Goal: Communication & Community: Share content

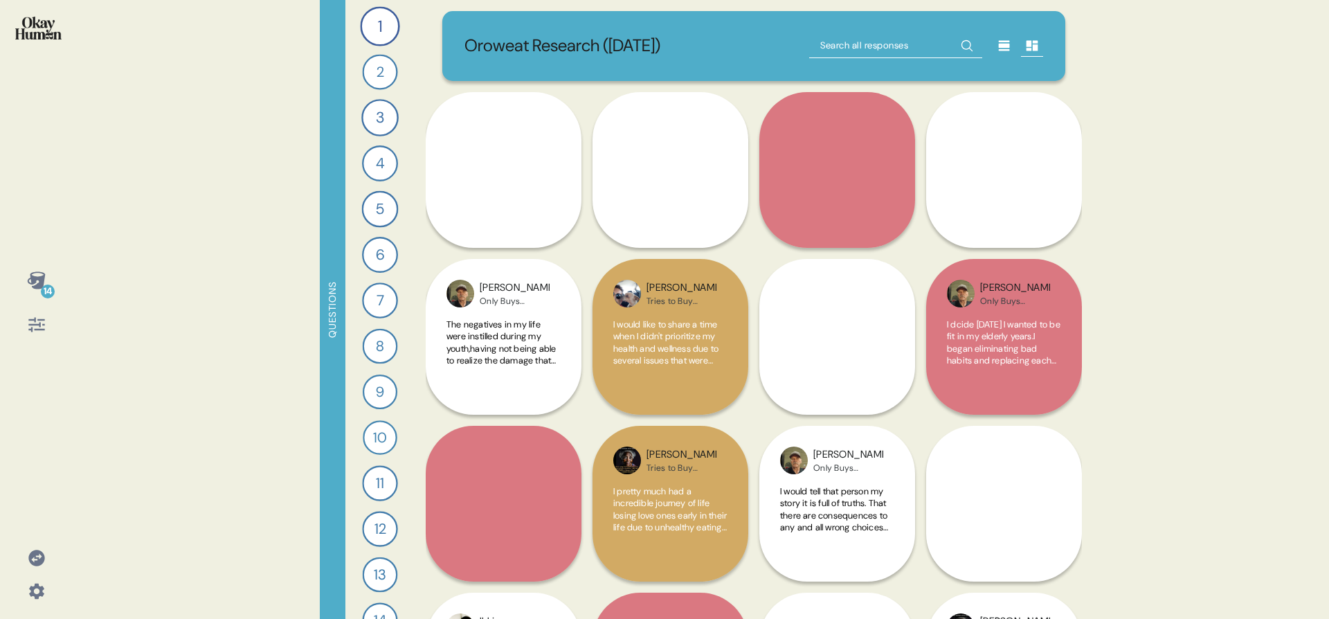
click at [46, 287] on div "14" at bounding box center [48, 292] width 14 height 14
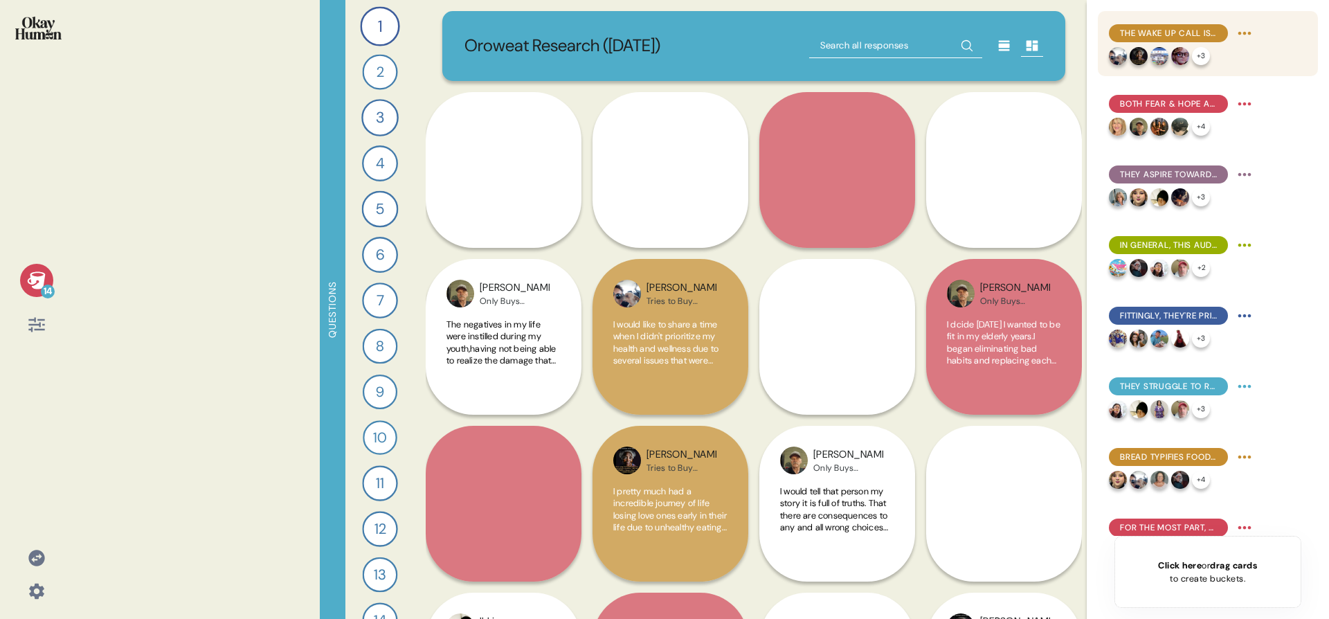
click at [1147, 23] on div "The wake up call is central to many people's health journeys, both initially & …" at bounding box center [1182, 33] width 147 height 22
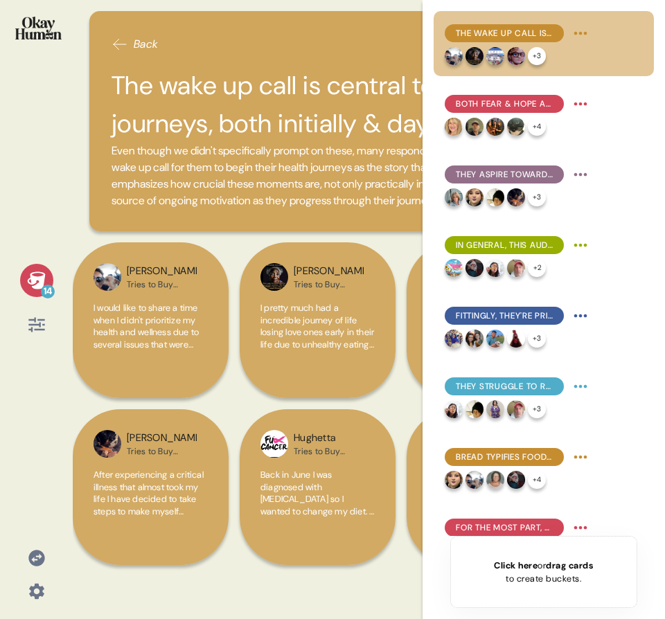
click at [50, 271] on div "14" at bounding box center [36, 280] width 33 height 33
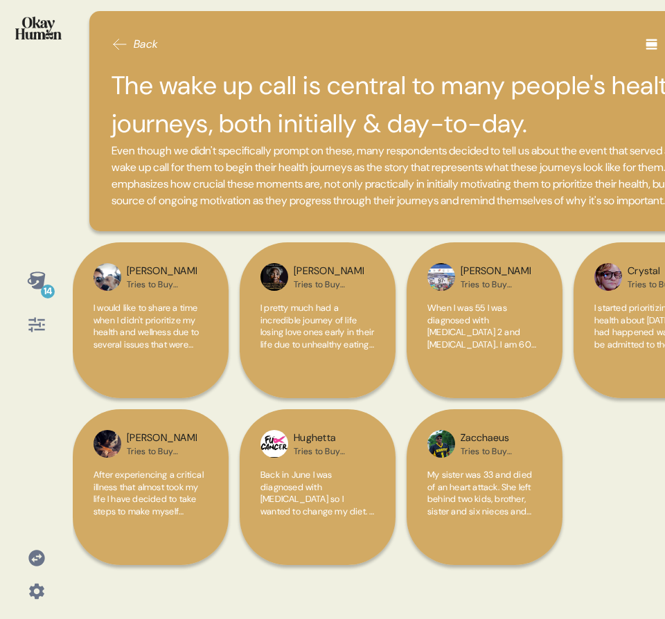
click at [35, 278] on icon at bounding box center [36, 279] width 18 height 17
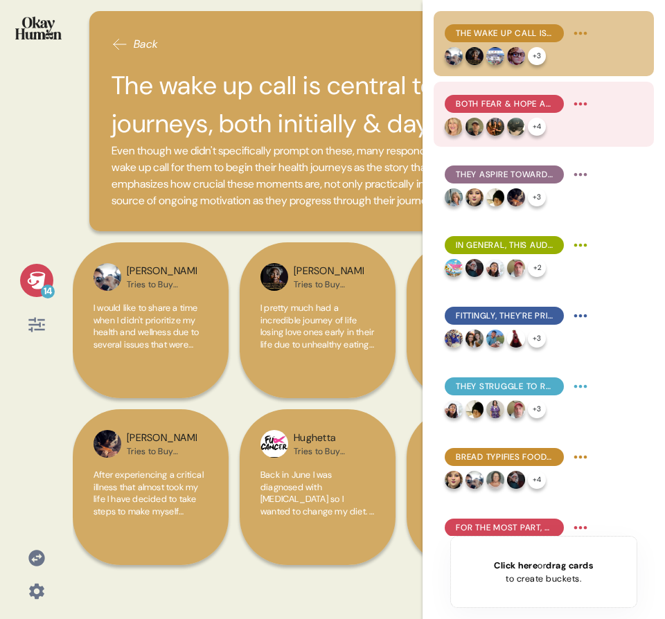
click at [474, 119] on img at bounding box center [474, 127] width 18 height 18
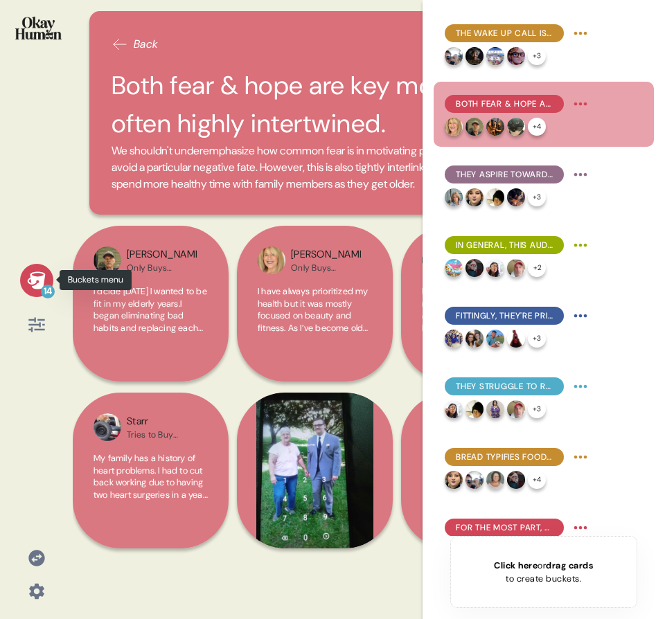
click at [27, 288] on icon at bounding box center [36, 280] width 19 height 19
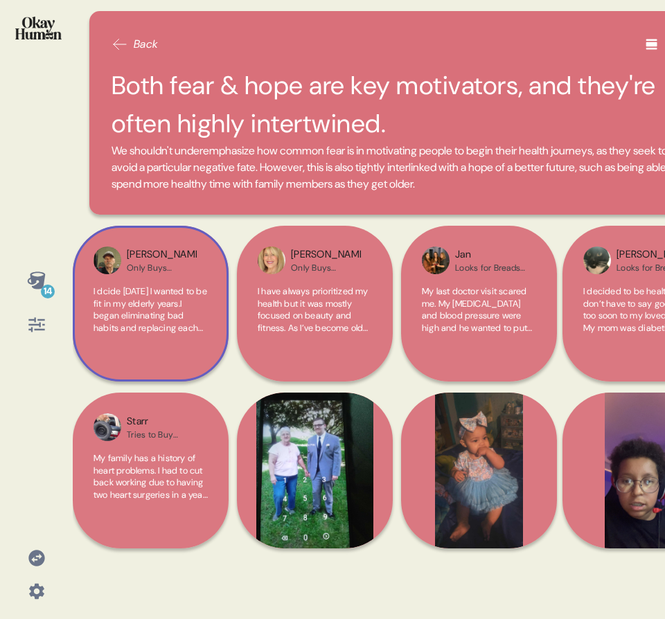
click at [163, 305] on span "I dcide [DATE] I wanted to be fit in my elderly years.I began eliminating bad h…" at bounding box center [150, 461] width 114 height 352
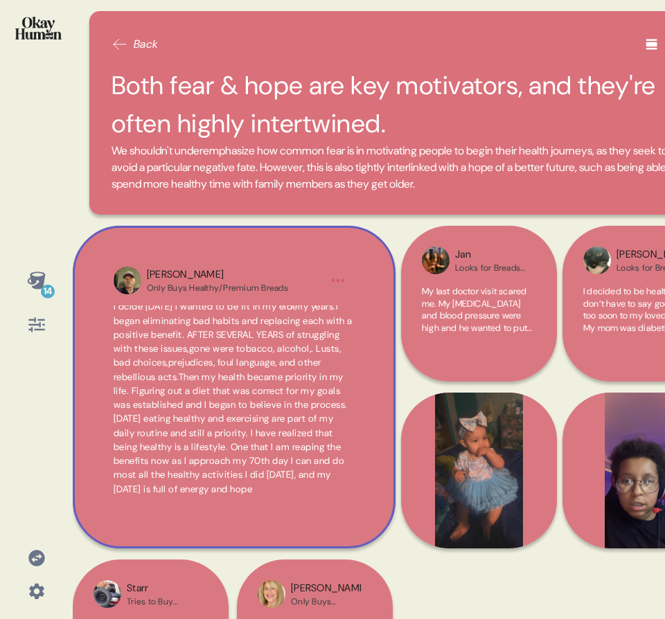
scroll to position [33, 0]
click at [323, 492] on span "I dcide [DATE] I wanted to be fit in my elderly years.I began eliminating bad h…" at bounding box center [234, 398] width 241 height 197
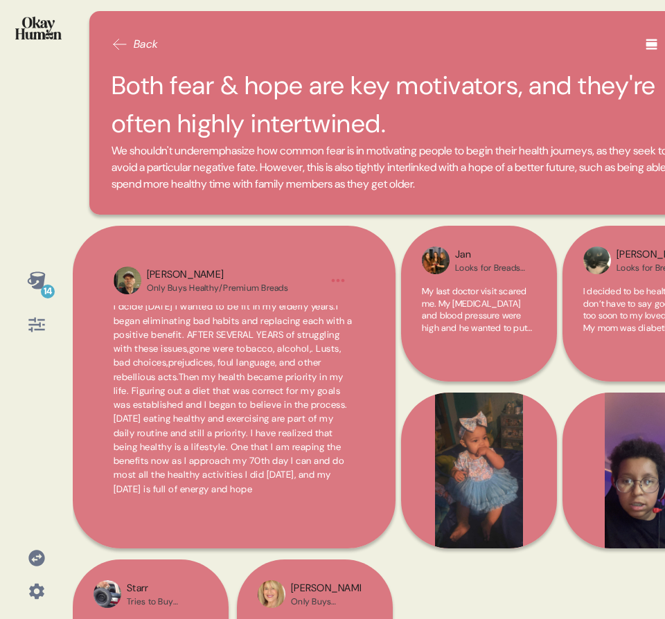
scroll to position [0, 0]
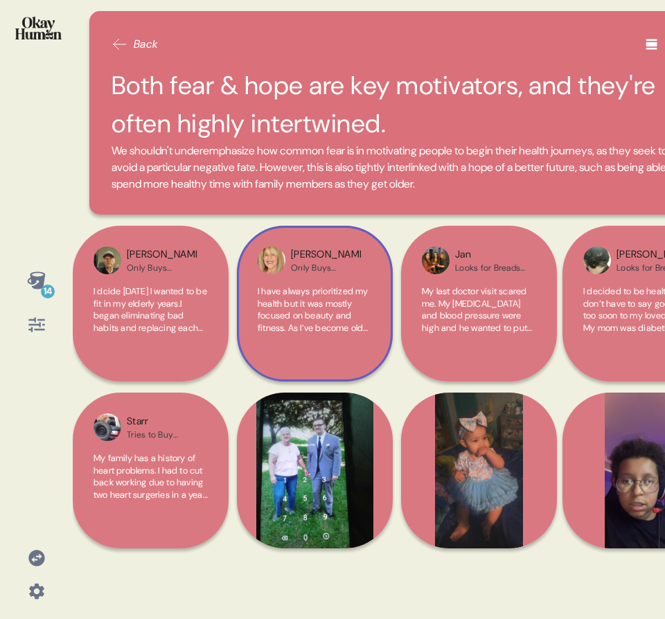
click at [307, 341] on div "I have always prioritized my health but it was mostly focused on beauty and fit…" at bounding box center [315, 317] width 114 height 64
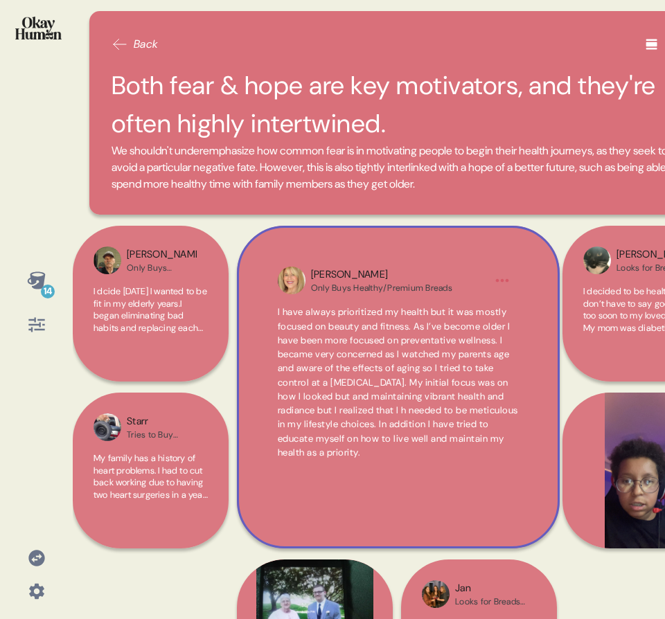
click at [303, 345] on span "I have always prioritized my health but it was mostly focused on beauty and fit…" at bounding box center [398, 382] width 240 height 152
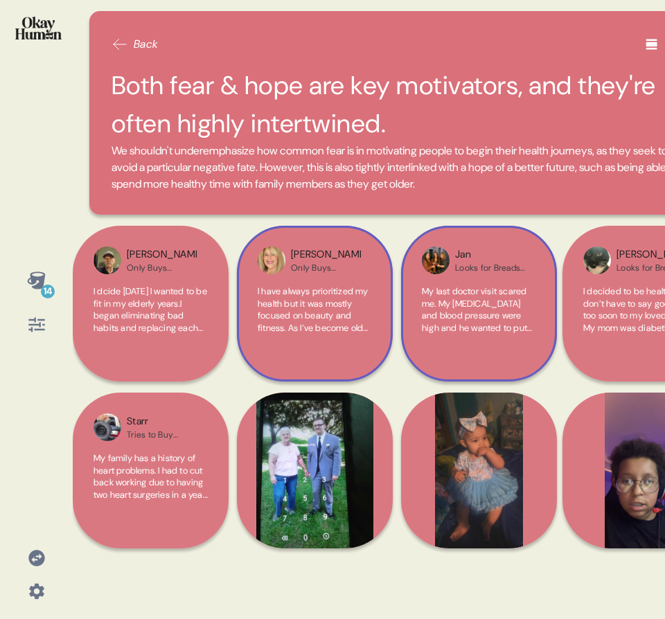
click at [512, 325] on span "My last doctor visit scared me. My [MEDICAL_DATA] and blood pressure were high …" at bounding box center [478, 364] width 112 height 158
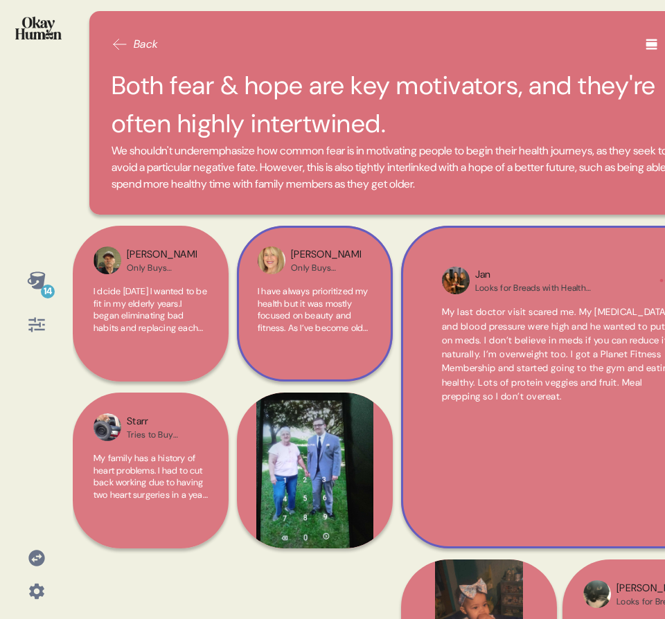
click at [512, 326] on span "My last doctor visit scared me. My cholesterol and blood pressure were high and…" at bounding box center [562, 354] width 240 height 96
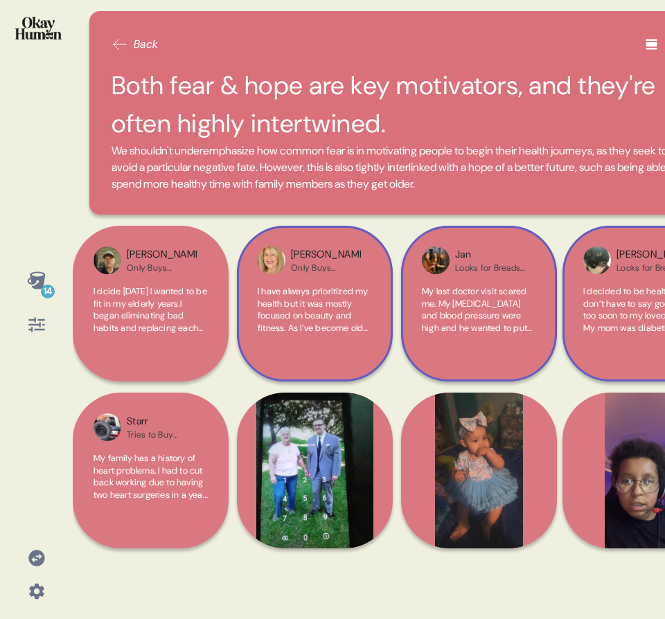
click at [618, 330] on span "I decided to be healthy so I don’t have to say goodbye too soon to my loved one…" at bounding box center [638, 333] width 111 height 97
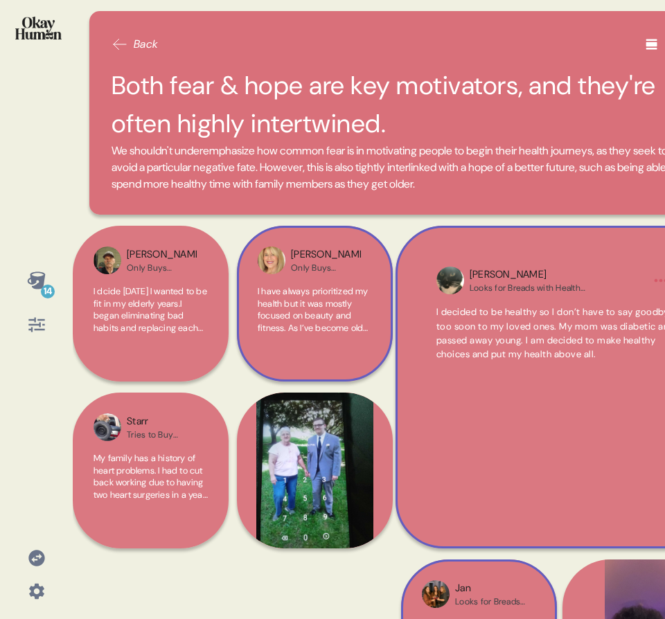
click at [584, 397] on div "I decided to be healthy so I don’t have to say goodbye too soon to my loved one…" at bounding box center [556, 400] width 241 height 191
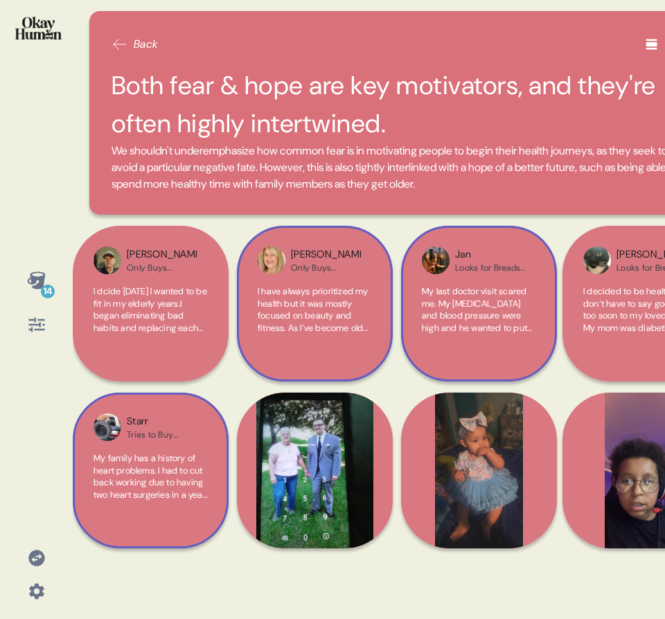
click at [177, 449] on div "Starr Tries to Buy Healthier Breads My family has a history of heart problems. …" at bounding box center [151, 471] width 156 height 156
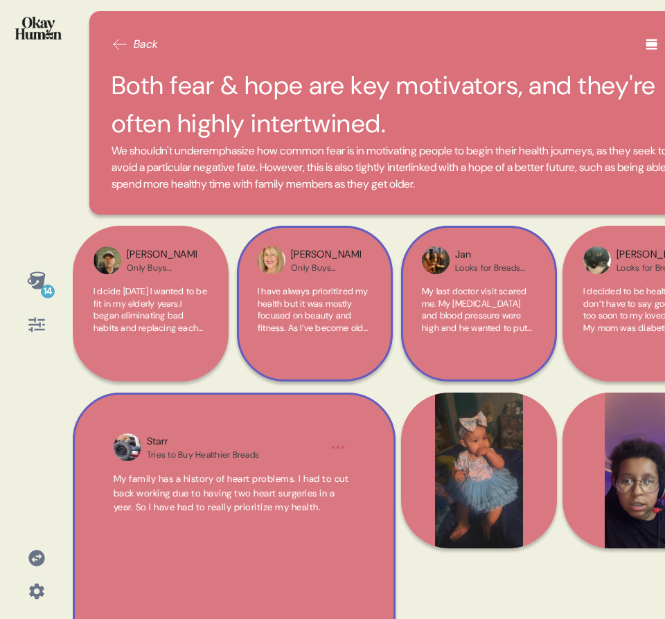
click at [181, 449] on div "Tries to Buy Healthier Breads" at bounding box center [203, 454] width 112 height 11
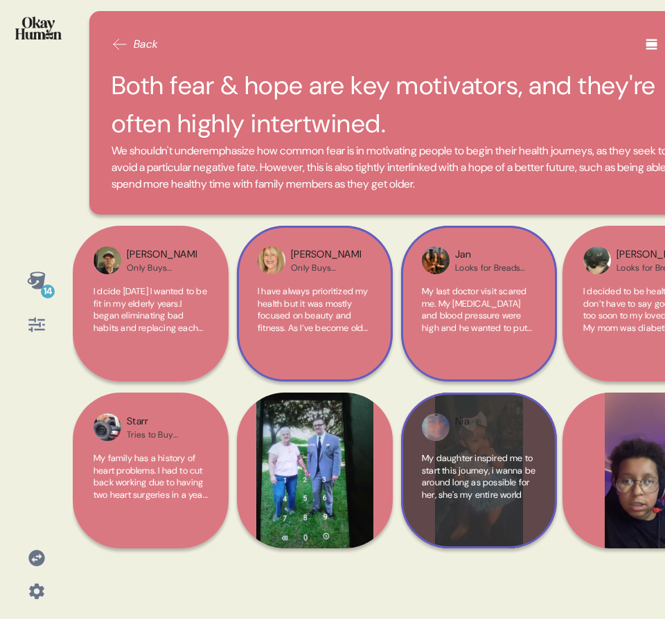
click at [510, 449] on div "Nia Tries to Buy Healthier Breads My daughter inspired me to start this journey…" at bounding box center [479, 471] width 156 height 156
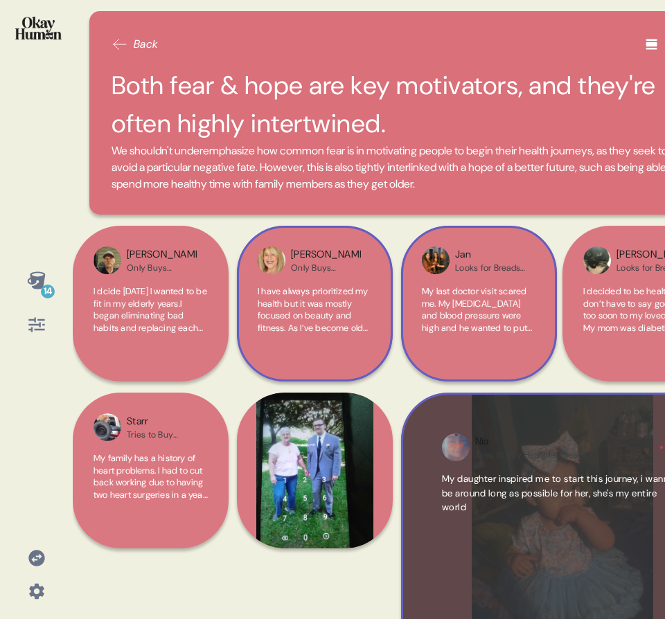
click at [510, 449] on div "Tries to Buy Healthier Breads" at bounding box center [531, 454] width 112 height 11
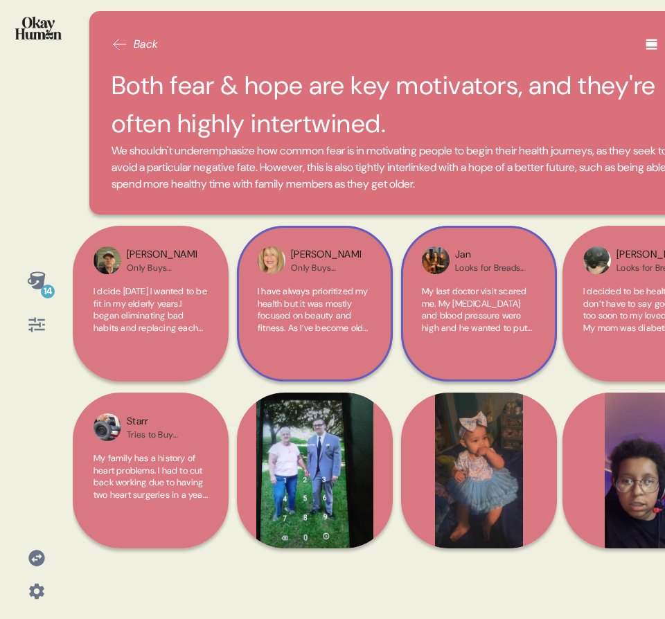
click at [62, 465] on div "14" at bounding box center [36, 309] width 73 height 619
click at [109, 457] on span "My family has a history of heart problems. I had to cut back working due to hav…" at bounding box center [150, 488] width 114 height 73
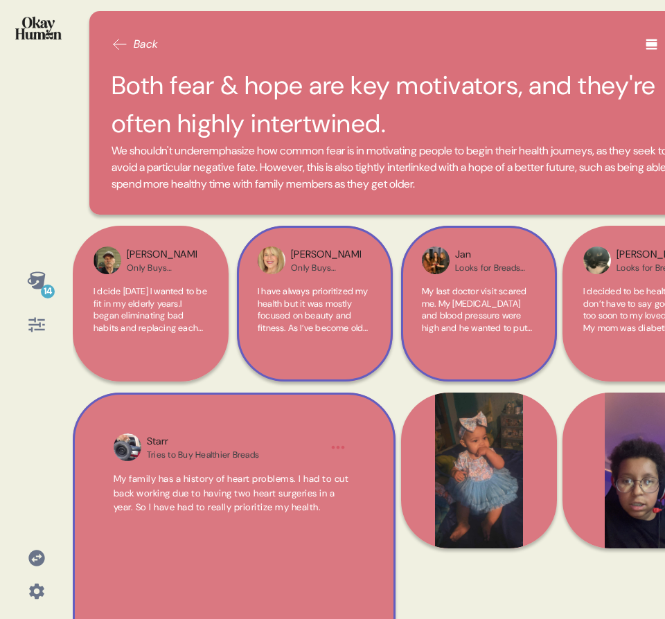
click at [109, 457] on div "Starr Tries to Buy Healthier Breads My family has a history of heart problems. …" at bounding box center [234, 554] width 323 height 323
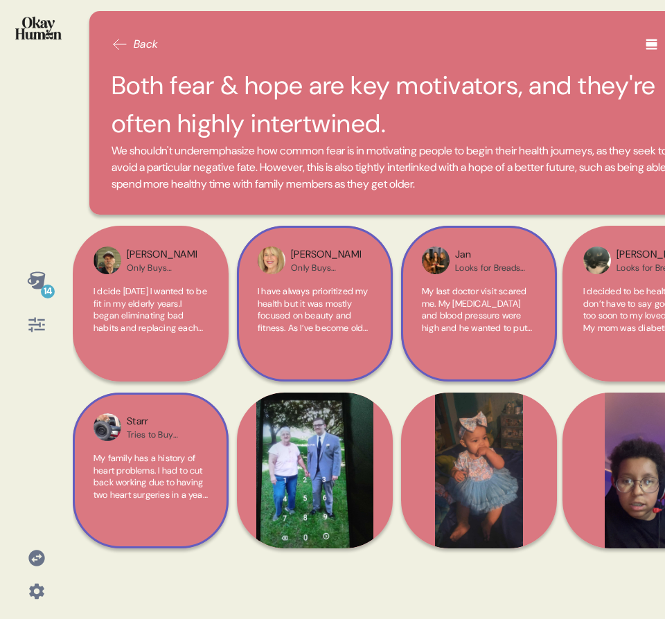
click at [40, 274] on icon at bounding box center [36, 280] width 19 height 19
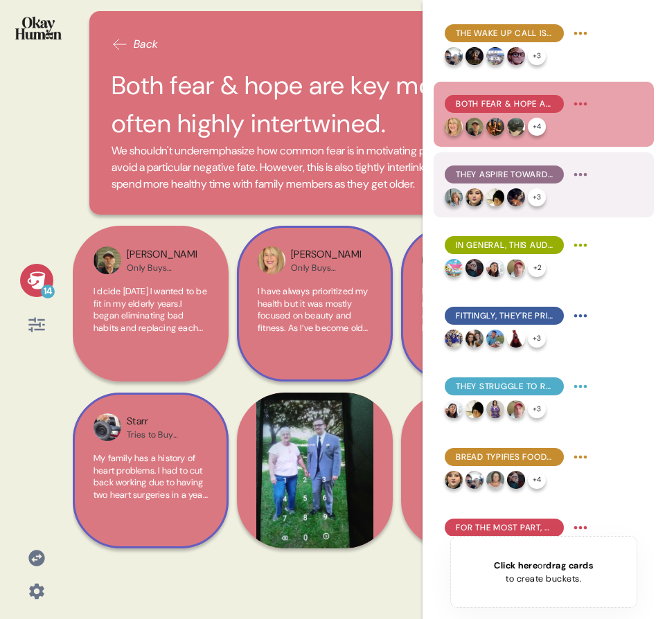
click at [616, 188] on div "They aspire towards longevity and mobility, but crucially also towards mental h…" at bounding box center [543, 184] width 220 height 65
click at [587, 185] on body "14 Back Both fear & hope are key motivators, and they're often highly intertwin…" at bounding box center [332, 309] width 665 height 619
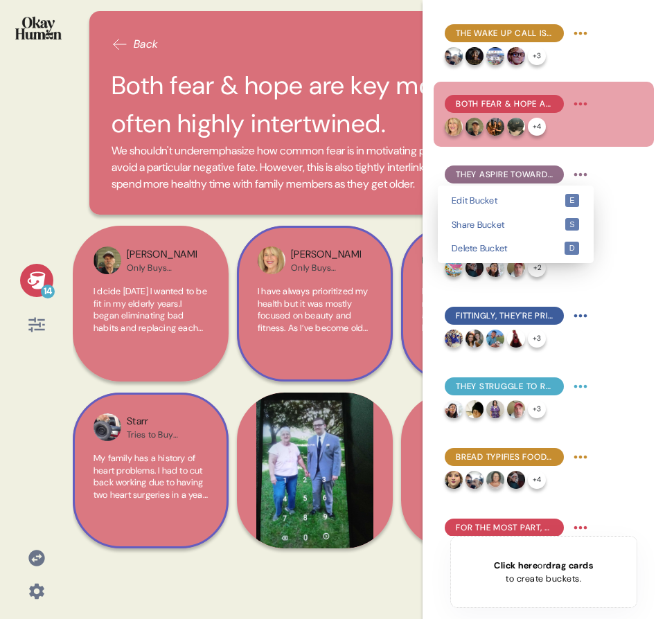
click at [561, 174] on html "14 Back Both fear & hope are key motivators, and they're often highly intertwin…" at bounding box center [332, 309] width 665 height 619
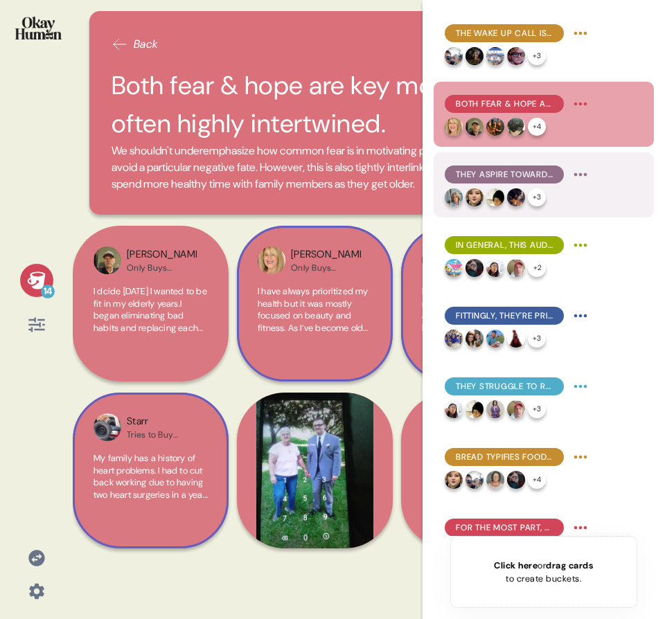
click at [524, 164] on div "They aspire towards longevity and mobility, but crucially also towards mental h…" at bounding box center [517, 174] width 147 height 22
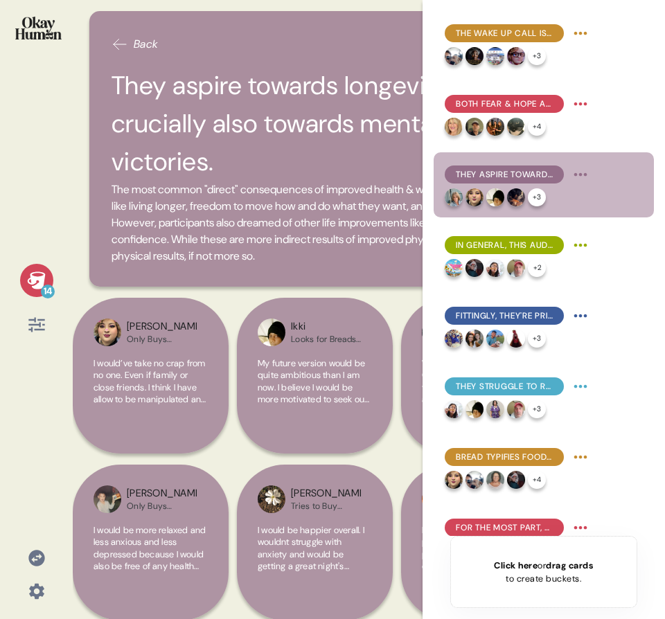
click at [42, 287] on div "14" at bounding box center [48, 292] width 14 height 14
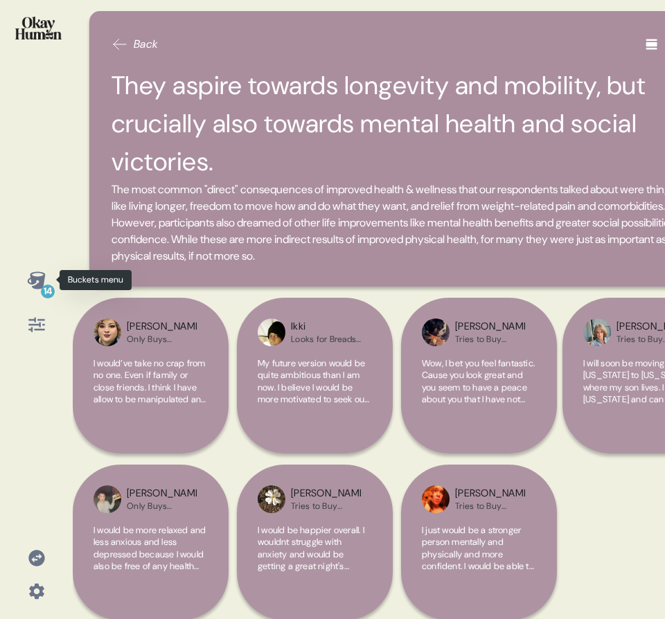
click at [46, 278] on div "14" at bounding box center [36, 280] width 33 height 33
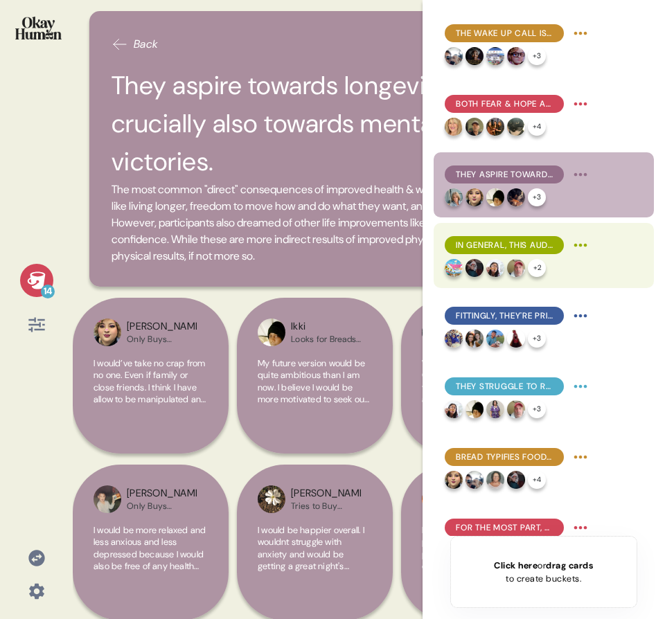
click at [458, 239] on span "In general, this audience conceives of health & wellness as consistency in the …" at bounding box center [504, 245] width 97 height 12
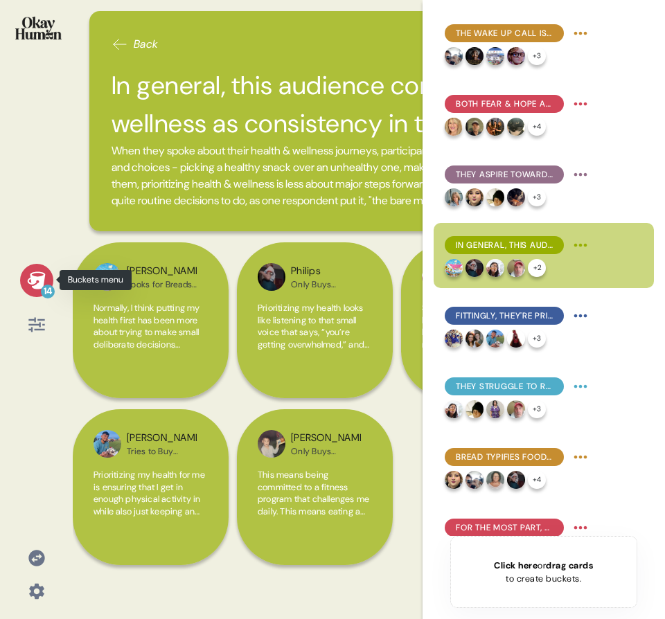
click at [35, 285] on icon at bounding box center [36, 279] width 18 height 17
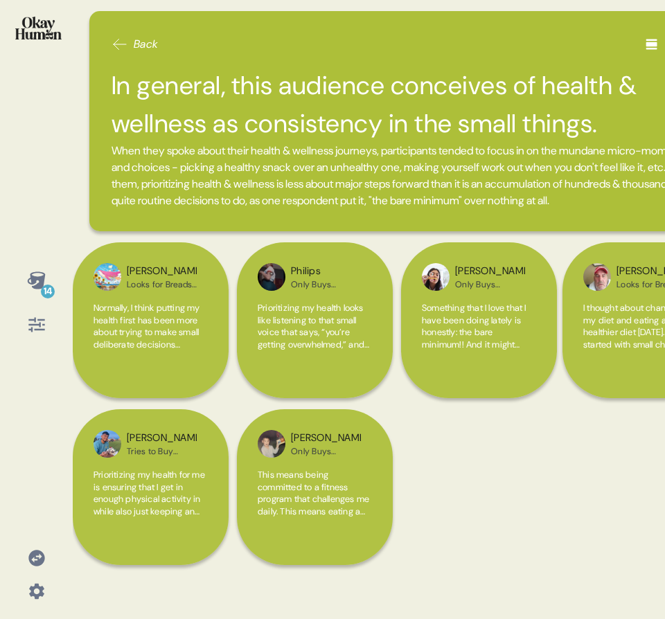
click at [32, 282] on icon at bounding box center [36, 279] width 18 height 17
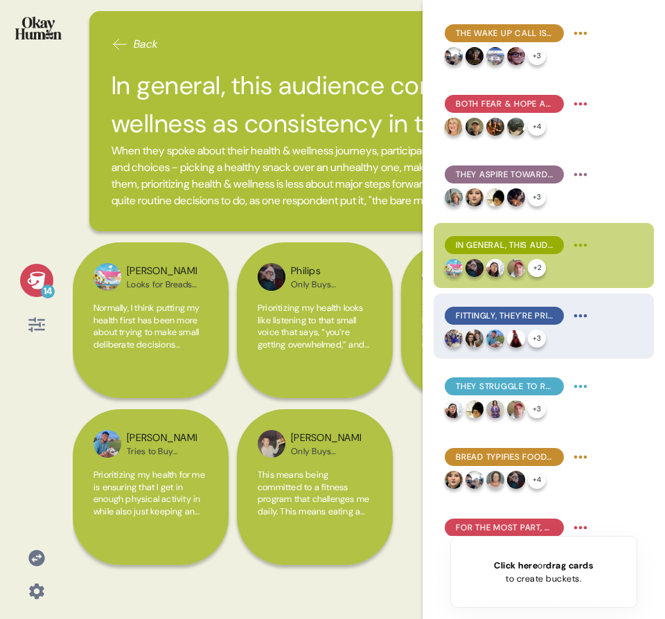
click at [483, 315] on span "Fittingly, they're primarily inspired by attainable representations of health, …" at bounding box center [504, 315] width 97 height 12
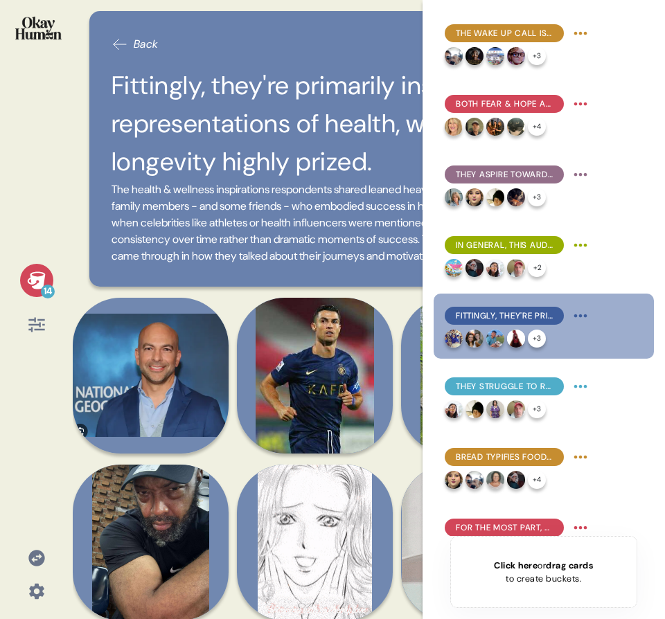
click at [32, 294] on div "14" at bounding box center [36, 280] width 33 height 33
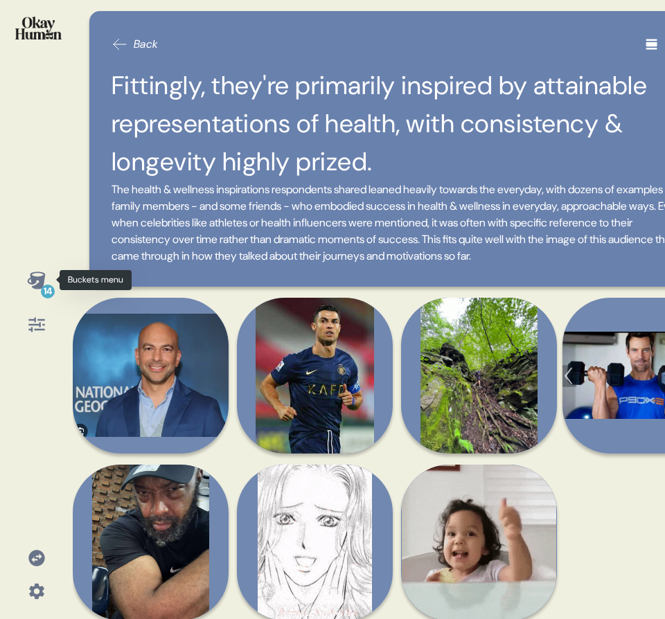
click at [32, 274] on icon at bounding box center [36, 280] width 19 height 19
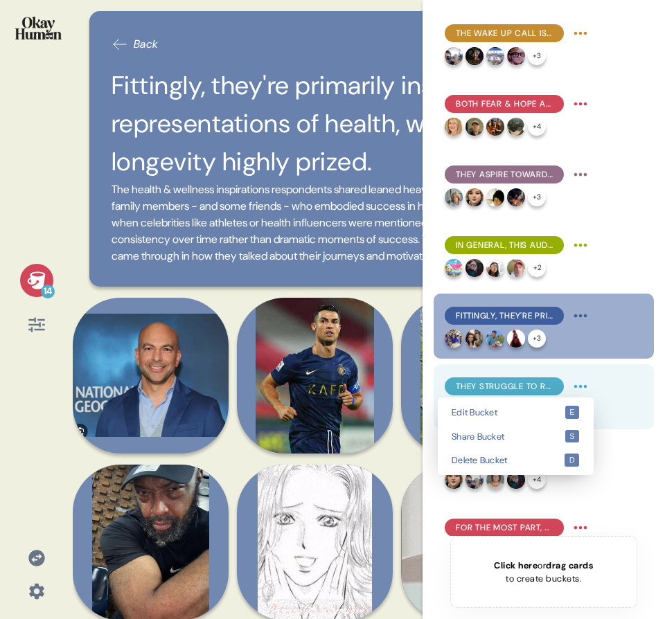
click at [579, 389] on html "14 Back Fittingly, they're primarily inspired by attainable representations of …" at bounding box center [332, 309] width 665 height 619
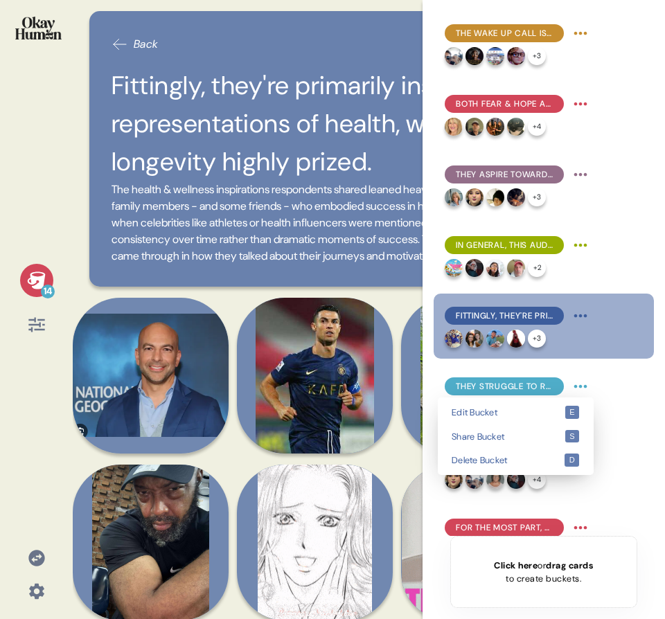
click at [613, 395] on html "14 Back Fittingly, they're primarily inspired by attainable representations of …" at bounding box center [332, 309] width 665 height 619
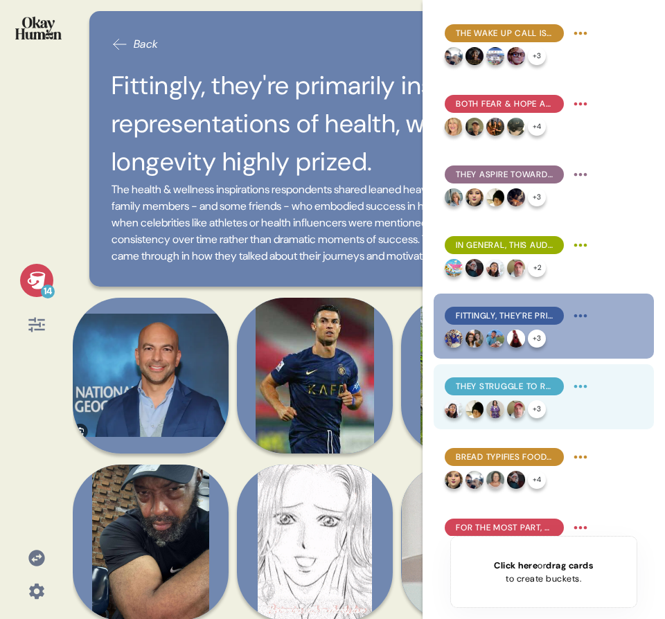
click at [611, 375] on div "They struggle to resist food temptations, explaining they lack both the discipl…" at bounding box center [543, 396] width 220 height 65
click at [611, 384] on div "They struggle to resist food temptations, explaining they lack both the discipl…" at bounding box center [543, 396] width 220 height 65
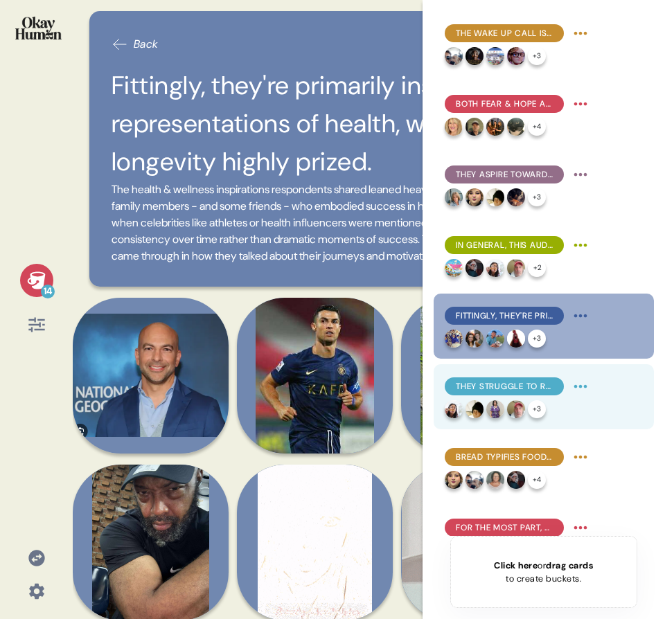
click at [607, 392] on div "They struggle to resist food temptations, explaining they lack both the discipl…" at bounding box center [543, 396] width 220 height 65
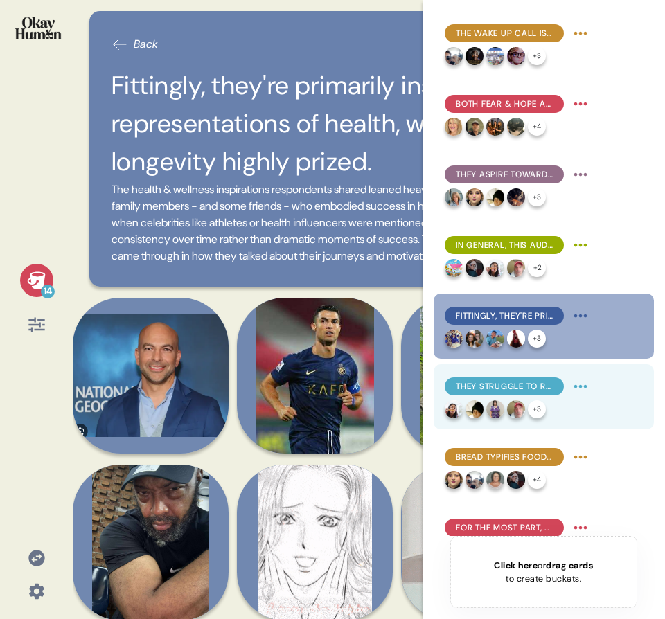
click at [524, 397] on div "They struggle to resist food temptations, explaining they lack both the discipl…" at bounding box center [517, 386] width 147 height 22
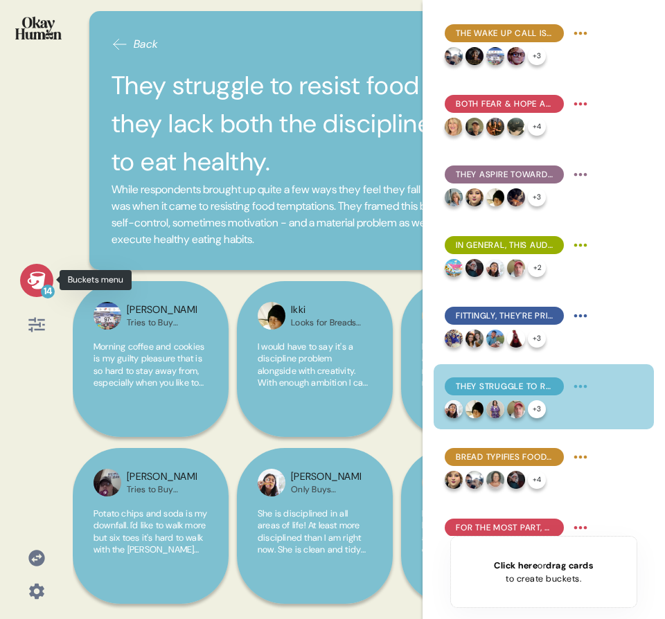
click at [39, 285] on icon at bounding box center [36, 279] width 18 height 17
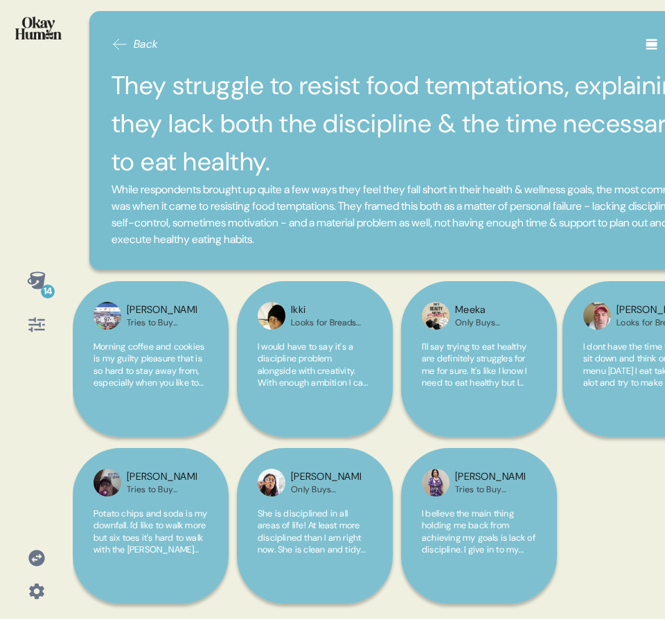
click at [38, 268] on div "14" at bounding box center [36, 280] width 33 height 33
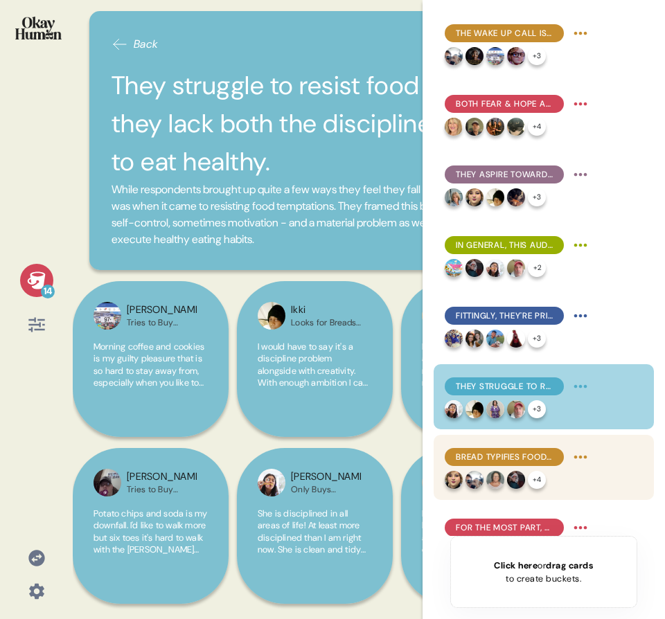
scroll to position [286, 0]
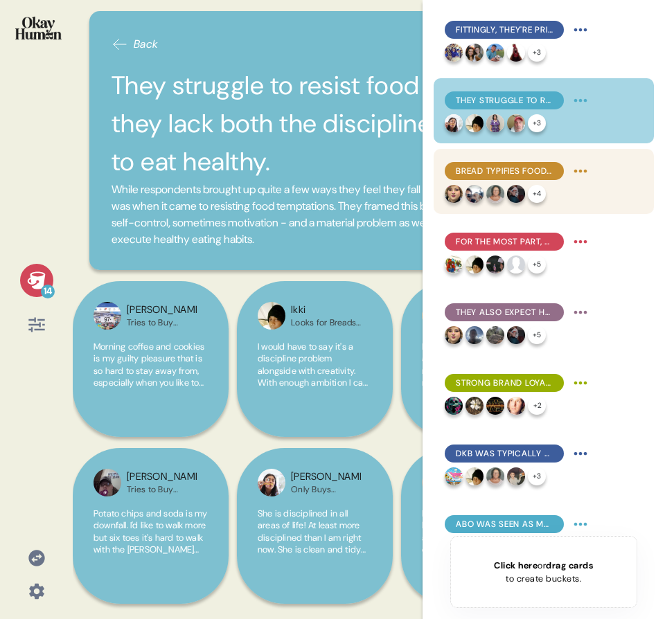
click at [497, 165] on span "Bread typifies food temptations - and there are BIG emotions around it." at bounding box center [504, 171] width 97 height 12
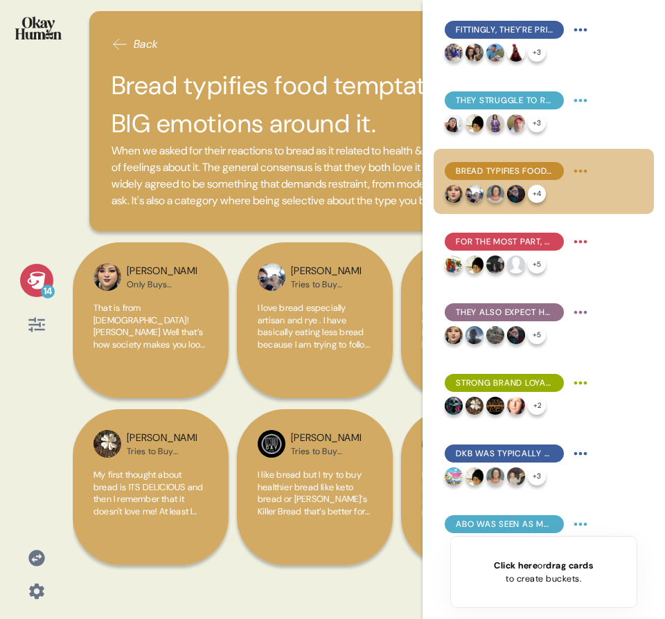
click at [40, 280] on icon at bounding box center [36, 279] width 18 height 17
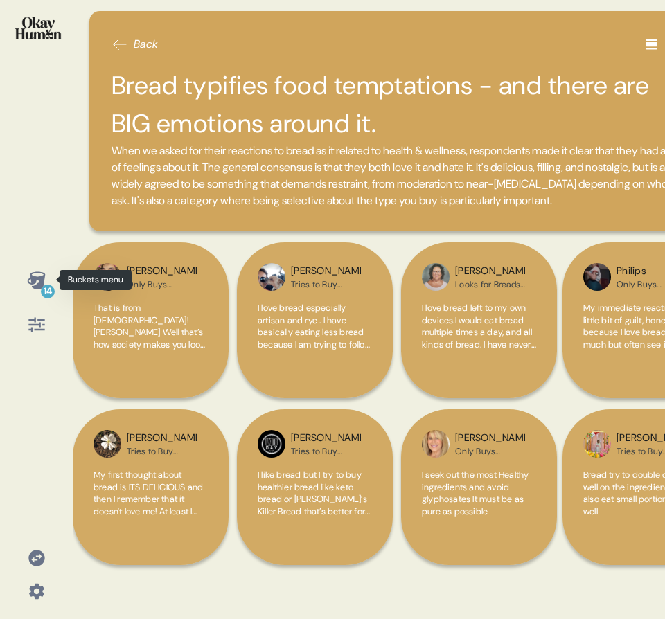
click at [33, 289] on icon at bounding box center [36, 280] width 19 height 19
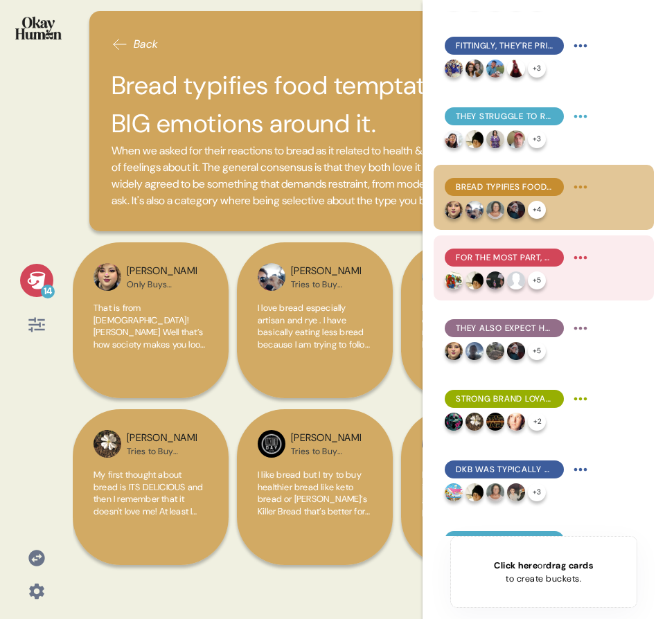
scroll to position [269, 0]
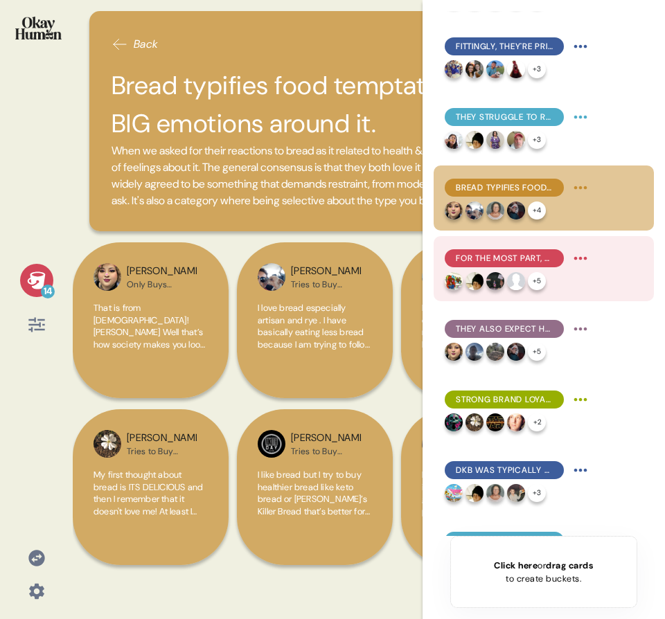
click at [521, 264] on span "For the most part, healthy bread is a question of ingredients - and mostly what…" at bounding box center [504, 258] width 97 height 12
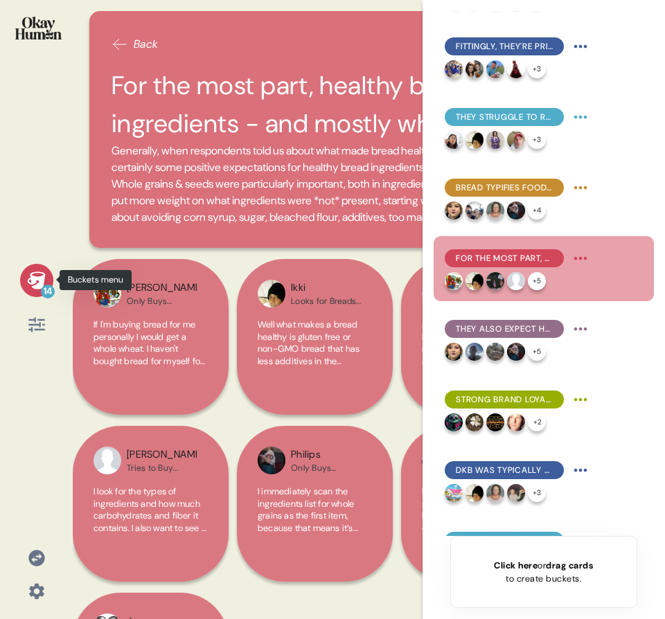
click at [38, 267] on div "14" at bounding box center [36, 280] width 33 height 33
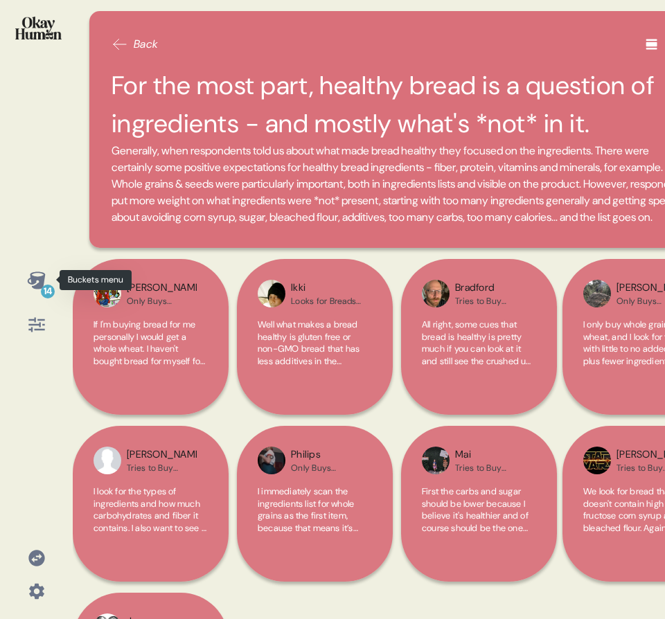
click at [44, 282] on icon at bounding box center [36, 280] width 19 height 19
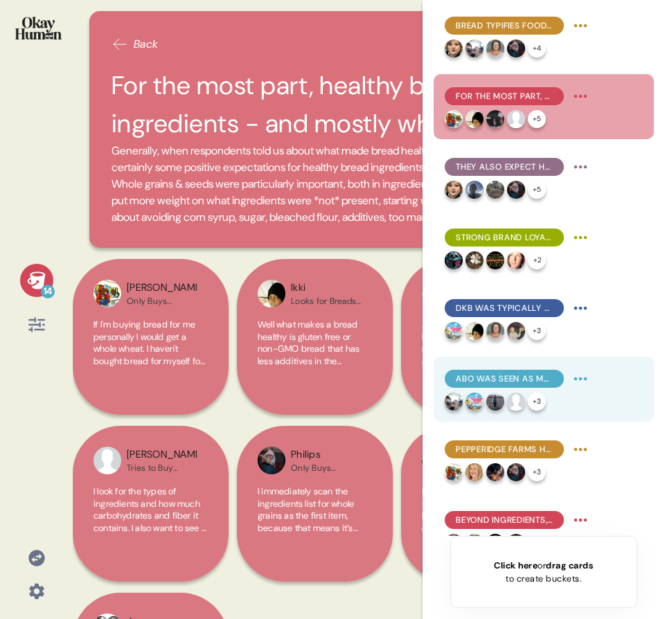
scroll to position [458, 0]
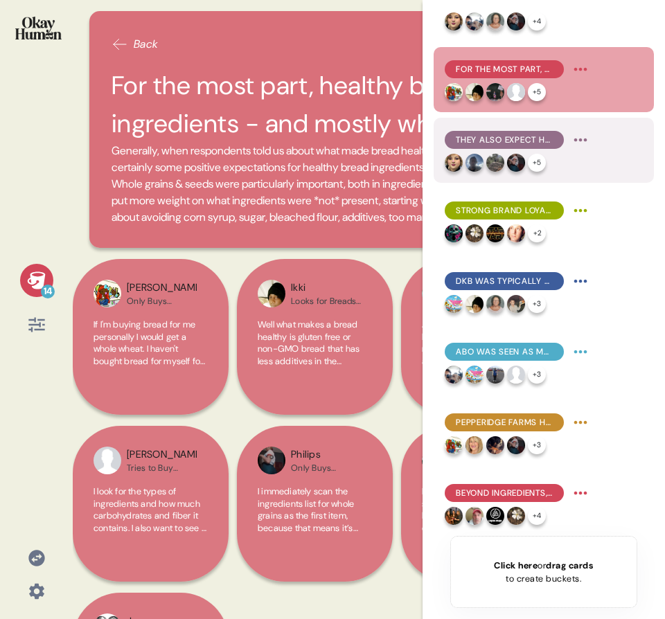
click at [516, 152] on div "They also expect healthy bread to have a different taste, texture, & price poin…" at bounding box center [517, 150] width 147 height 43
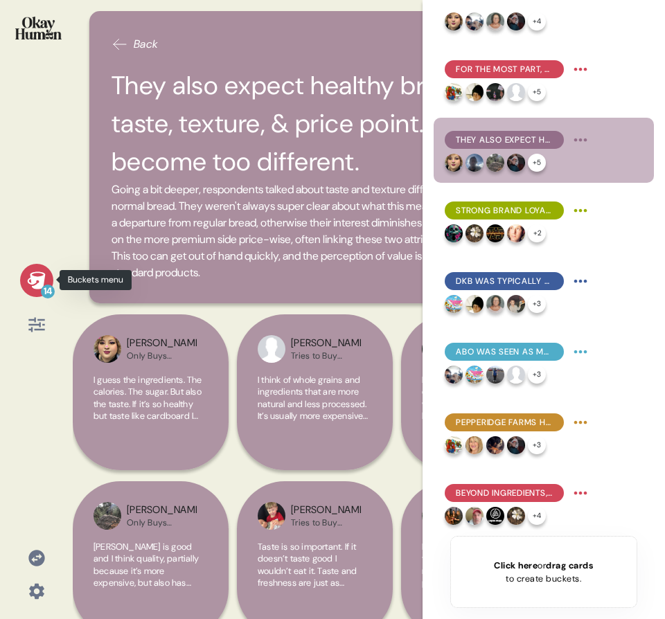
click at [41, 271] on icon at bounding box center [36, 280] width 19 height 19
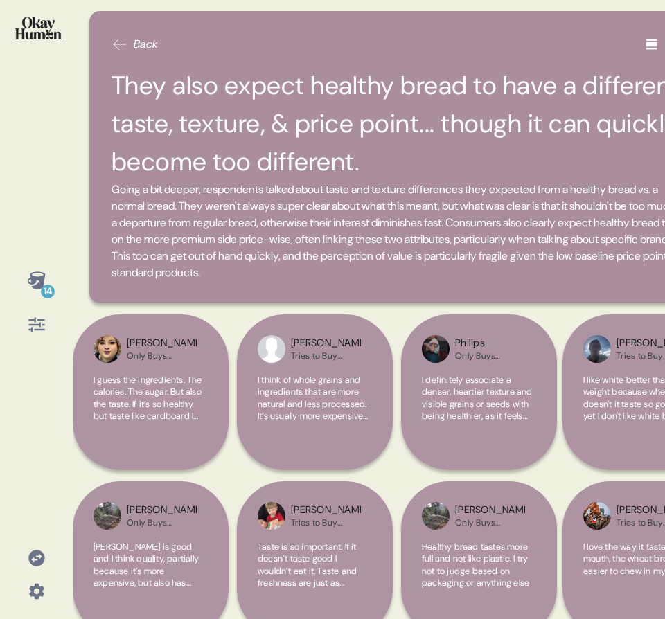
click at [64, 283] on div "14" at bounding box center [36, 309] width 73 height 619
click at [33, 283] on icon at bounding box center [36, 279] width 18 height 17
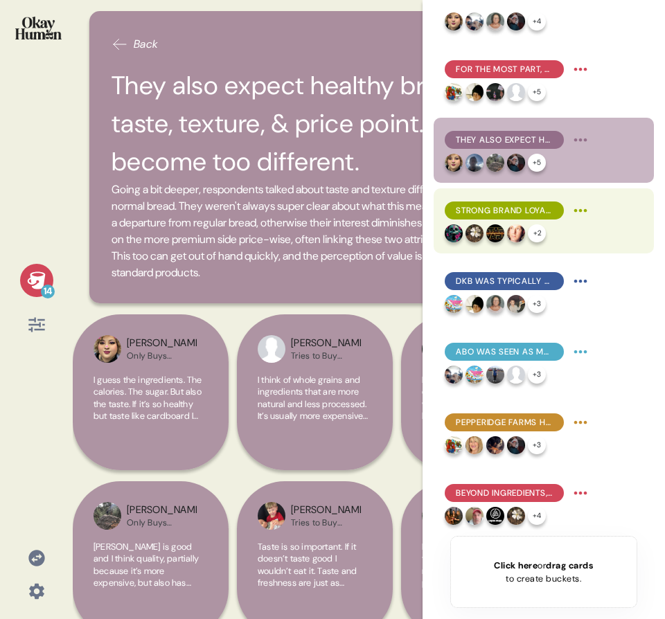
click at [541, 217] on div "Strong brand loyalty was pretty uncommon in the sample and tended to be more ab…" at bounding box center [503, 210] width 119 height 18
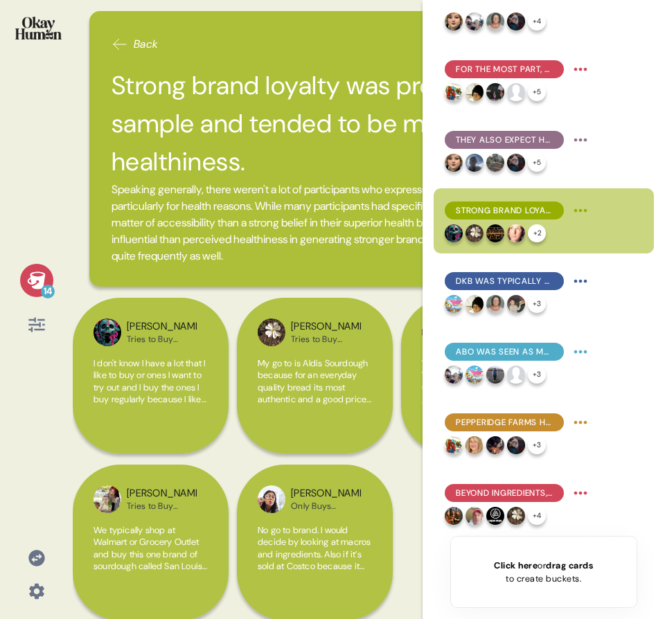
click at [34, 278] on icon at bounding box center [36, 279] width 18 height 17
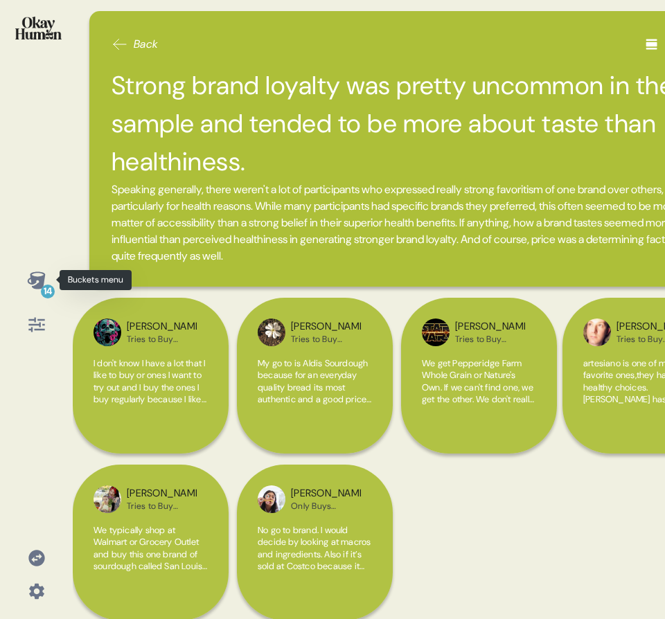
click at [32, 283] on icon at bounding box center [36, 279] width 18 height 17
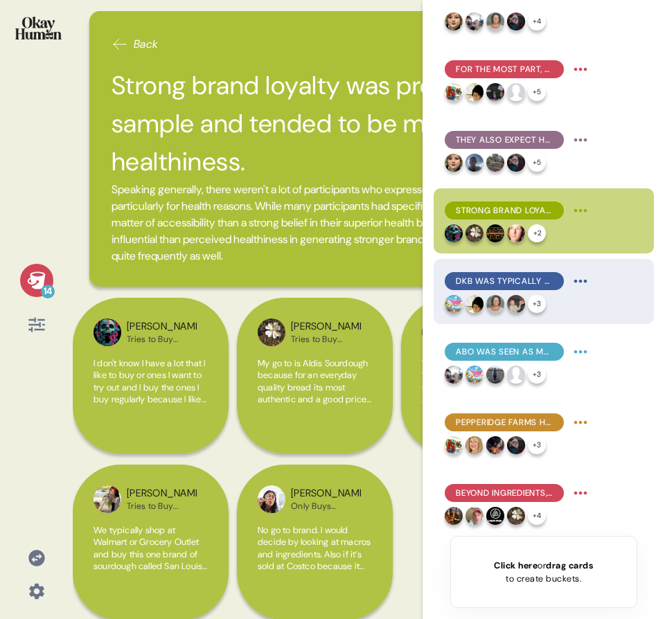
click at [512, 270] on div "DKB was typically seen as both highly healthy & premium, with fairly good feedb…" at bounding box center [517, 281] width 147 height 22
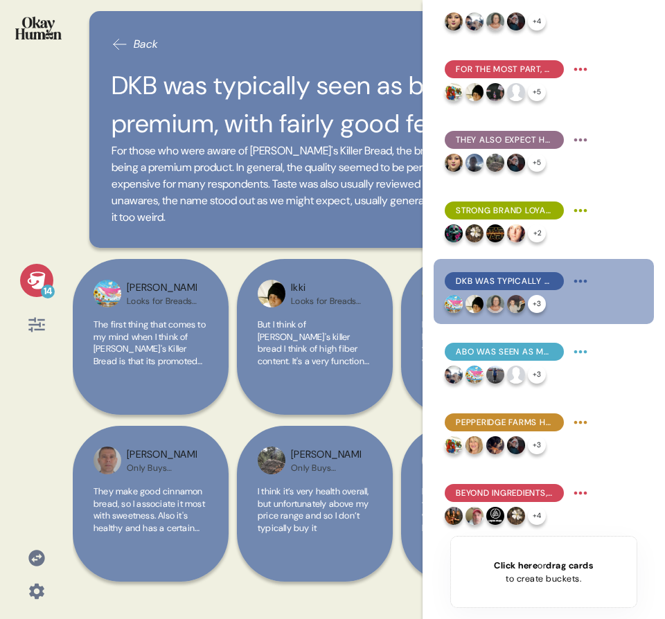
click at [28, 276] on icon at bounding box center [36, 280] width 19 height 19
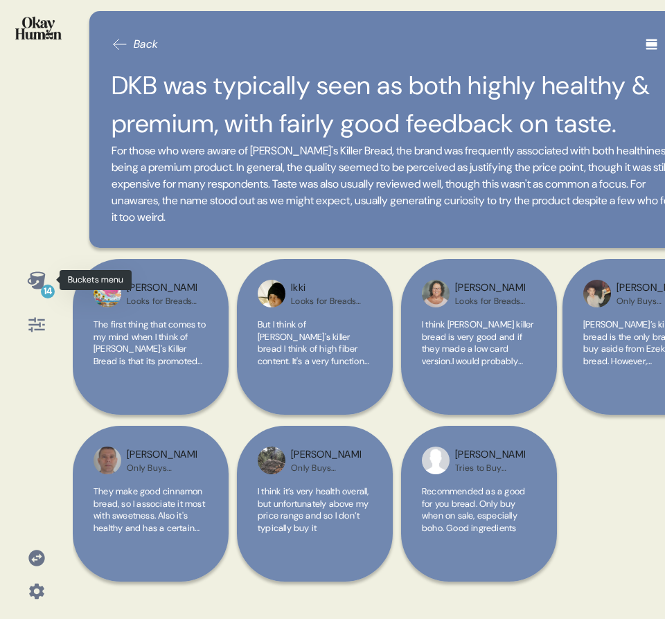
click at [37, 278] on icon at bounding box center [36, 279] width 18 height 17
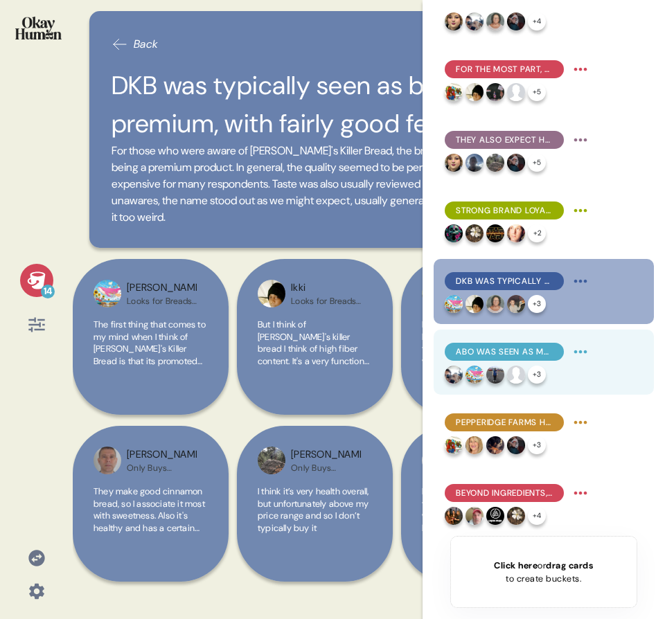
click at [541, 353] on span "ABO was seen as more approachable, but still healthy & premium, with lots of va…" at bounding box center [504, 351] width 97 height 12
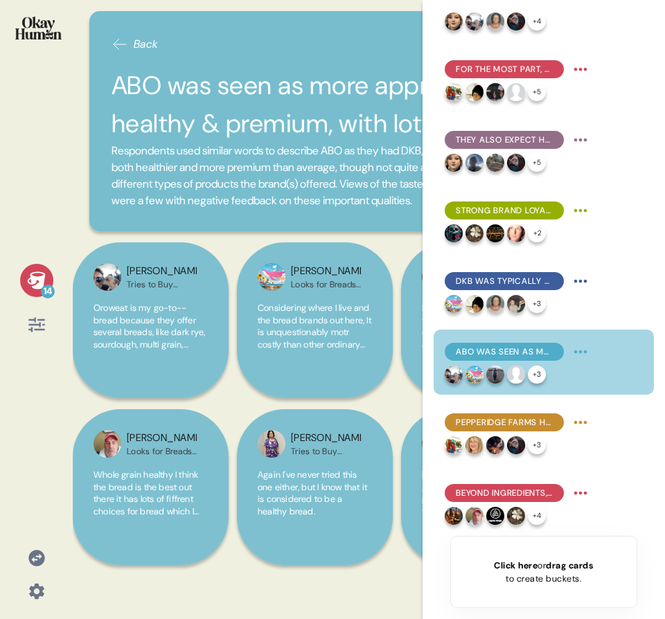
click at [44, 285] on div "14" at bounding box center [48, 292] width 14 height 14
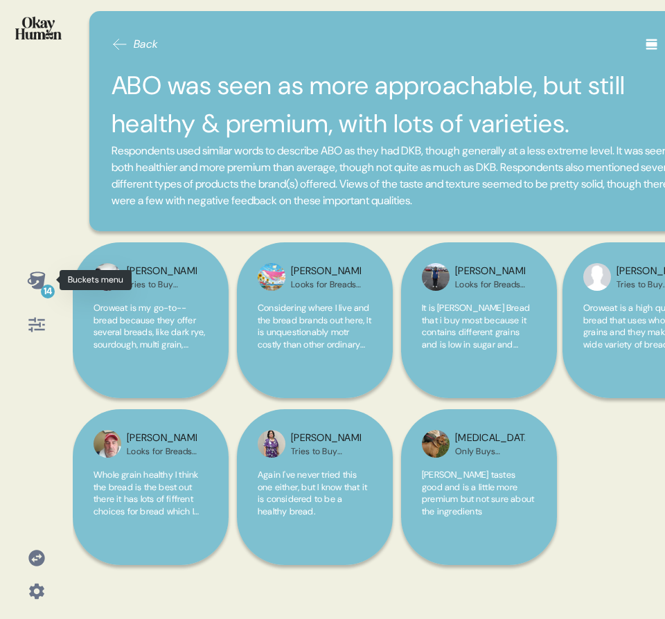
click at [36, 280] on icon at bounding box center [36, 280] width 19 height 19
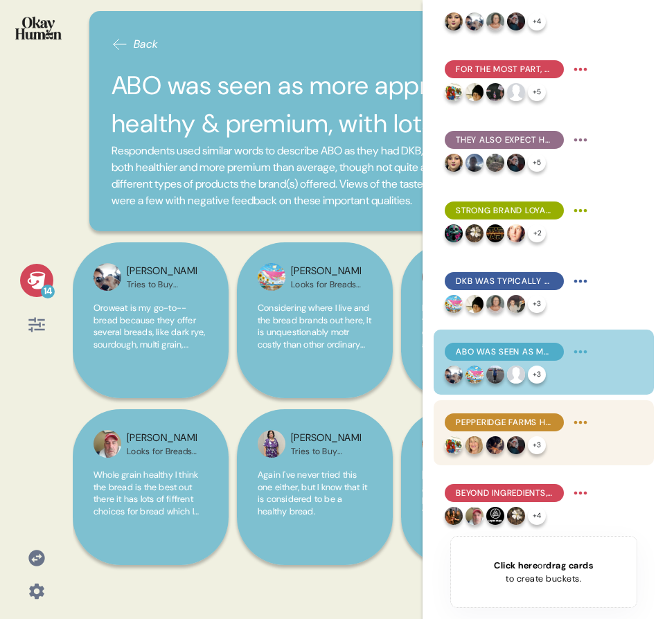
click at [498, 418] on span "Pepperidge Farms had the nostalgia advantage, but lacked a reputation for healt…" at bounding box center [504, 422] width 97 height 12
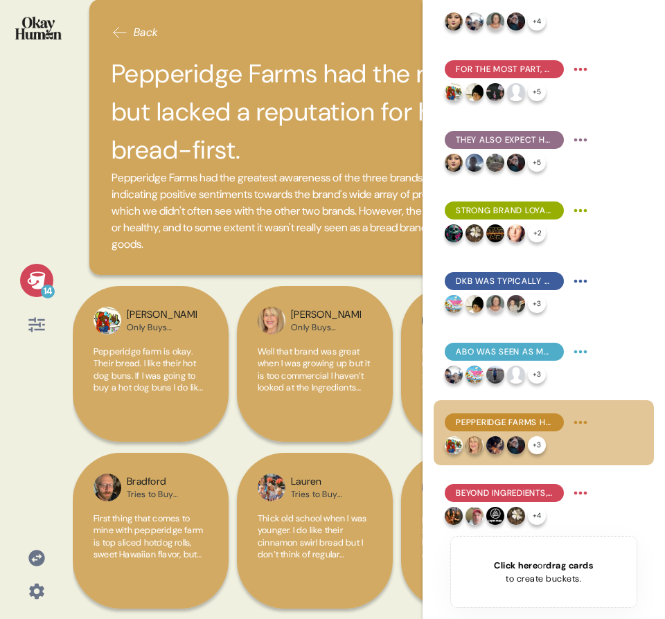
scroll to position [12, 0]
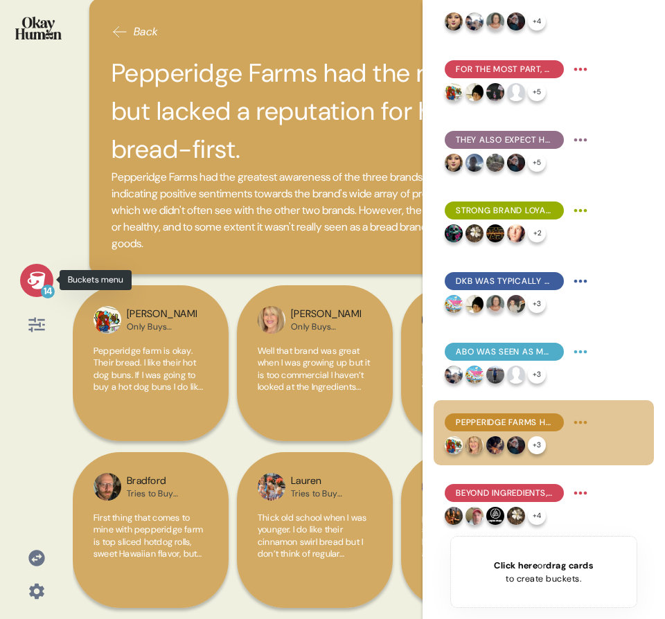
click at [37, 280] on icon at bounding box center [36, 280] width 19 height 19
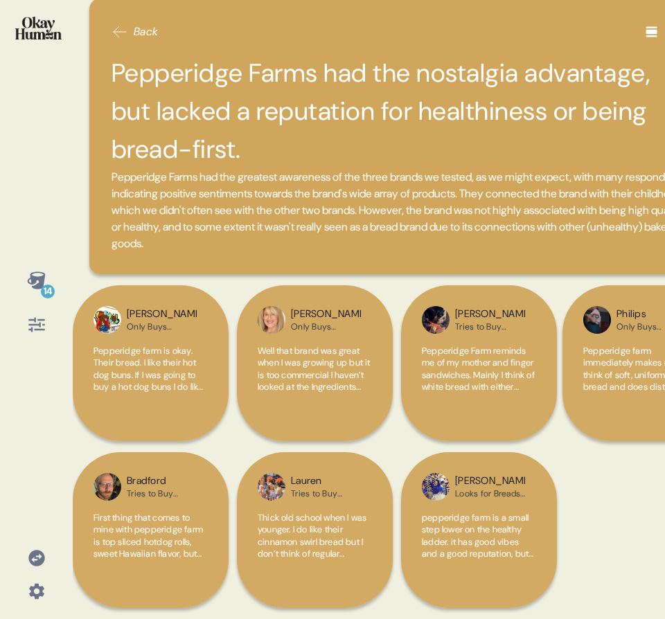
click at [31, 277] on icon at bounding box center [36, 279] width 18 height 17
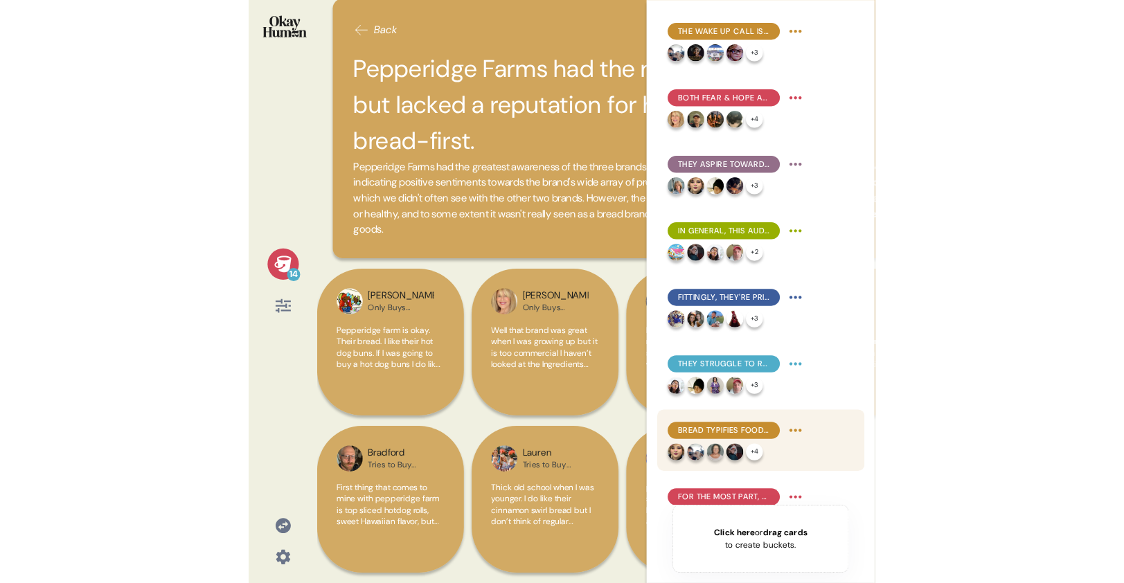
scroll to position [458, 0]
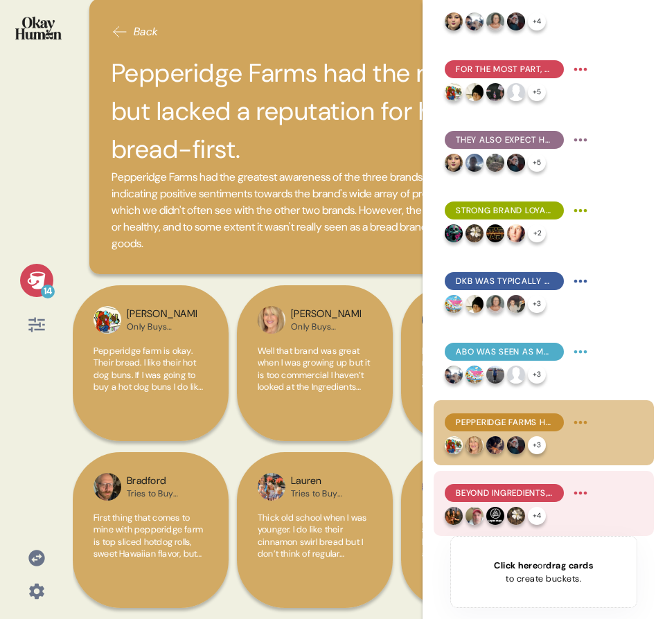
click at [549, 484] on div "Beyond ingredients, respondents sought to make their breads stand out with pric…" at bounding box center [503, 493] width 119 height 18
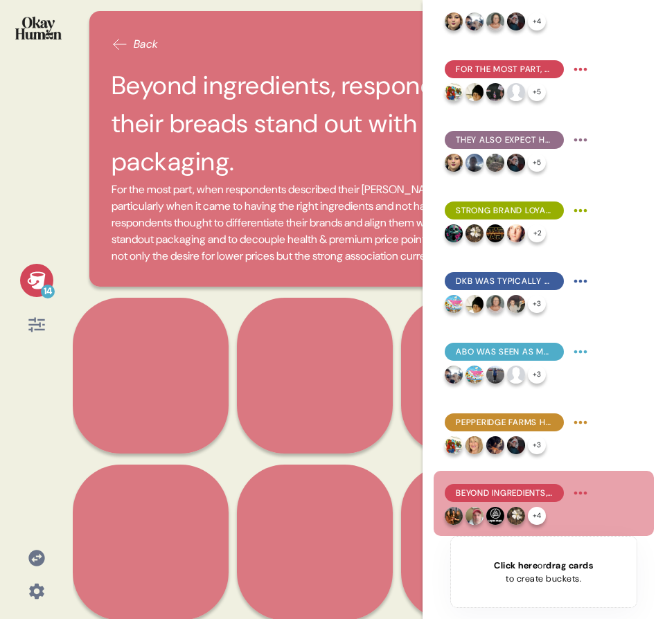
click at [55, 278] on div "14" at bounding box center [36, 303] width 51 height 78
click at [43, 280] on icon at bounding box center [36, 279] width 18 height 17
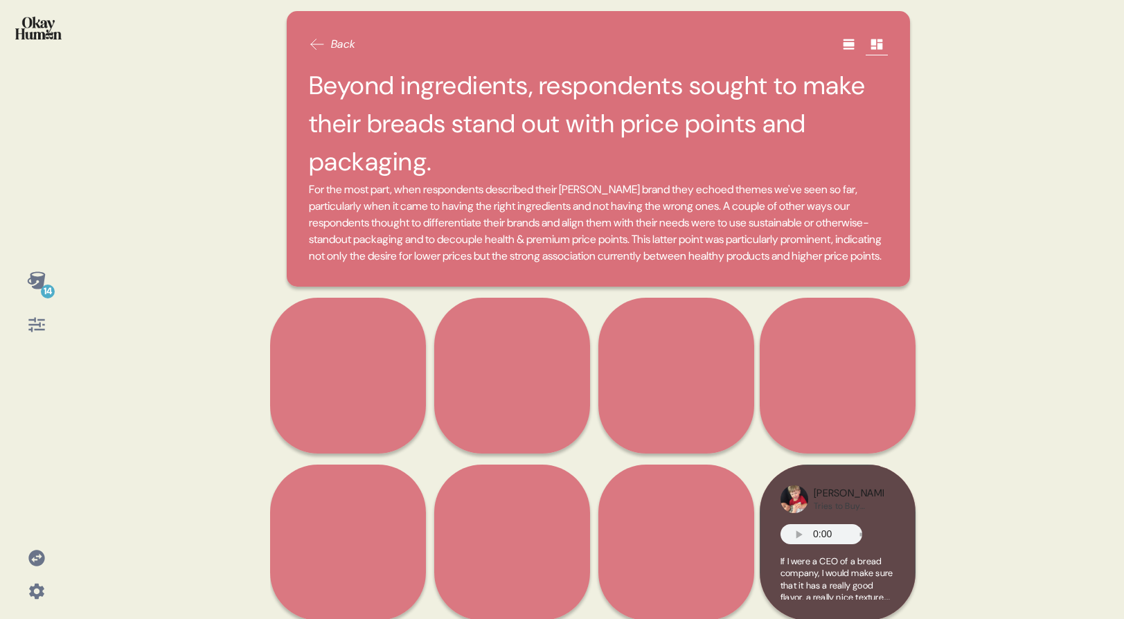
click at [65, 62] on div "14" at bounding box center [36, 309] width 73 height 619
click at [49, 64] on div "14" at bounding box center [36, 309] width 73 height 619
click at [12, 44] on div at bounding box center [36, 37] width 51 height 52
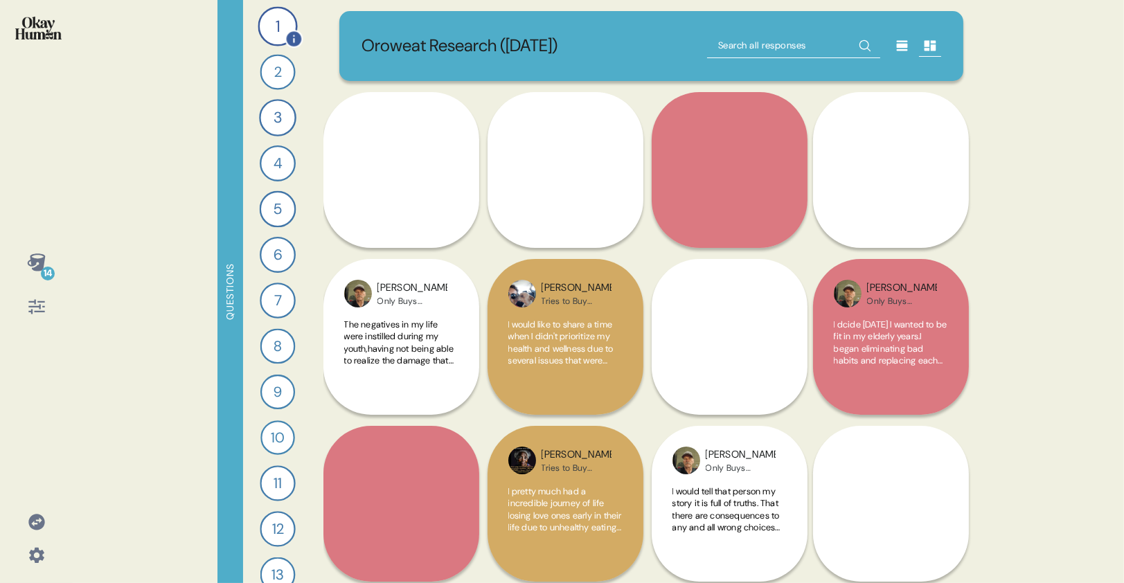
click at [262, 24] on div "1" at bounding box center [277, 25] width 39 height 39
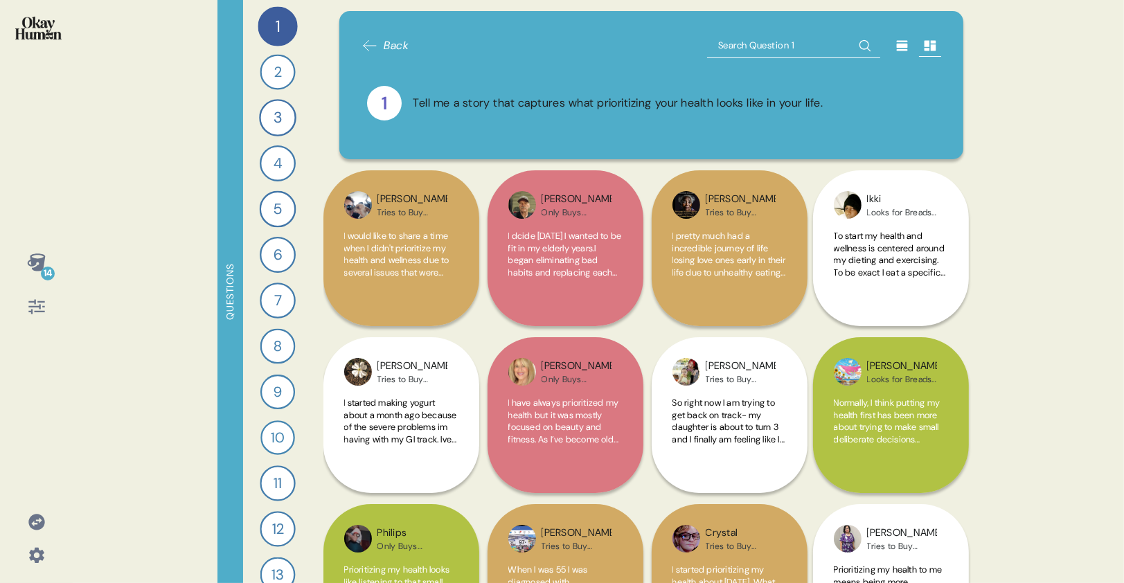
click at [483, 89] on div "1 Tell me a story that captures what prioritizing your health looks like in you…" at bounding box center [651, 103] width 568 height 35
click at [482, 98] on div "Tell me a story that captures what prioritizing your health looks like in your …" at bounding box center [618, 103] width 410 height 17
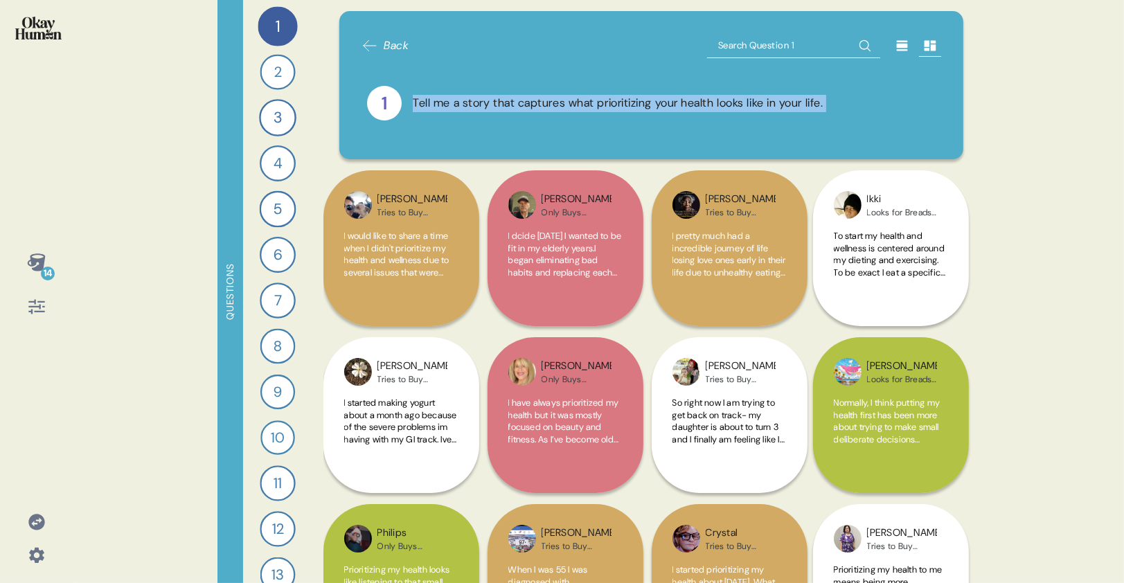
click at [482, 100] on div "Tell me a story that captures what prioritizing your health looks like in your …" at bounding box center [618, 103] width 410 height 17
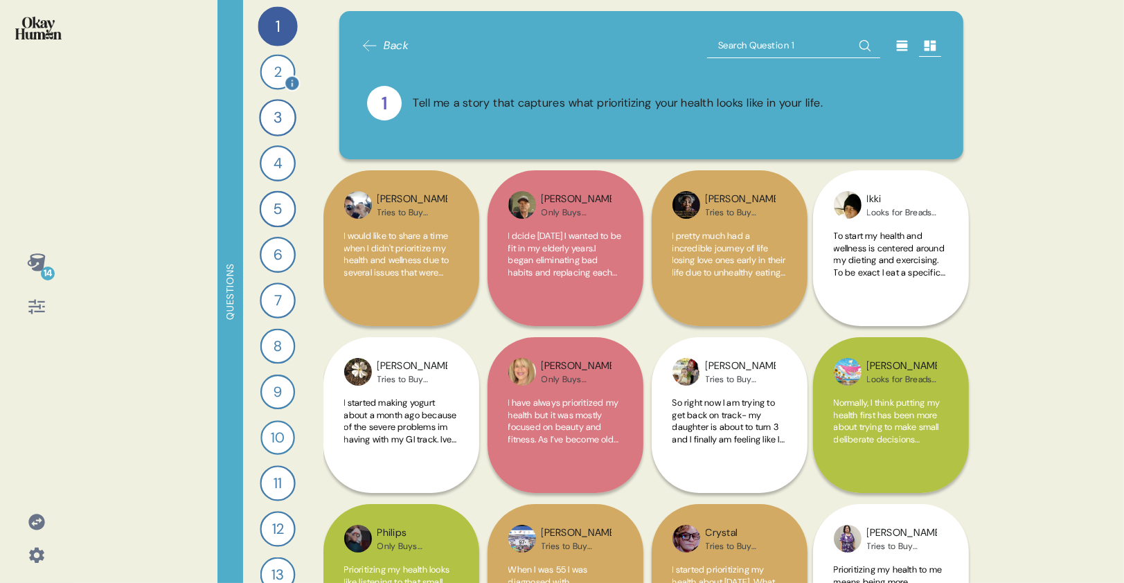
click at [278, 76] on div "2" at bounding box center [277, 71] width 35 height 35
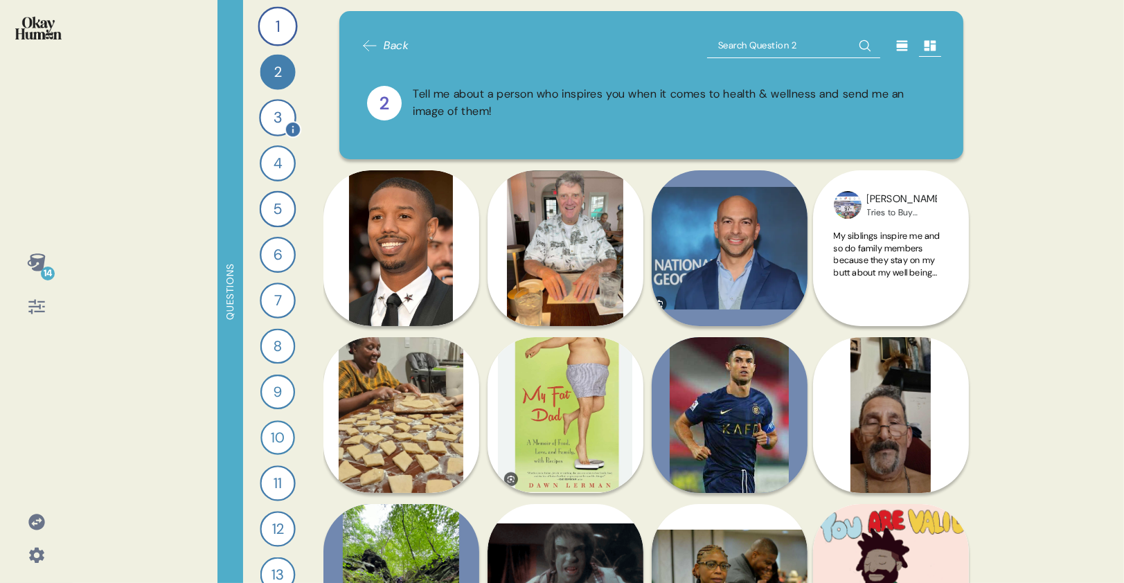
click at [270, 118] on div "3" at bounding box center [277, 117] width 37 height 37
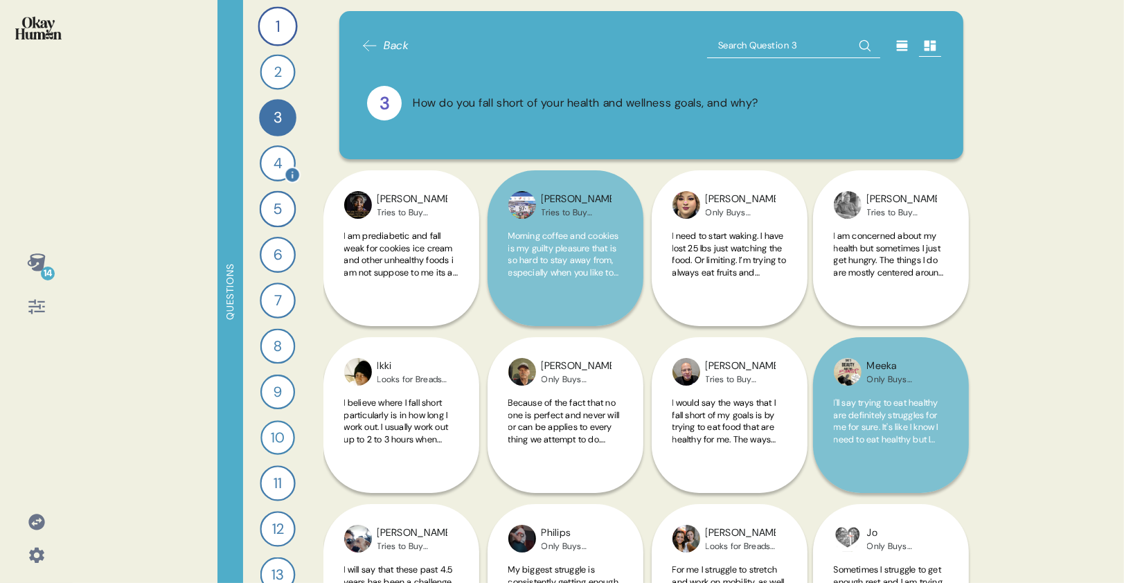
click at [267, 159] on div "4" at bounding box center [278, 163] width 36 height 36
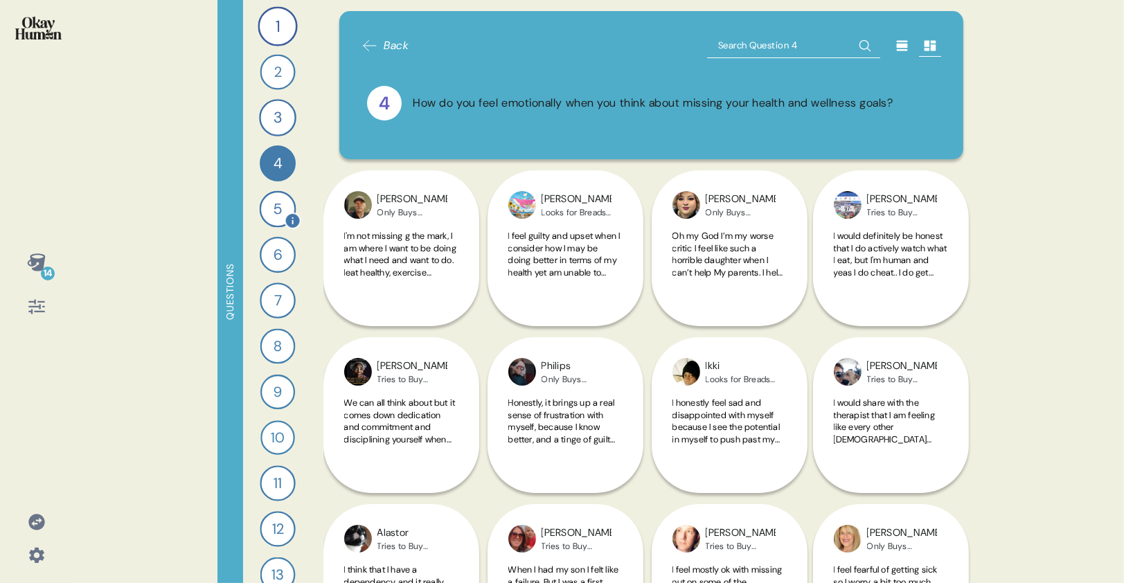
click at [272, 199] on div "5" at bounding box center [277, 209] width 37 height 37
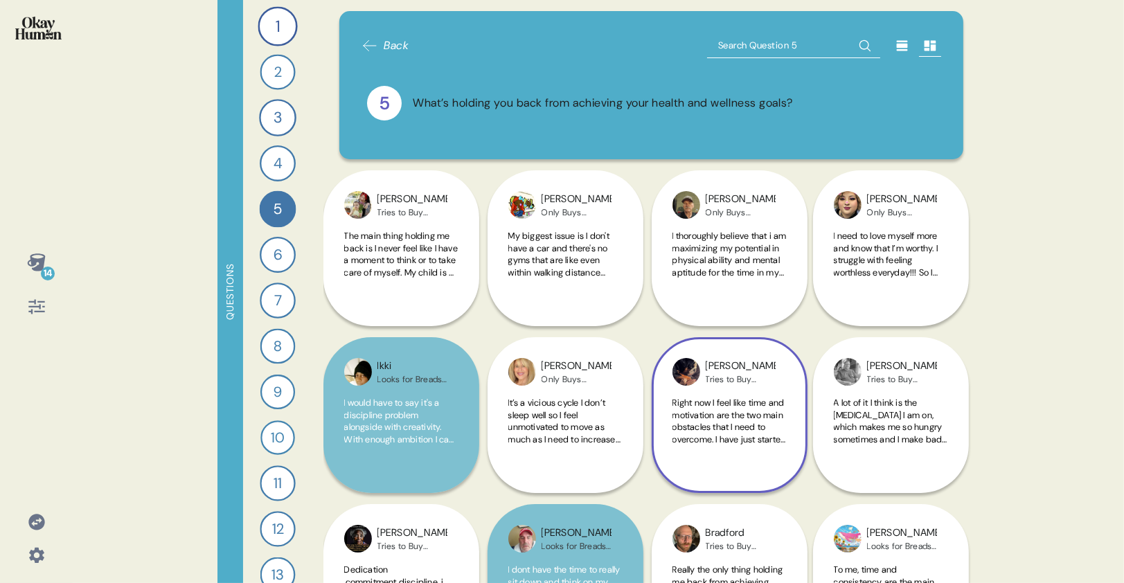
click at [746, 429] on span "Right now I feel like time and motivation are the two main obstacles that I nee…" at bounding box center [729, 445] width 114 height 97
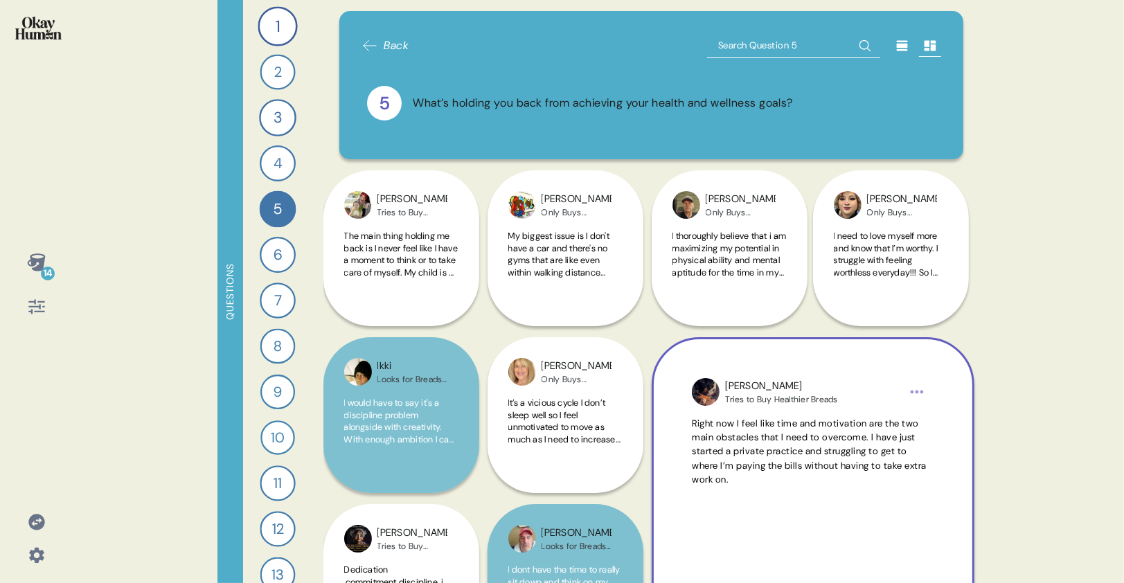
click at [912, 387] on html "14 Questions 1 Tell me a story that captures what prioritizing your health look…" at bounding box center [562, 291] width 1124 height 583
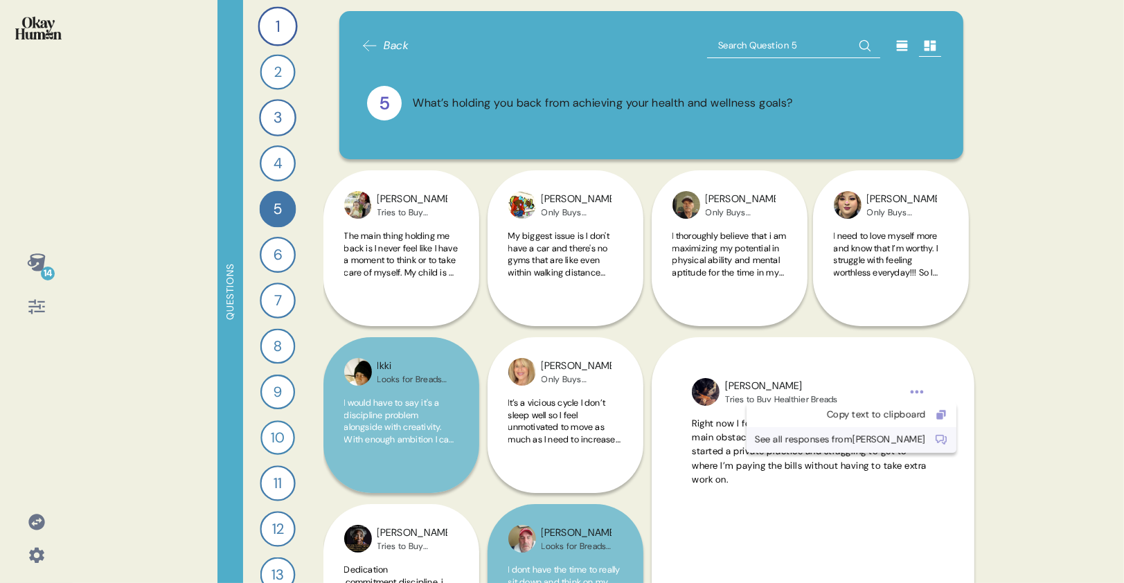
click at [901, 436] on div "See all responses from Jessica" at bounding box center [851, 439] width 210 height 25
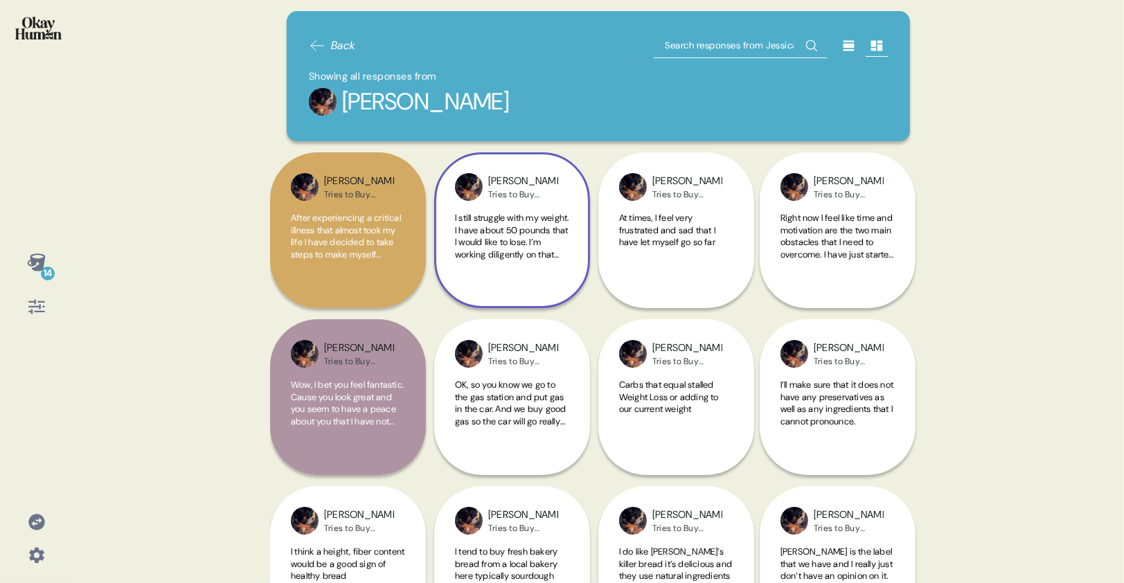
click at [554, 272] on div "I still struggle with my weight. I have about 50 pounds that I would like to lo…" at bounding box center [512, 244] width 114 height 64
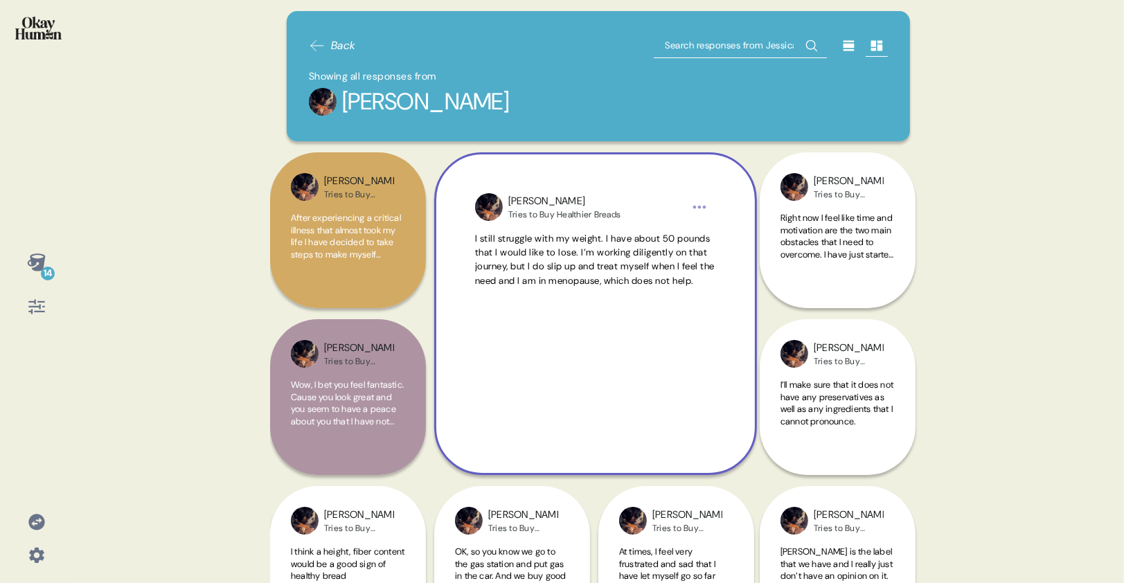
click at [537, 281] on span "I still struggle with my weight. I have about 50 pounds that I would like to lo…" at bounding box center [595, 260] width 240 height 54
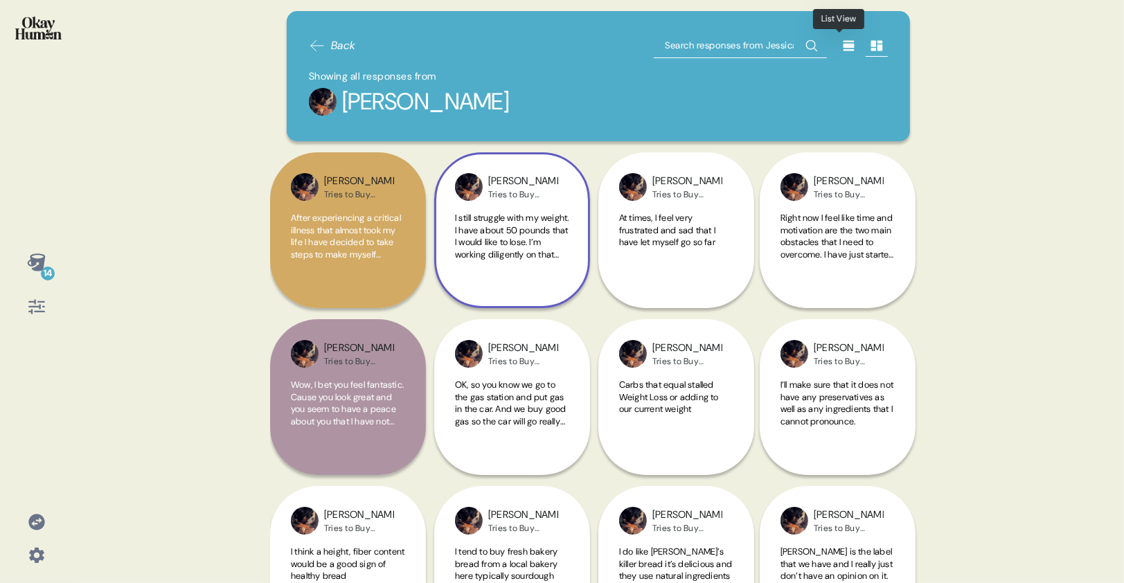
click at [843, 48] on icon at bounding box center [848, 46] width 11 height 10
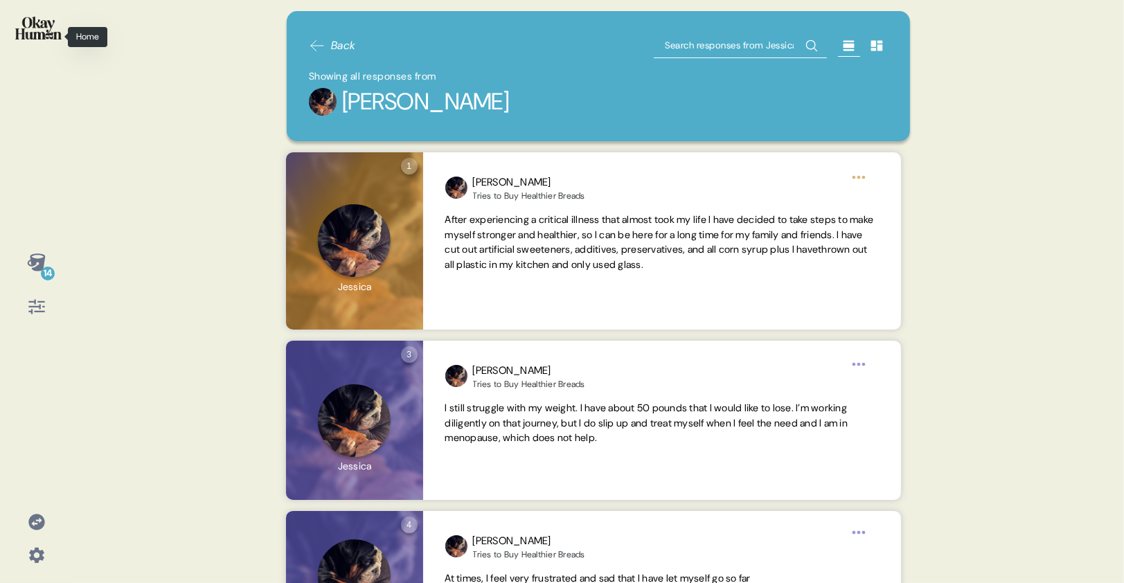
click at [59, 26] on img at bounding box center [38, 28] width 46 height 23
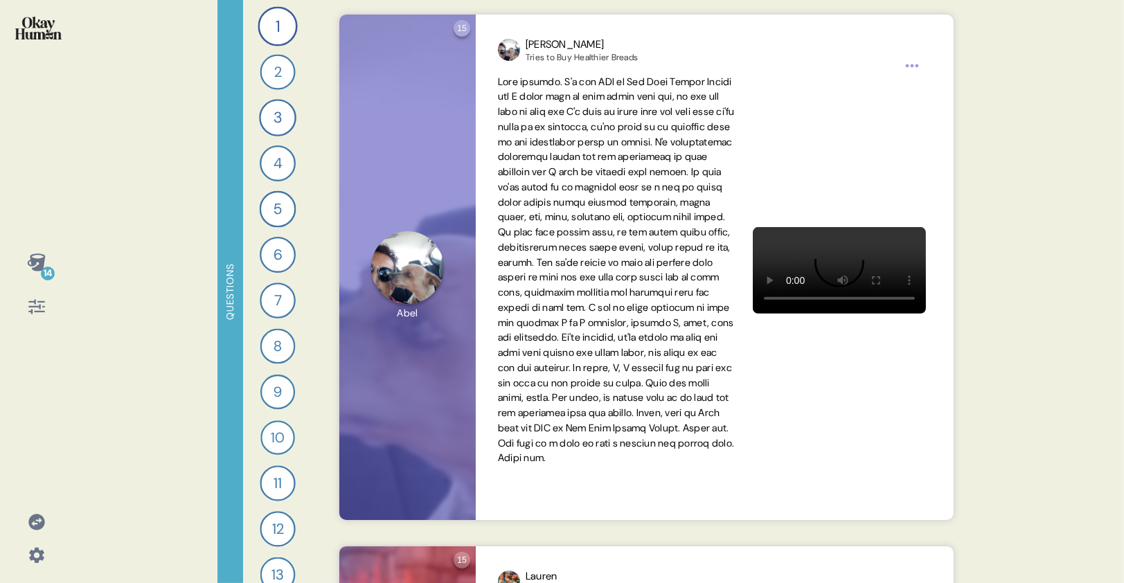
scroll to position [748, 0]
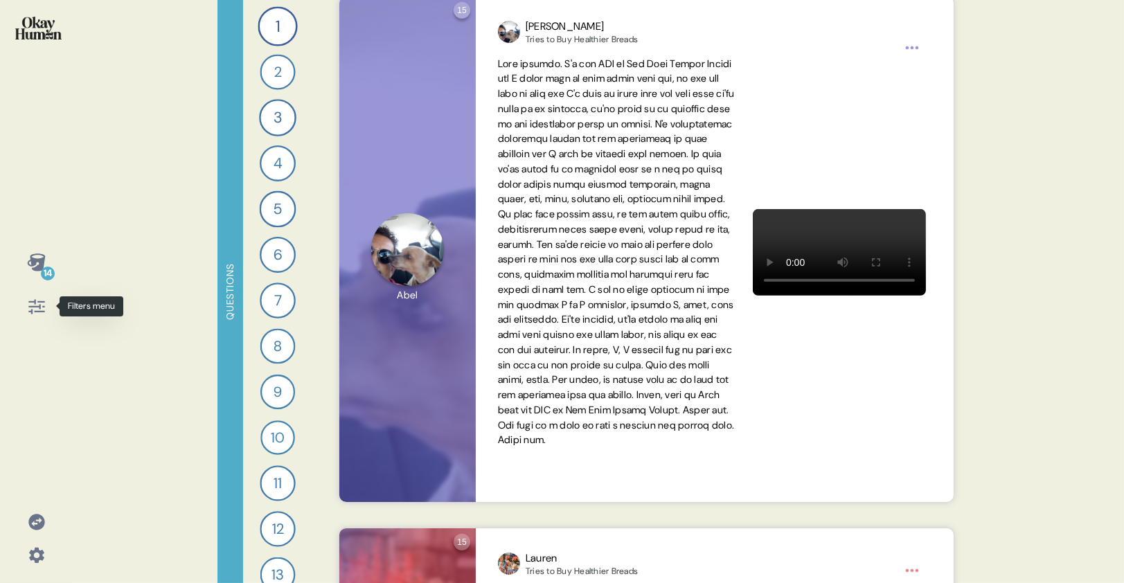
click at [37, 305] on icon at bounding box center [36, 306] width 19 height 19
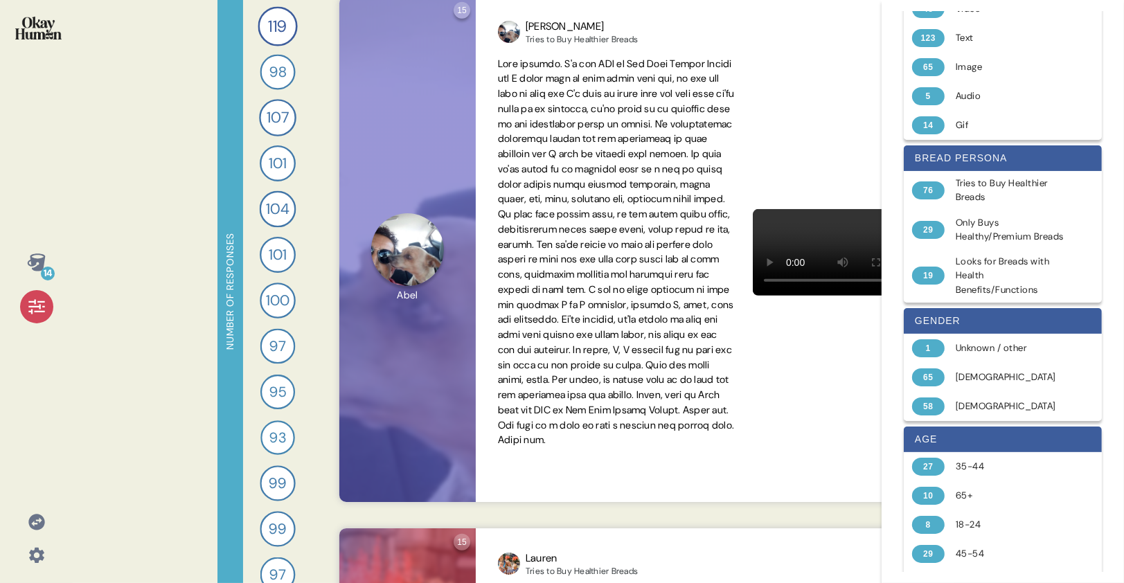
scroll to position [51, 0]
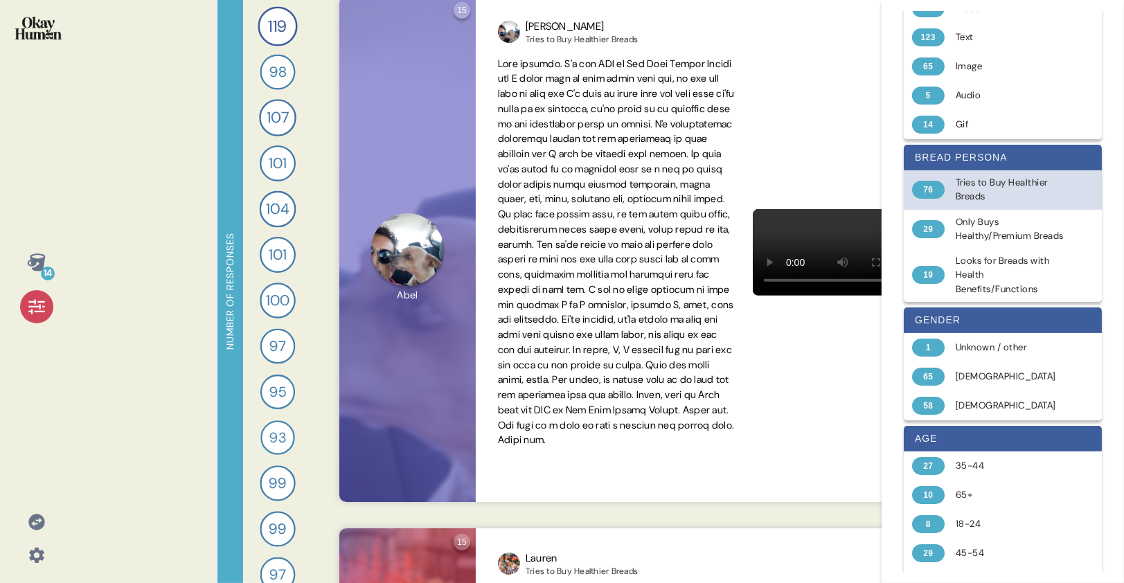
click at [989, 195] on div "Tries to Buy Healthier Breads" at bounding box center [1010, 190] width 110 height 28
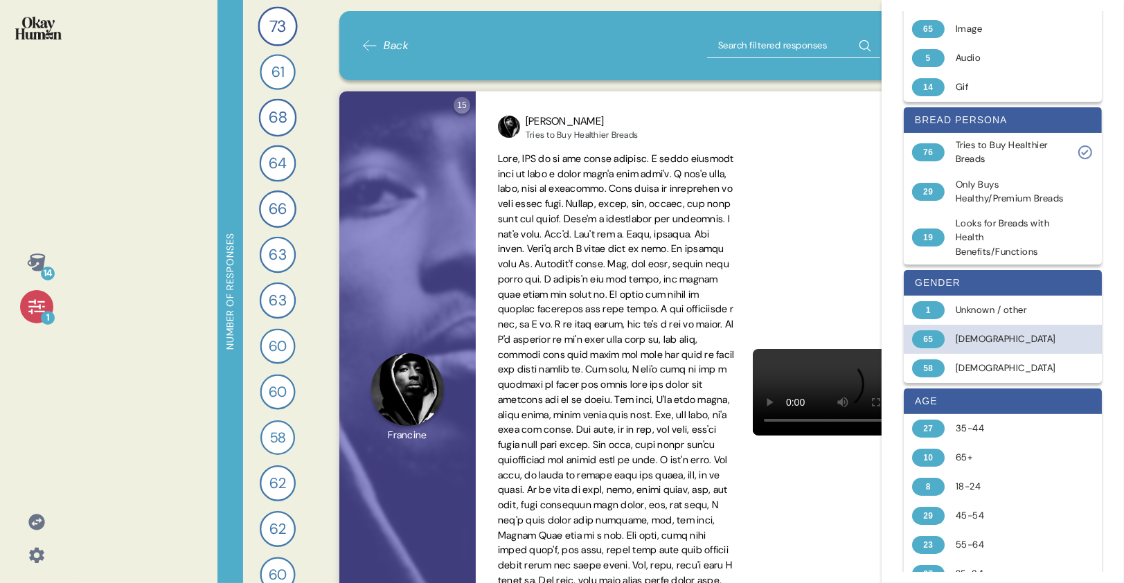
scroll to position [309, 0]
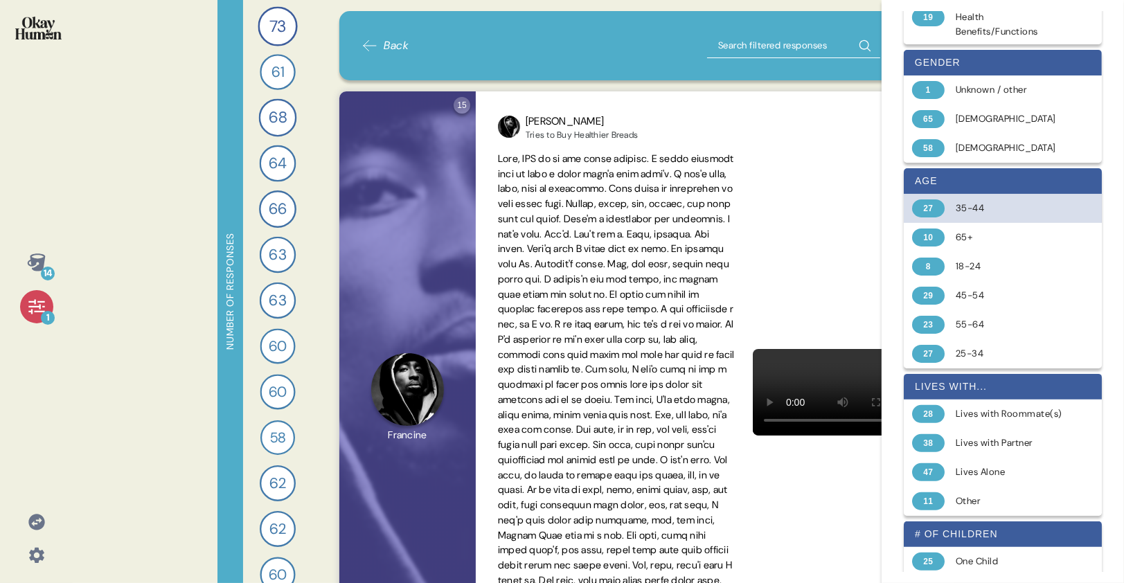
click at [997, 215] on div "35-44" at bounding box center [1010, 208] width 110 height 14
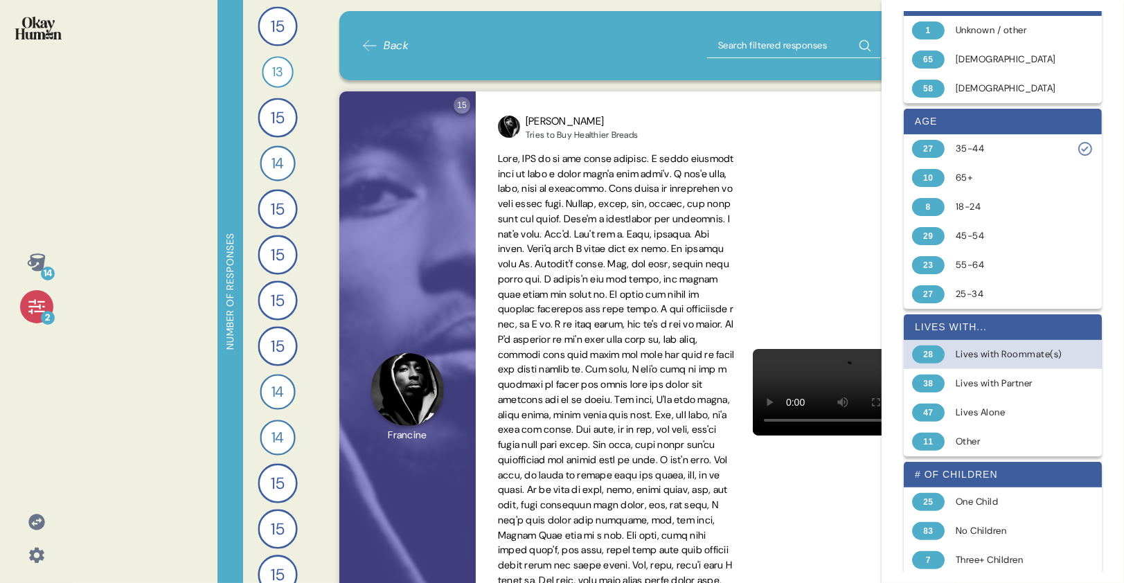
scroll to position [432, 0]
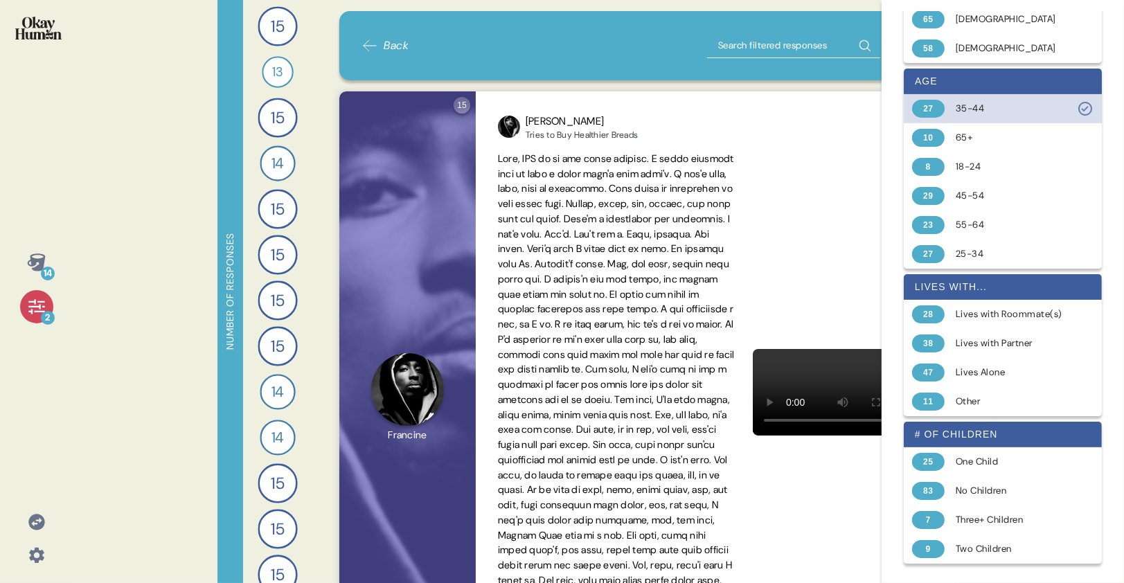
click at [980, 102] on div "35-44" at bounding box center [1010, 109] width 110 height 14
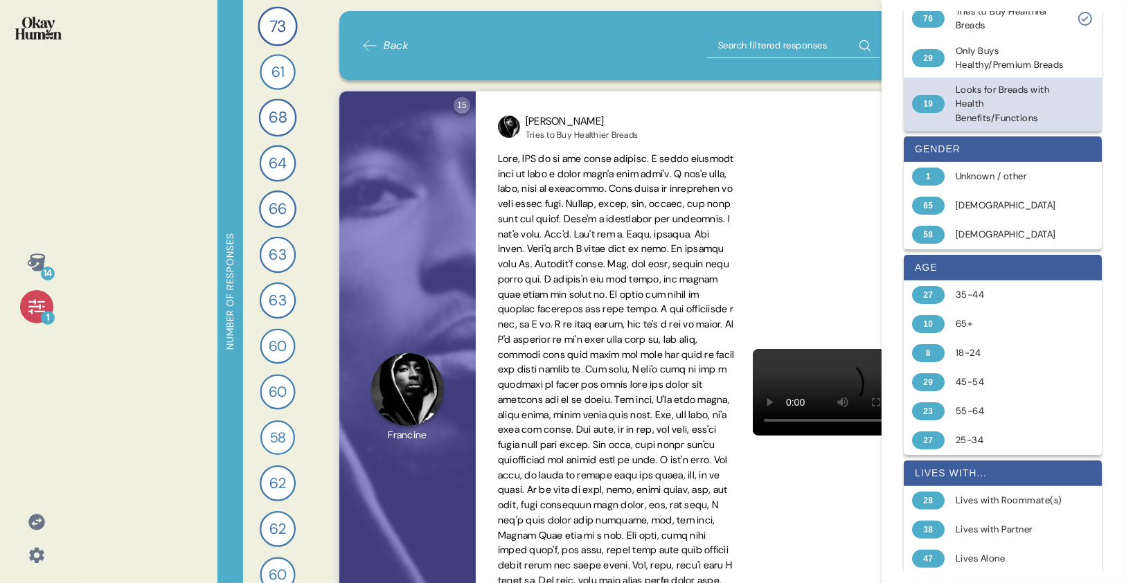
scroll to position [183, 0]
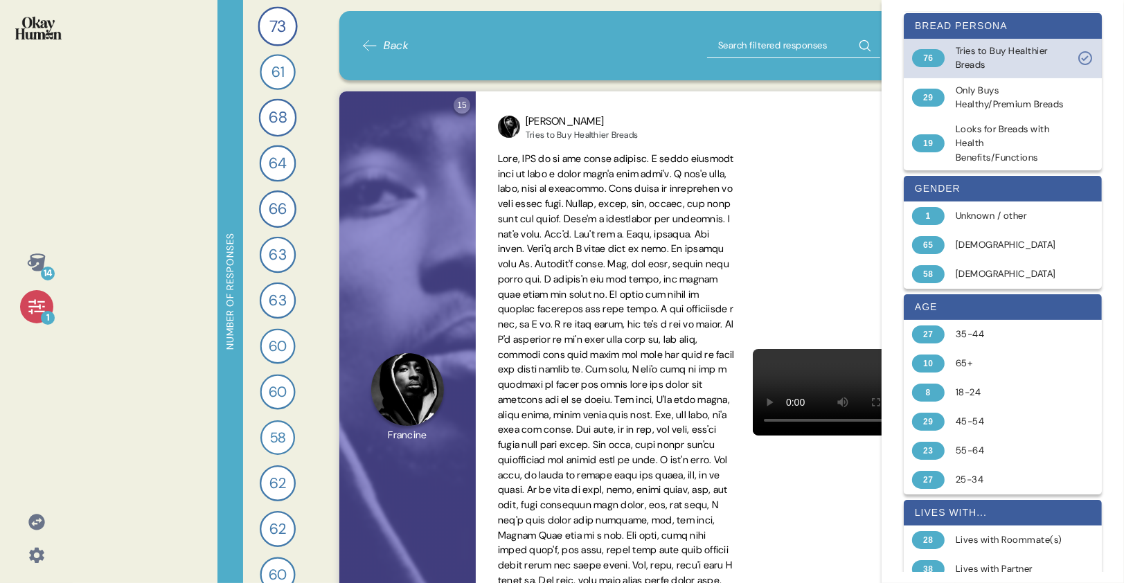
click at [996, 66] on div "Tries to Buy Healthier Breads" at bounding box center [1010, 58] width 110 height 28
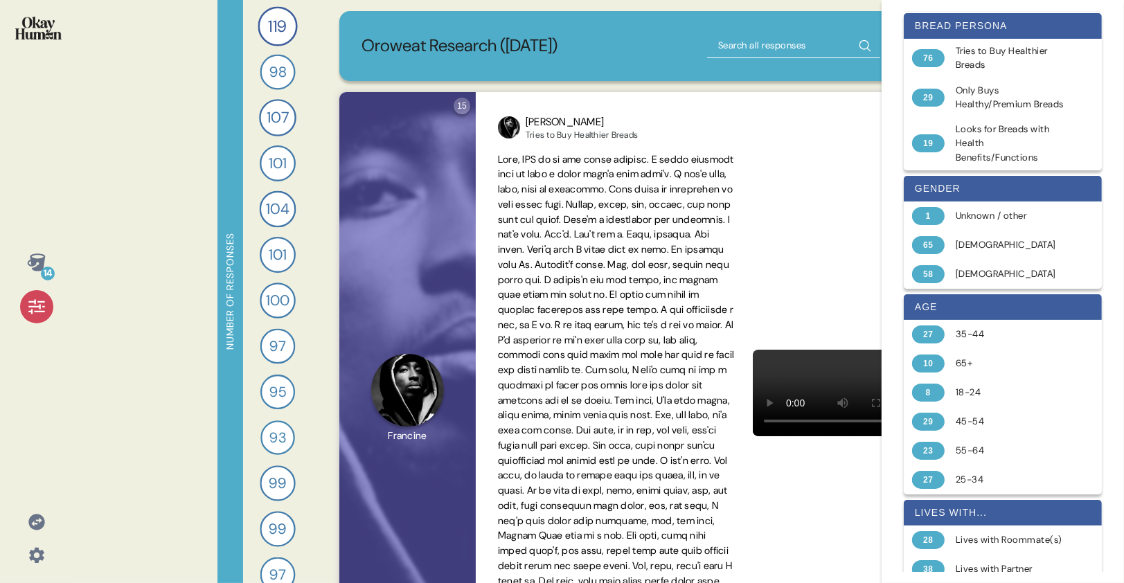
click at [37, 314] on icon at bounding box center [36, 306] width 19 height 19
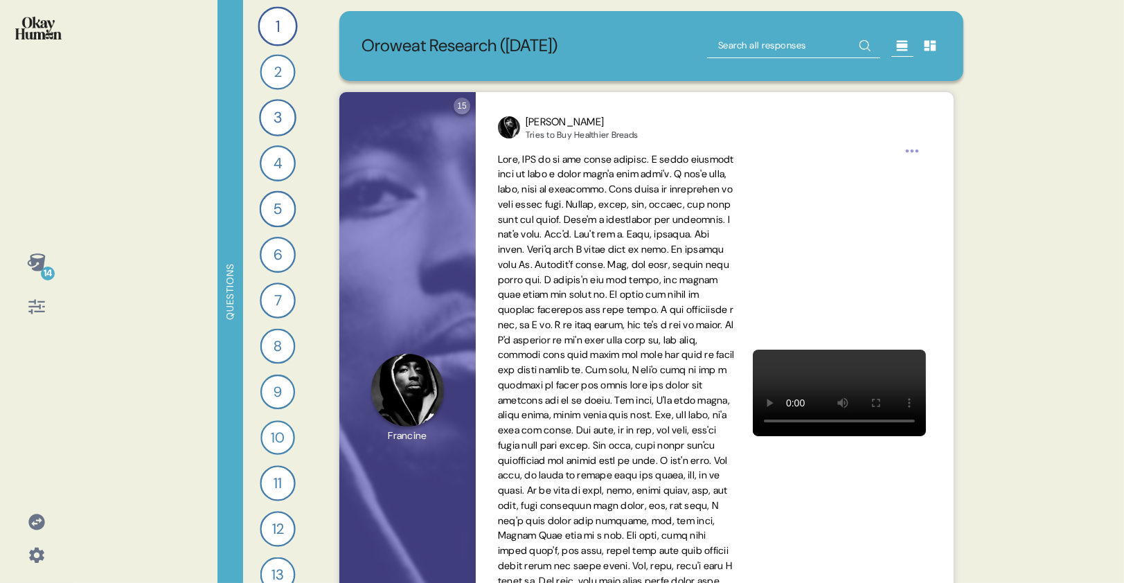
click at [41, 267] on icon at bounding box center [36, 261] width 18 height 17
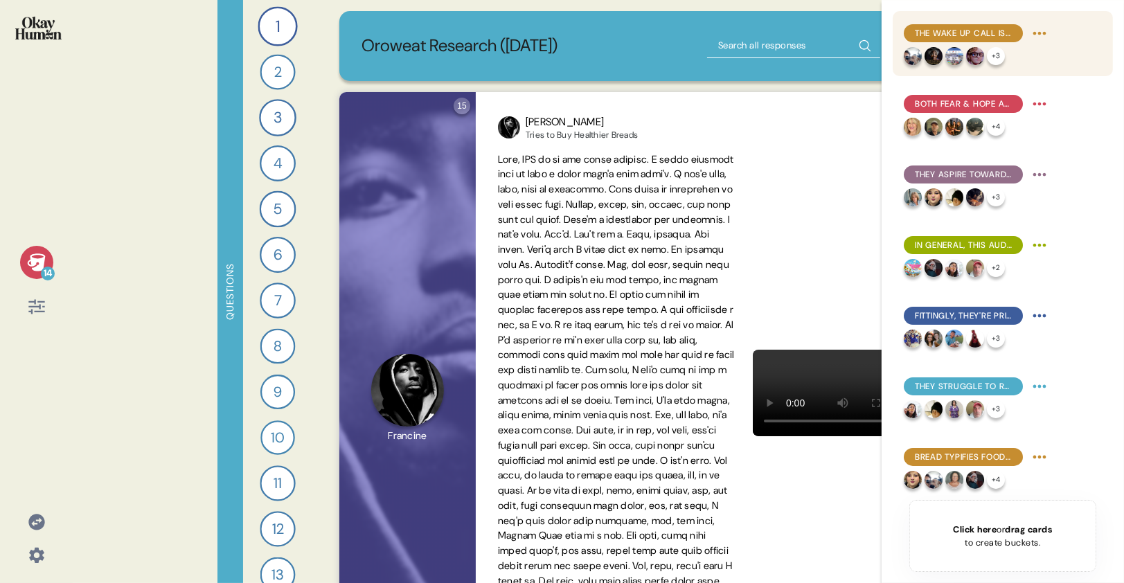
click at [953, 47] on img at bounding box center [954, 56] width 18 height 18
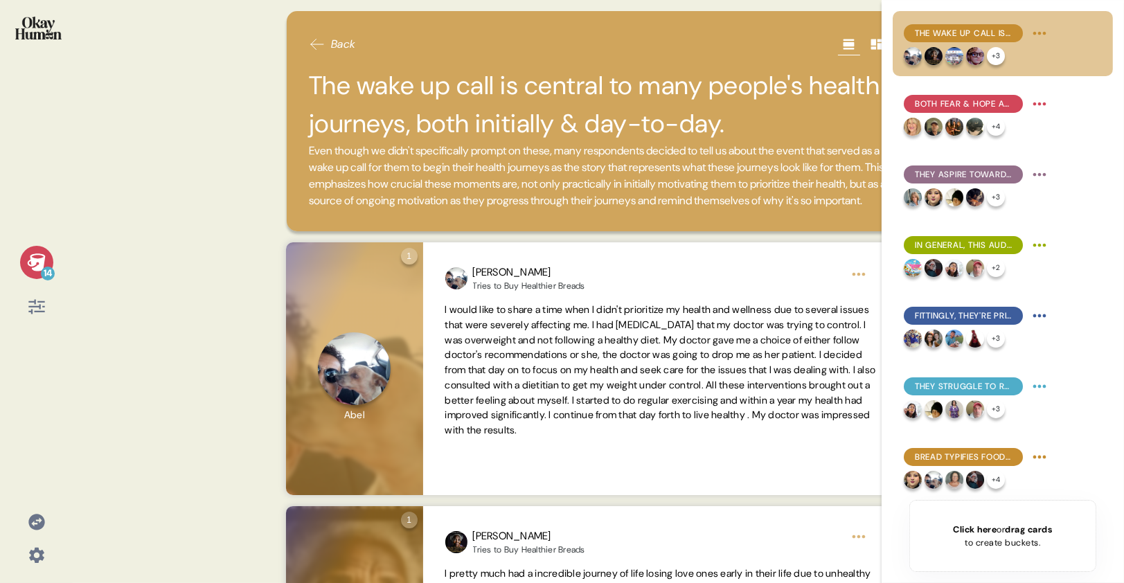
click at [525, 91] on h2 "The wake up call is central to many people's health journeys, both initially & …" at bounding box center [598, 104] width 579 height 76
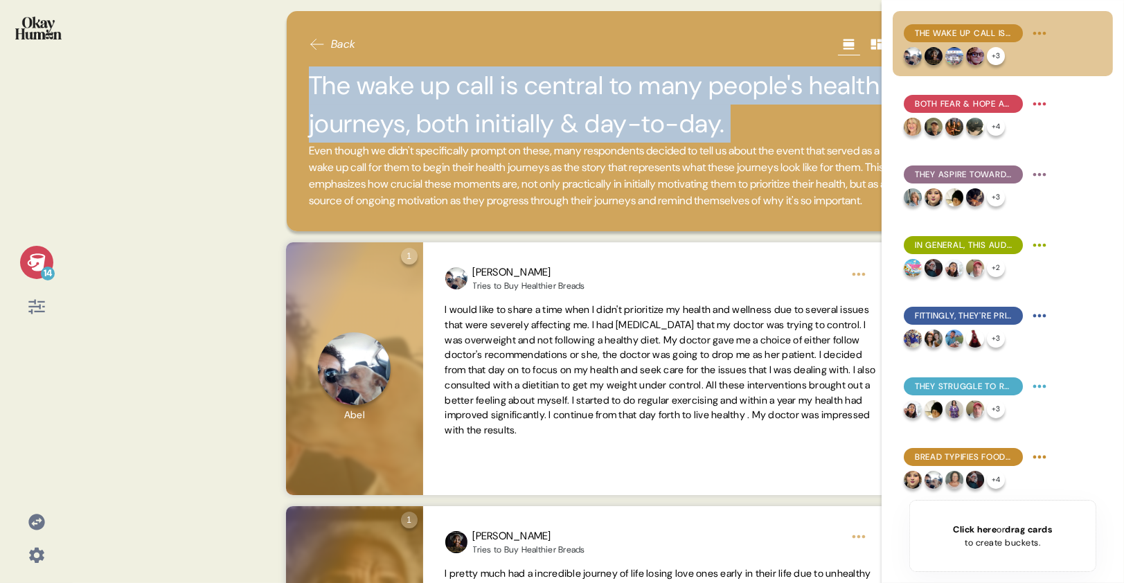
click at [525, 91] on h2 "The wake up call is central to many people's health journeys, both initially & …" at bounding box center [598, 104] width 579 height 76
click at [481, 108] on h2 "The wake up call is central to many people's health journeys, both initially & …" at bounding box center [598, 104] width 579 height 76
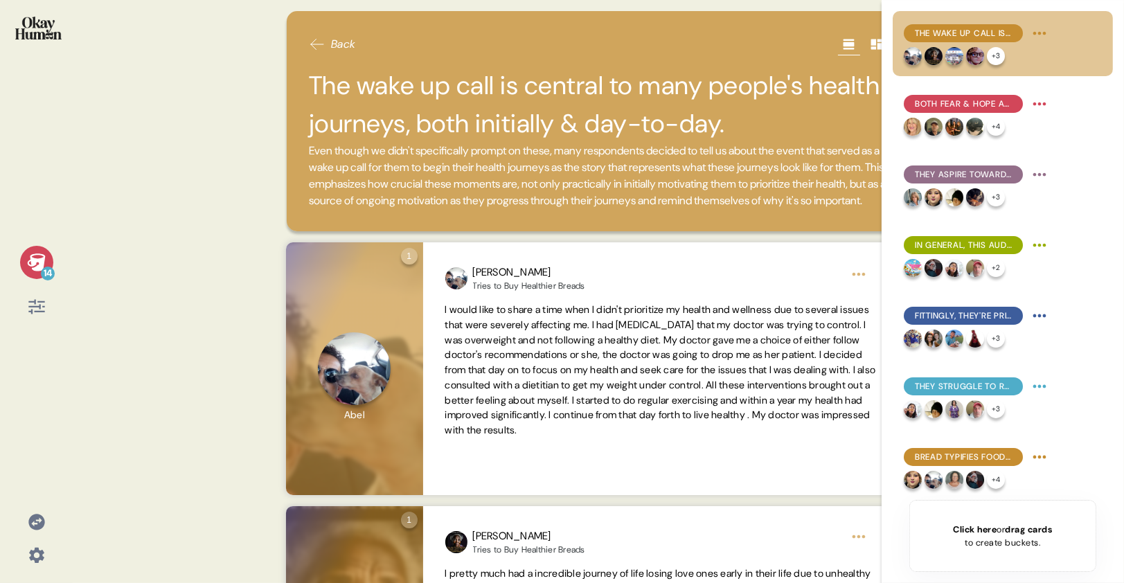
click at [488, 152] on span "Even though we didn't specifically prompt on these, many respondents decided to…" at bounding box center [598, 176] width 579 height 66
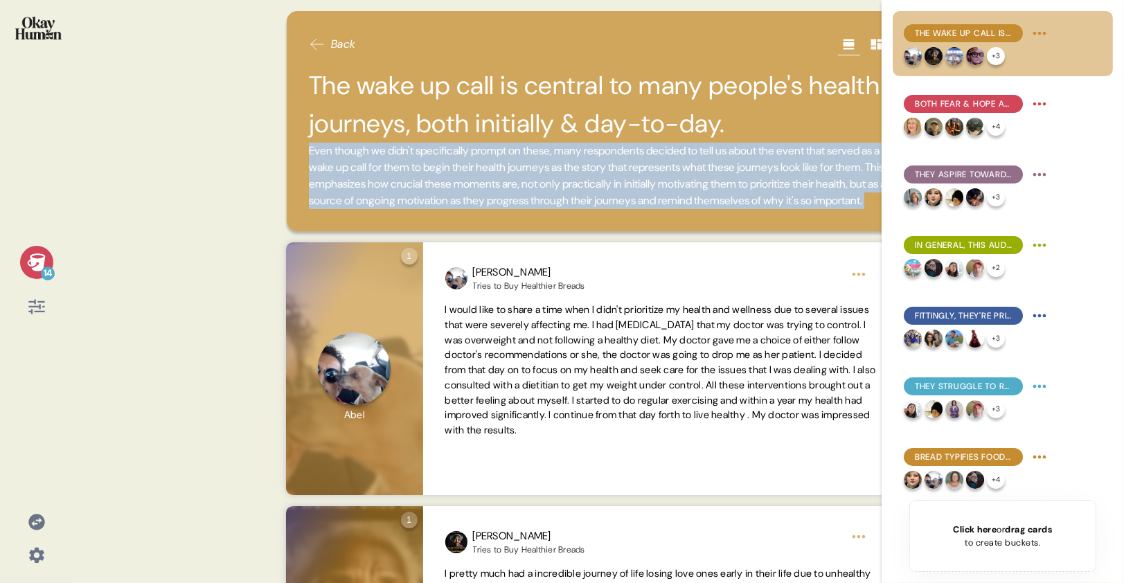
click at [489, 153] on span "Even though we didn't specifically prompt on these, many respondents decided to…" at bounding box center [598, 176] width 579 height 66
click at [489, 154] on span "Even though we didn't specifically prompt on these, many respondents decided to…" at bounding box center [598, 176] width 579 height 66
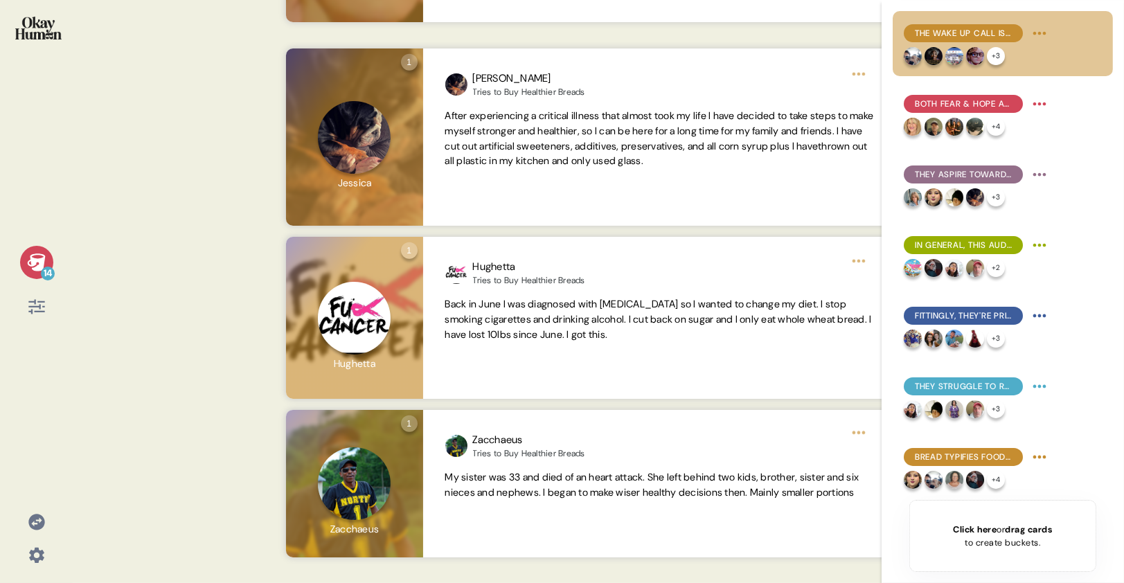
scroll to position [1137, 0]
click at [969, 524] on span "Click here" at bounding box center [975, 529] width 44 height 12
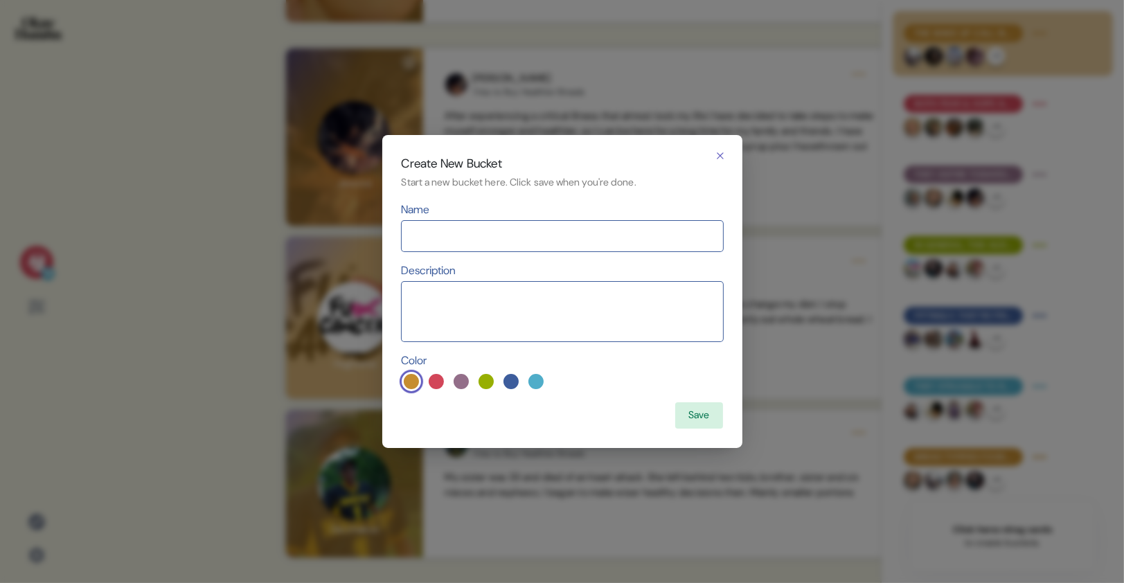
click at [489, 197] on div "Create New Bucket Start a new bucket here. Click save when you're done. Name De…" at bounding box center [562, 291] width 360 height 313
click at [716, 155] on icon "button" at bounding box center [719, 155] width 11 height 11
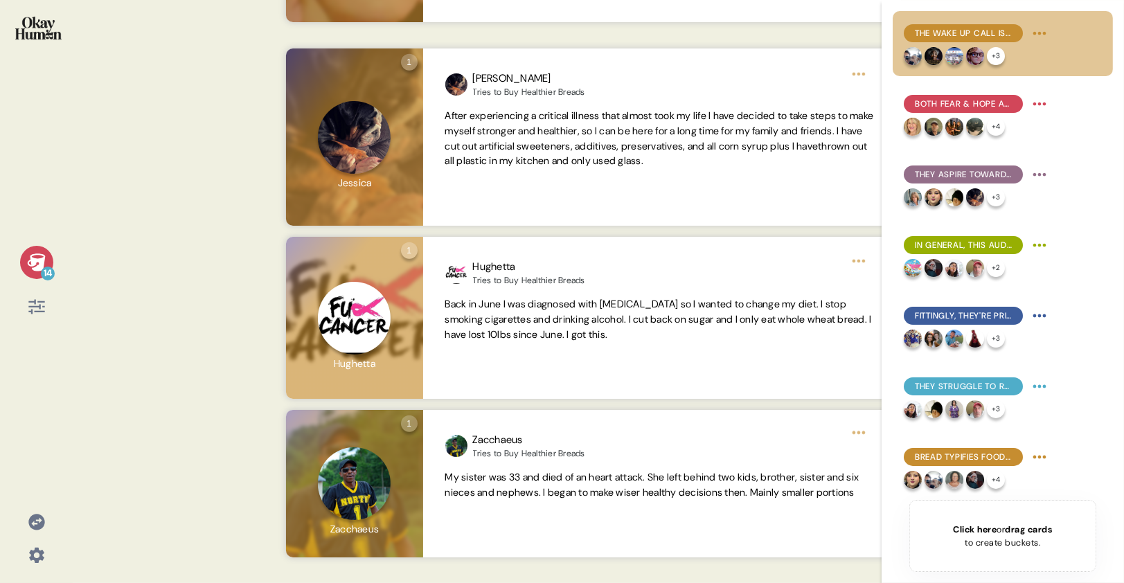
click at [37, 36] on img at bounding box center [38, 28] width 46 height 23
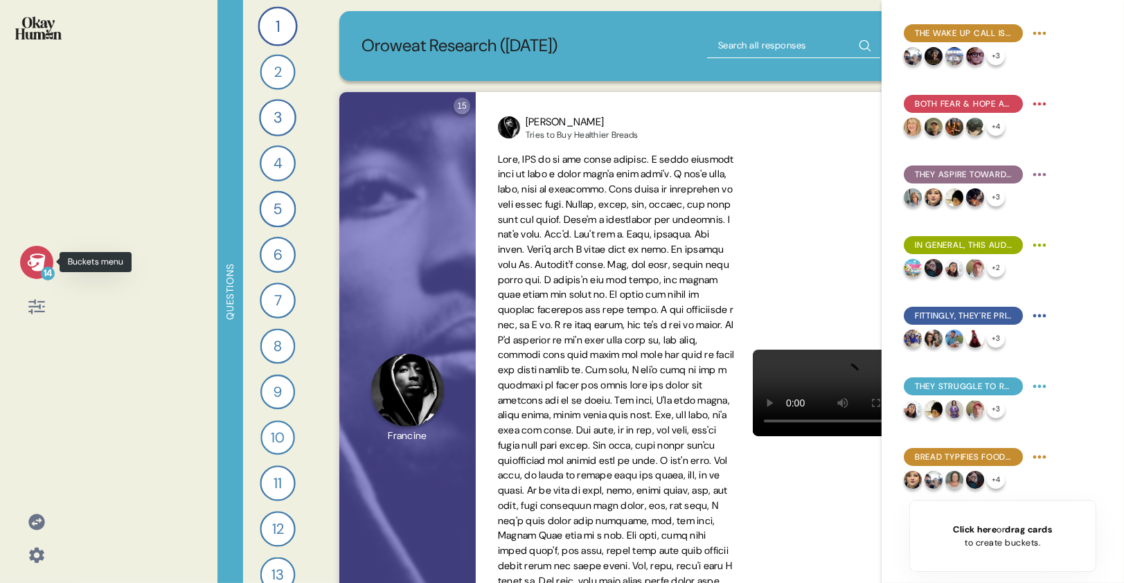
click at [48, 256] on div "14" at bounding box center [36, 262] width 33 height 33
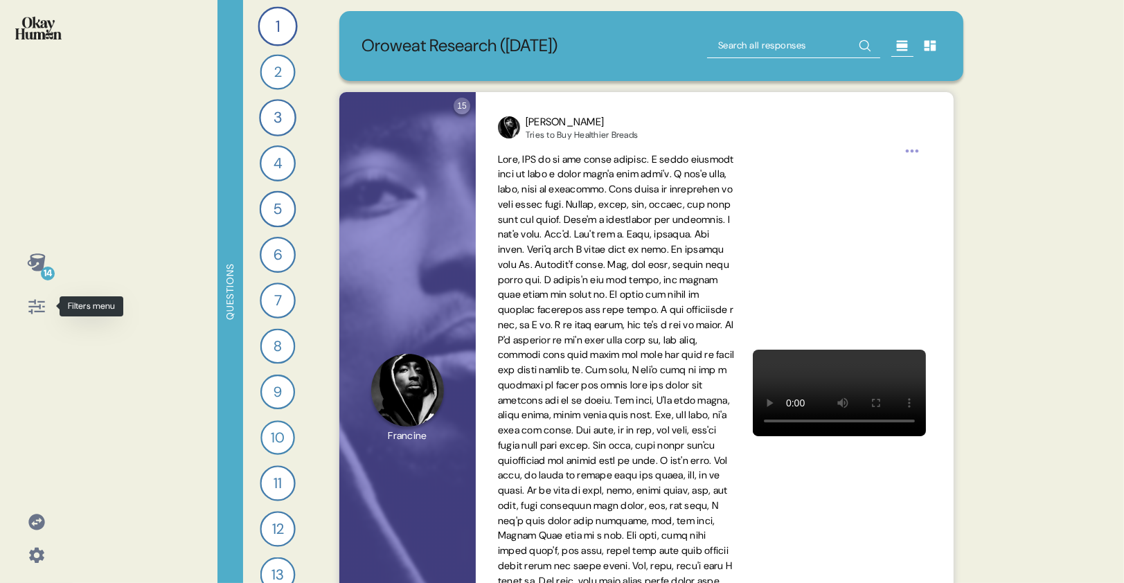
click at [30, 314] on icon at bounding box center [36, 306] width 19 height 19
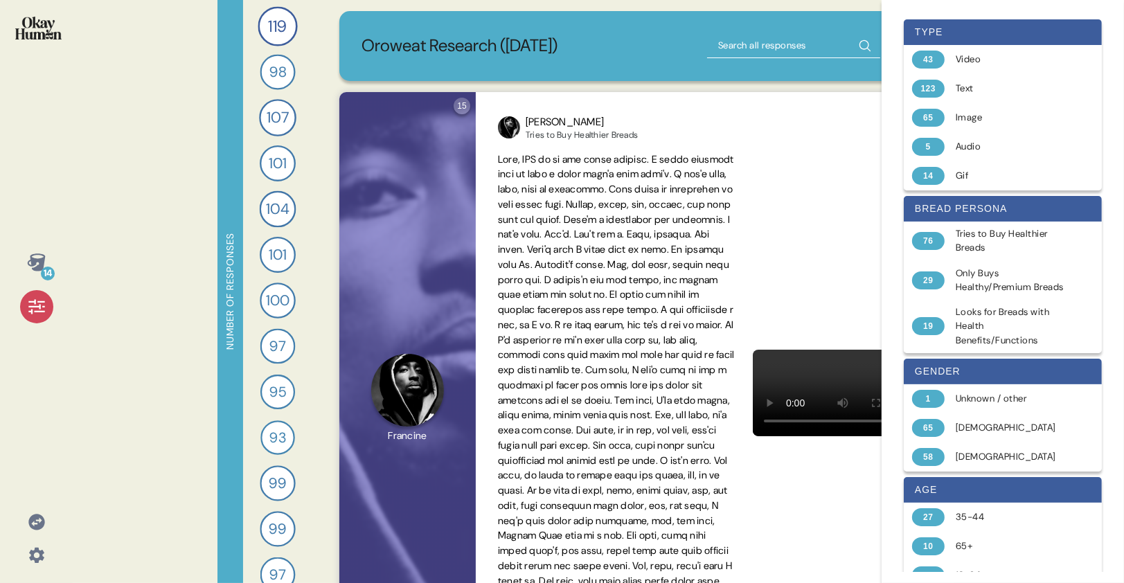
click at [32, 317] on div at bounding box center [36, 306] width 33 height 33
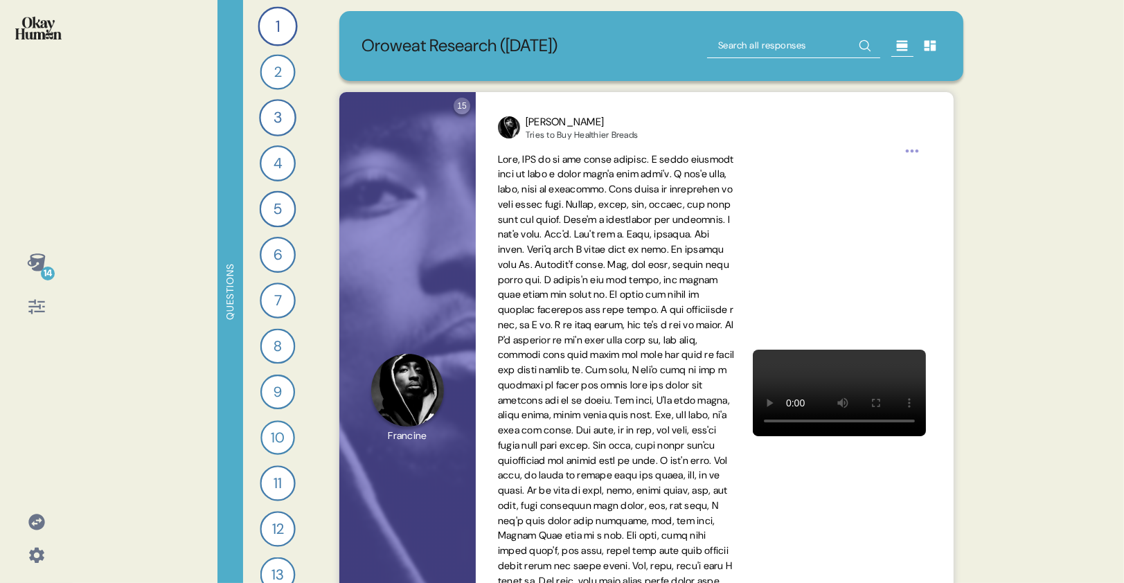
click at [85, 298] on div "14 Questions 1 Tell me a story that captures what prioritizing your health look…" at bounding box center [562, 291] width 1124 height 583
click at [91, 237] on div "14 Questions 1 Tell me a story that captures what prioritizing your health look…" at bounding box center [562, 291] width 1124 height 583
click at [88, 246] on div "14 Questions 1 Tell me a story that captures what prioritizing your health look…" at bounding box center [562, 291] width 1124 height 583
click at [43, 262] on icon at bounding box center [36, 261] width 18 height 17
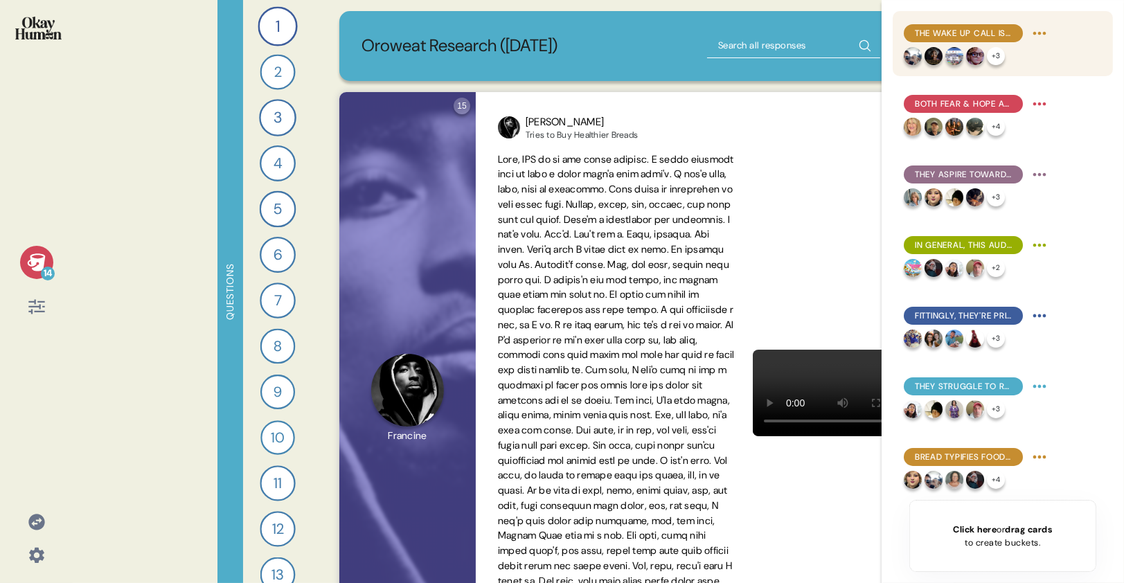
click at [959, 44] on div "The wake up call is central to many people's health journeys, both initially & …" at bounding box center [976, 33] width 147 height 22
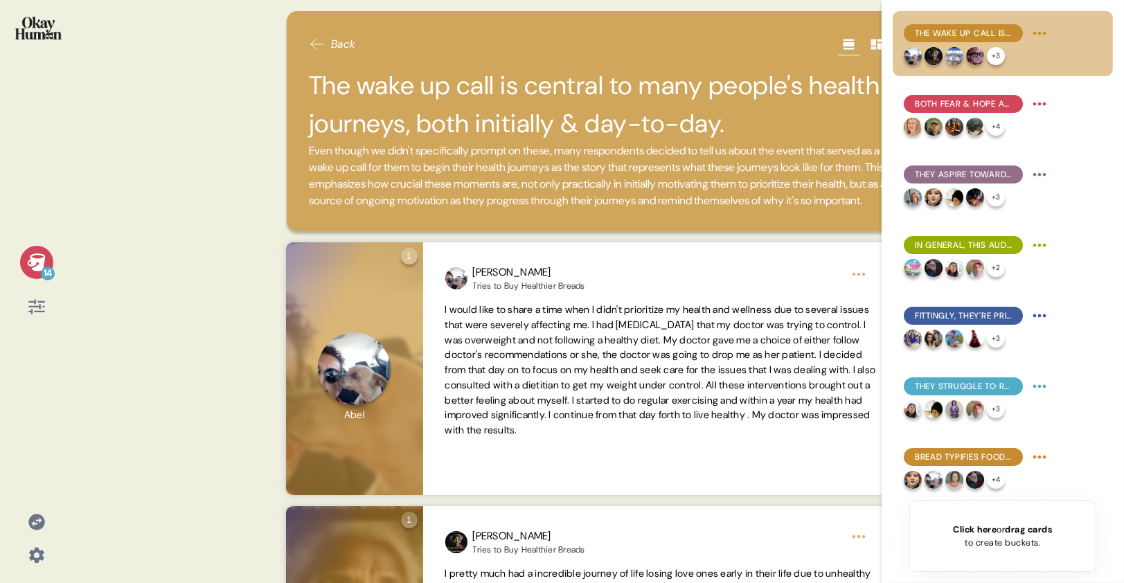
click at [31, 258] on icon at bounding box center [36, 261] width 18 height 17
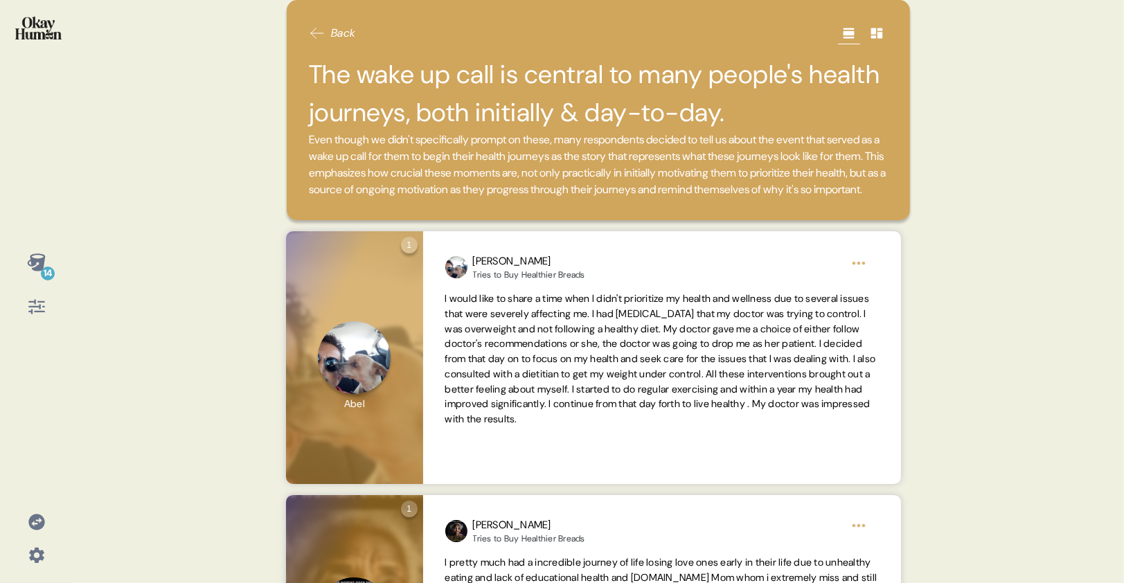
scroll to position [0, 0]
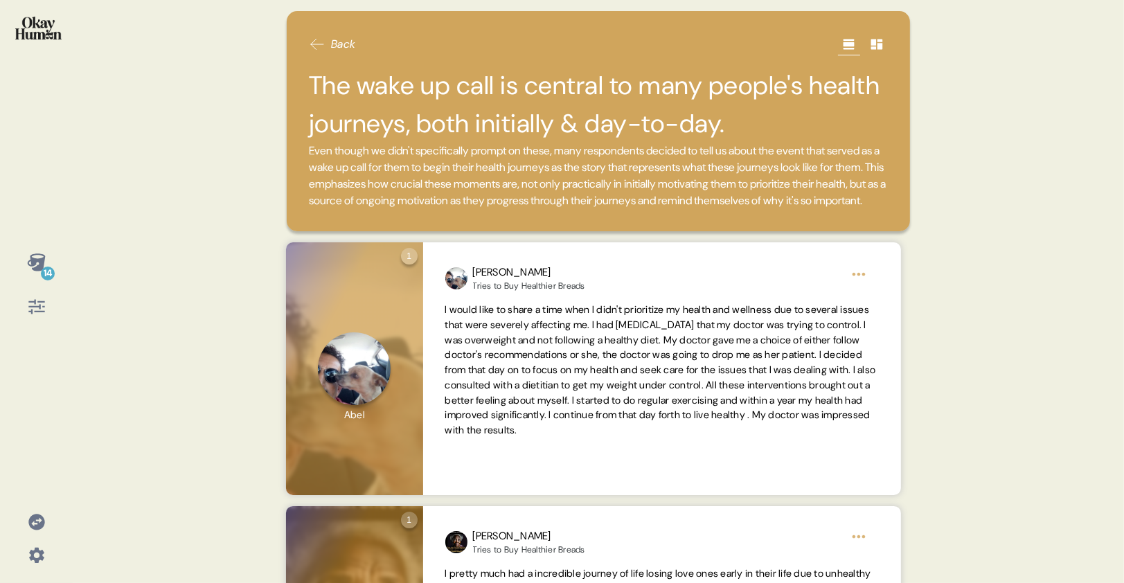
click at [172, 209] on div "14 Back The wake up call is central to many people's health journeys, both init…" at bounding box center [562, 291] width 1124 height 583
click at [40, 269] on icon at bounding box center [36, 261] width 18 height 17
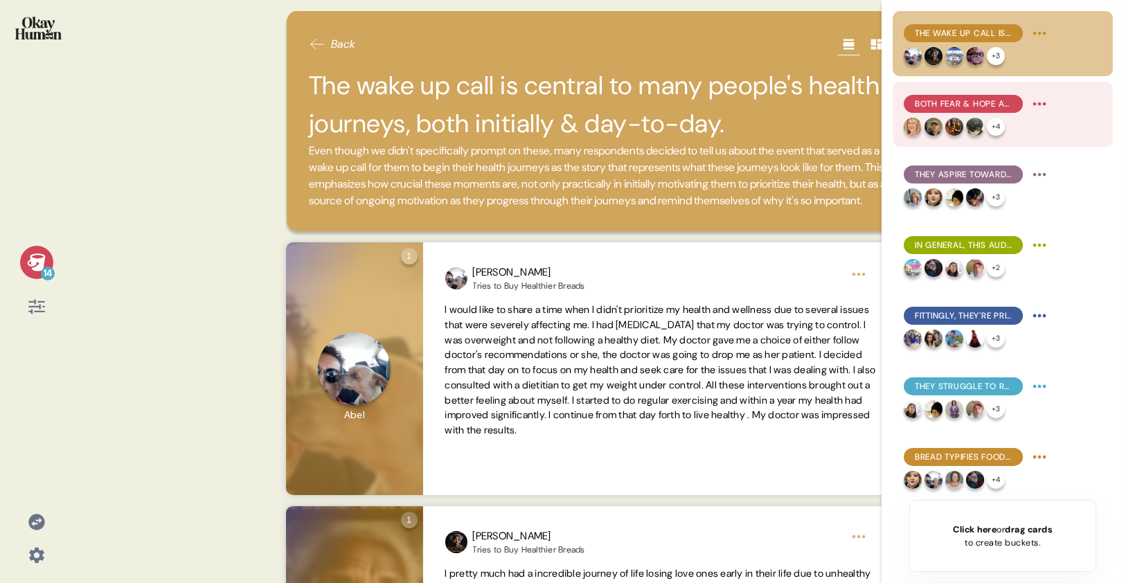
click at [958, 101] on span "Both fear & hope are key motivators, and they're often highly intertwined." at bounding box center [963, 104] width 97 height 12
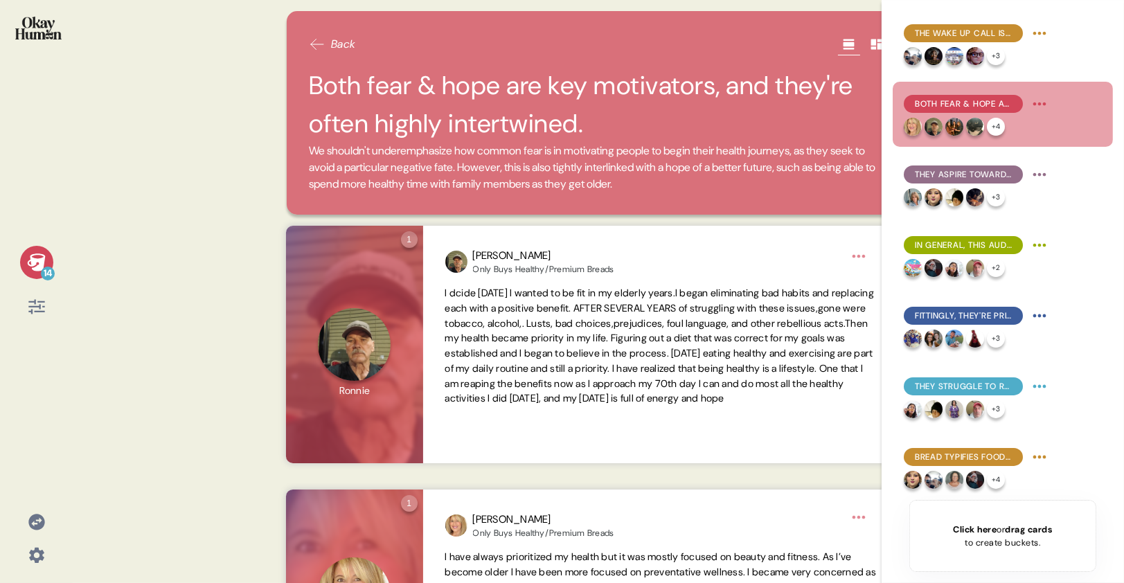
click at [41, 255] on icon at bounding box center [36, 261] width 18 height 17
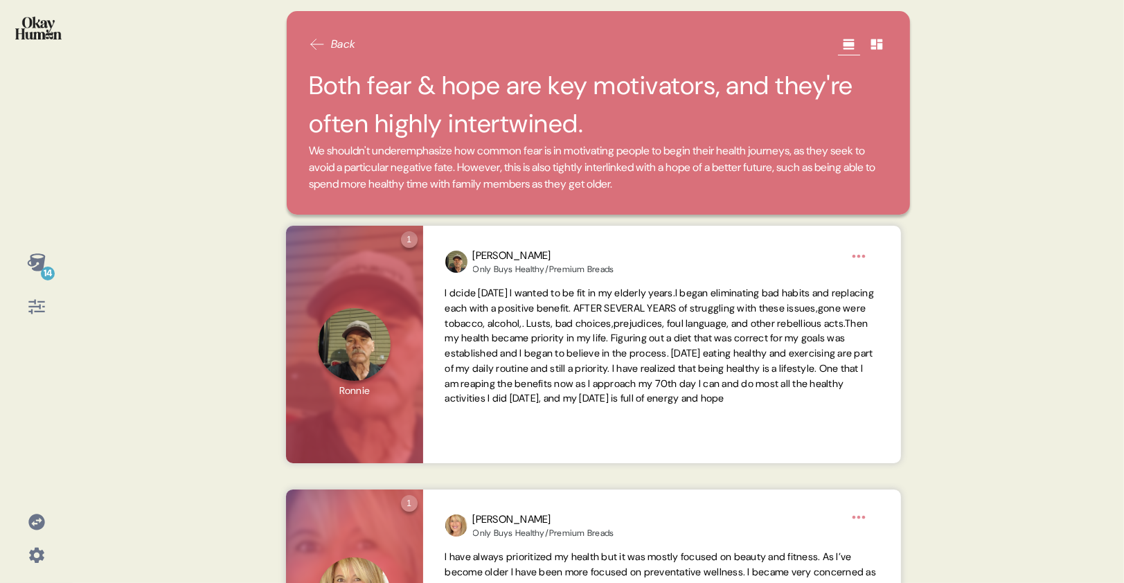
click at [252, 136] on div "14 Back Both fear & hope are key motivators, and they're often highly intertwin…" at bounding box center [562, 291] width 1124 height 583
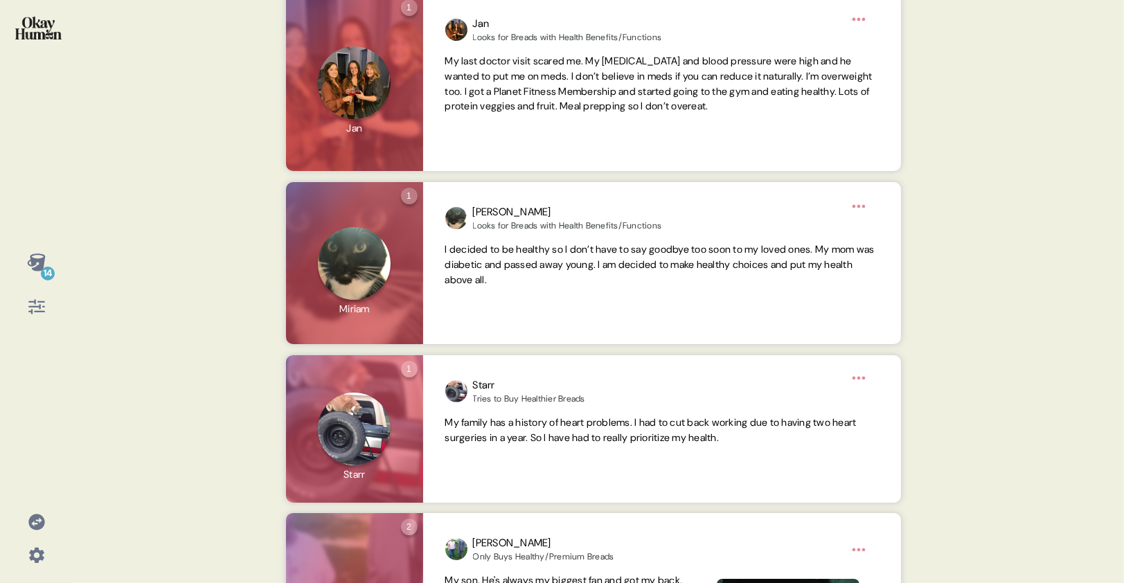
scroll to position [761, 0]
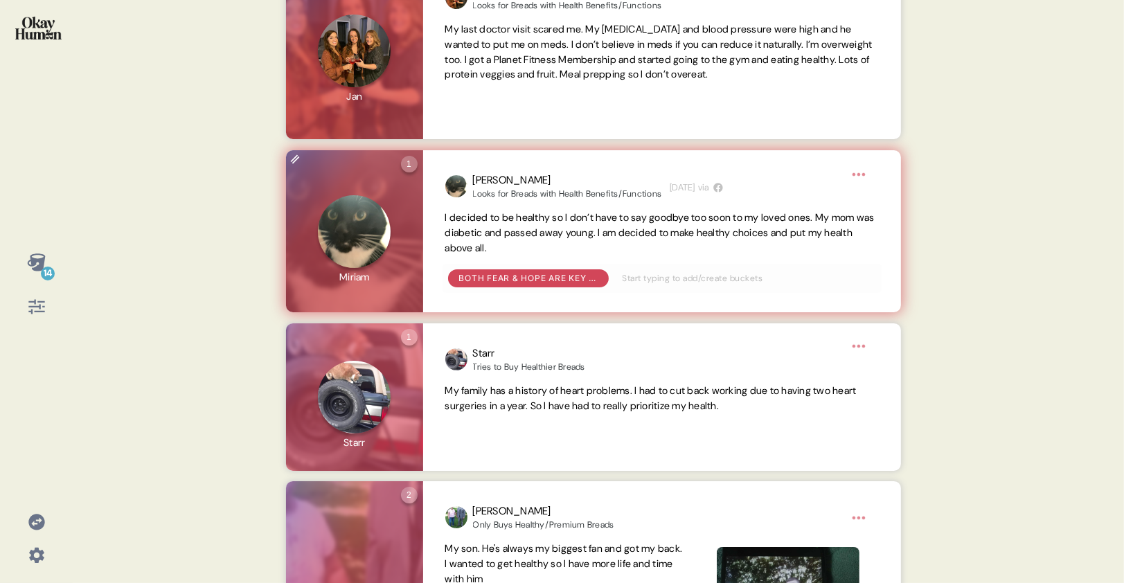
click at [557, 250] on span "I decided to be healthy so I don’t have to say goodbye too soon to my loved one…" at bounding box center [661, 232] width 433 height 45
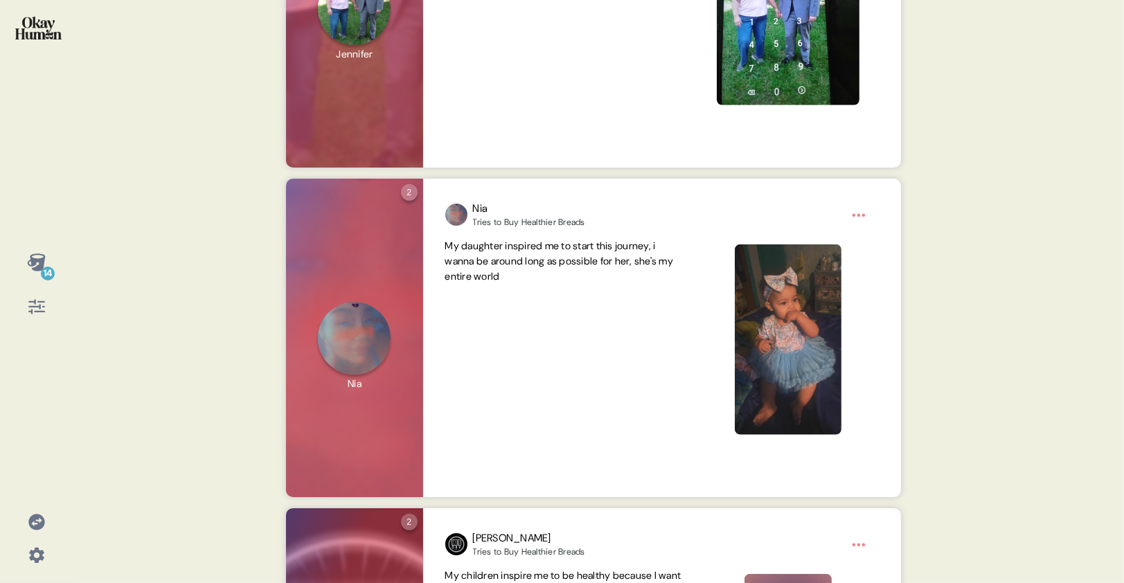
scroll to position [1393, 0]
click at [35, 267] on icon at bounding box center [36, 261] width 18 height 17
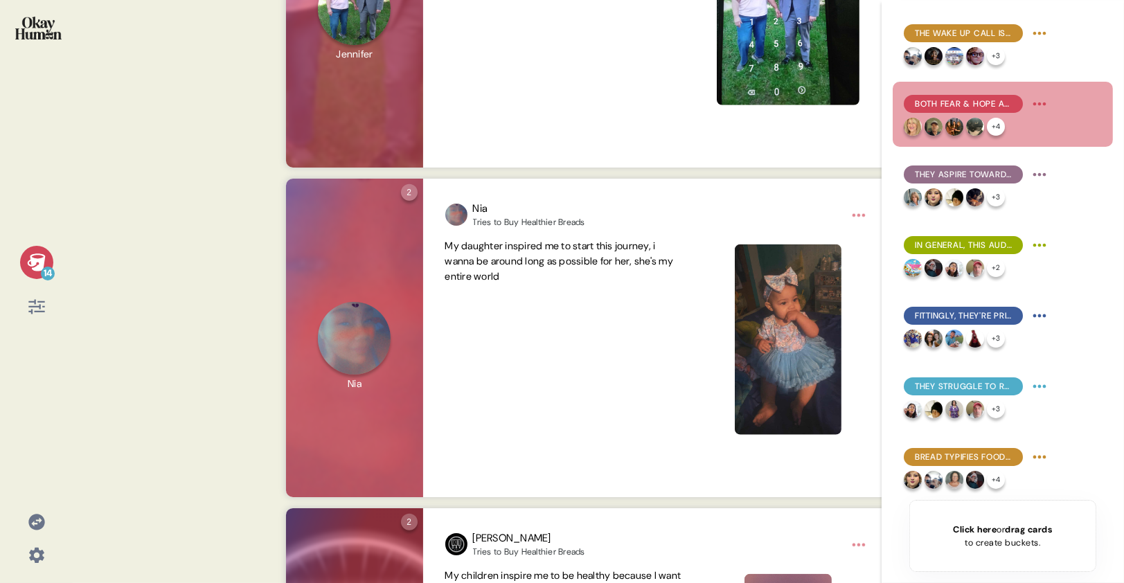
click at [35, 267] on icon at bounding box center [36, 261] width 18 height 17
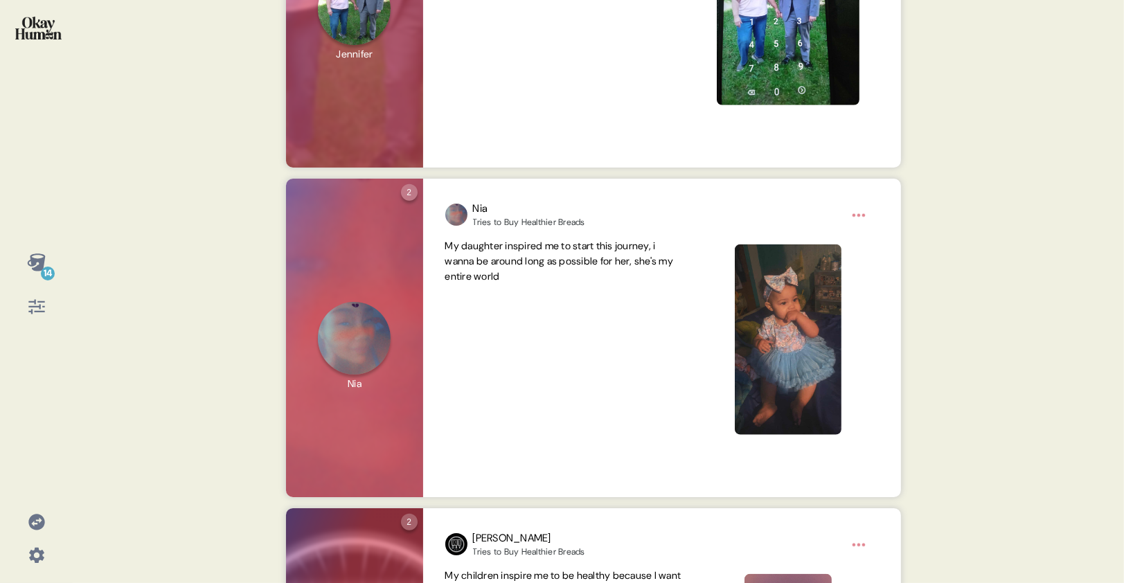
click at [153, 273] on div "14 Back Both fear & hope are key motivators, and they're often highly intertwin…" at bounding box center [562, 291] width 1124 height 583
click at [63, 267] on div "14" at bounding box center [36, 291] width 73 height 583
click at [43, 267] on div "14" at bounding box center [48, 274] width 14 height 14
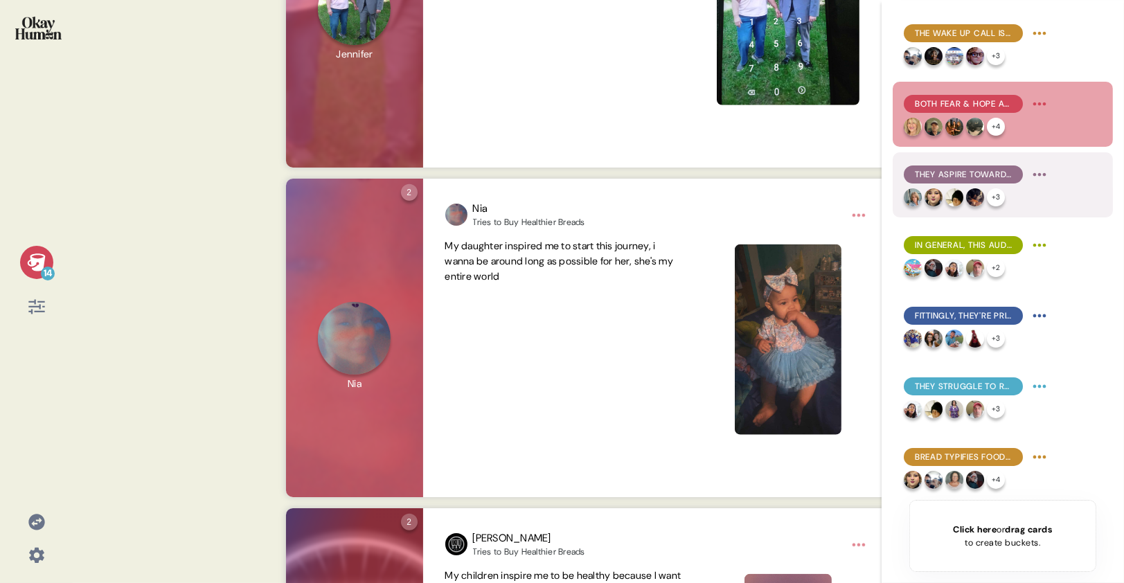
click at [962, 177] on span "They aspire towards longevity and mobility, but crucially also towards mental h…" at bounding box center [963, 174] width 97 height 12
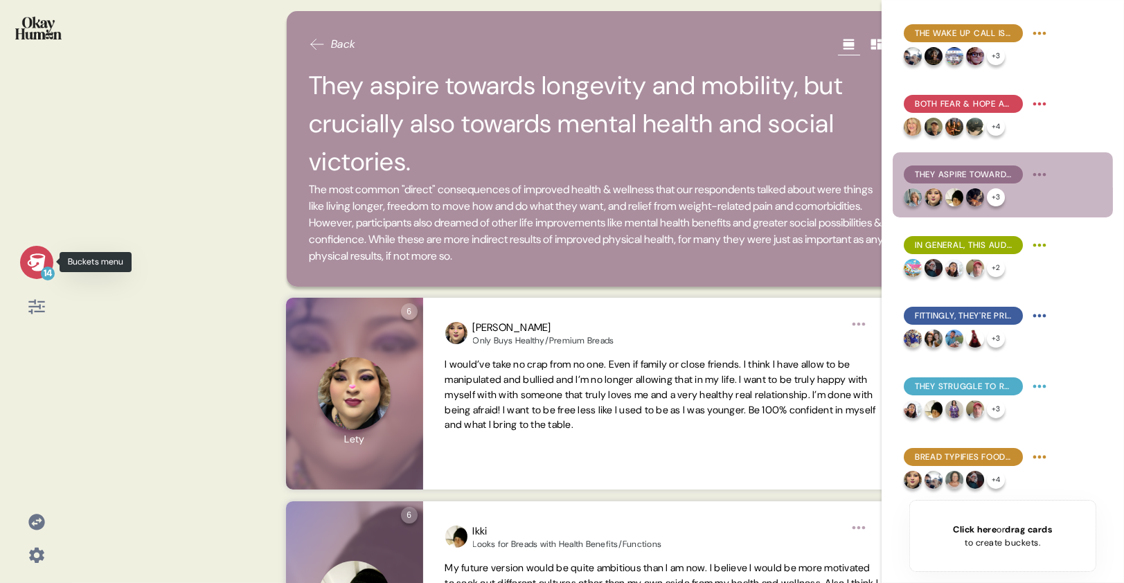
click at [34, 269] on icon at bounding box center [36, 261] width 18 height 17
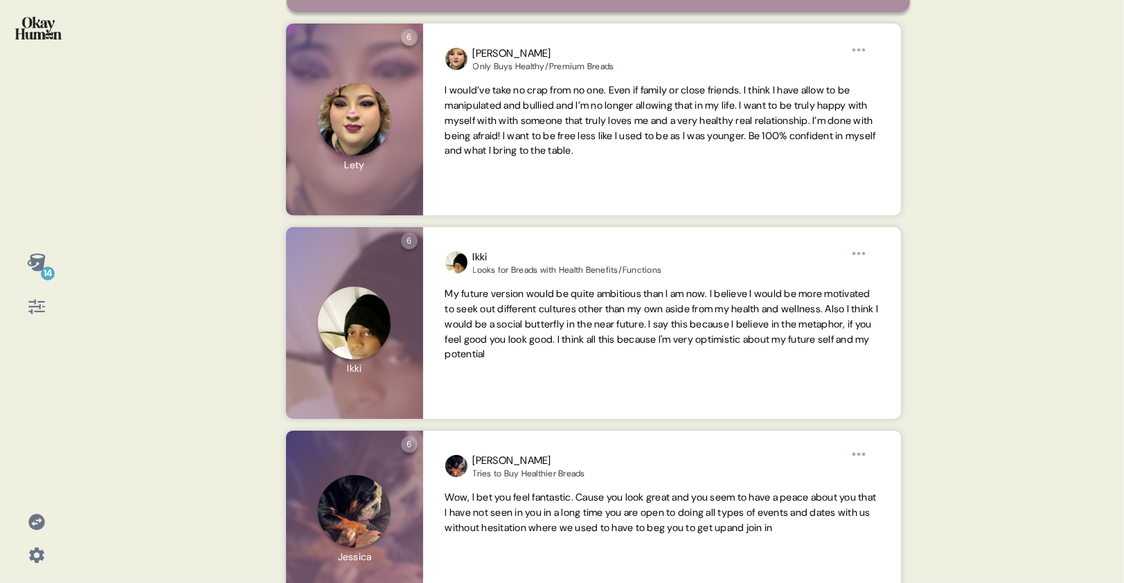
scroll to position [0, 0]
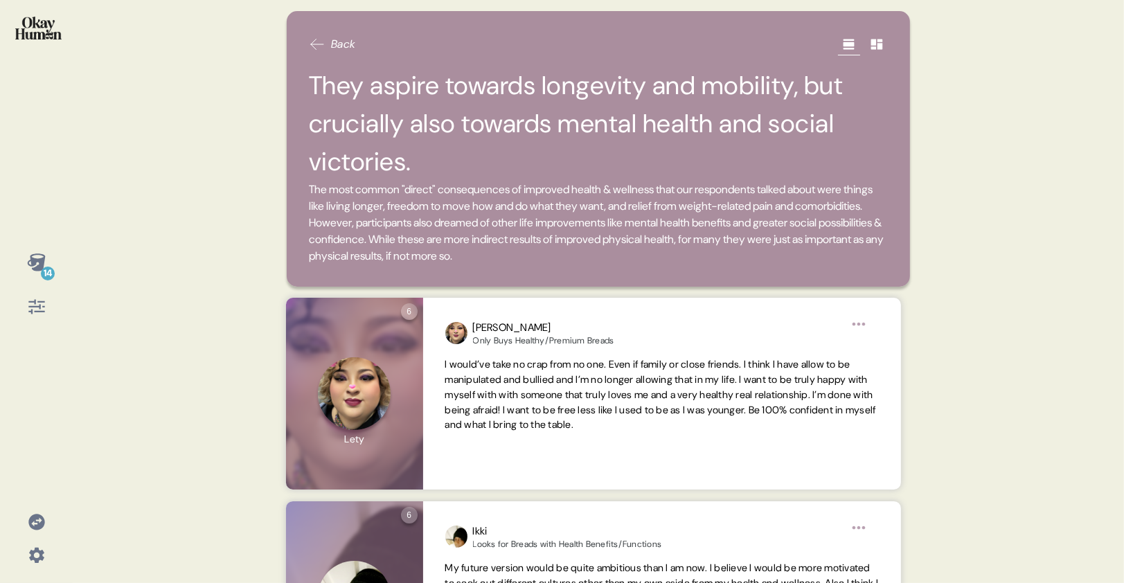
click at [271, 157] on div "Back They aspire towards longevity and mobility, but crucially also towards men…" at bounding box center [598, 291] width 656 height 583
click at [208, 256] on div "14 Back They aspire towards longevity and mobility, but crucially also towards …" at bounding box center [562, 291] width 1124 height 583
click at [36, 267] on icon at bounding box center [36, 261] width 18 height 17
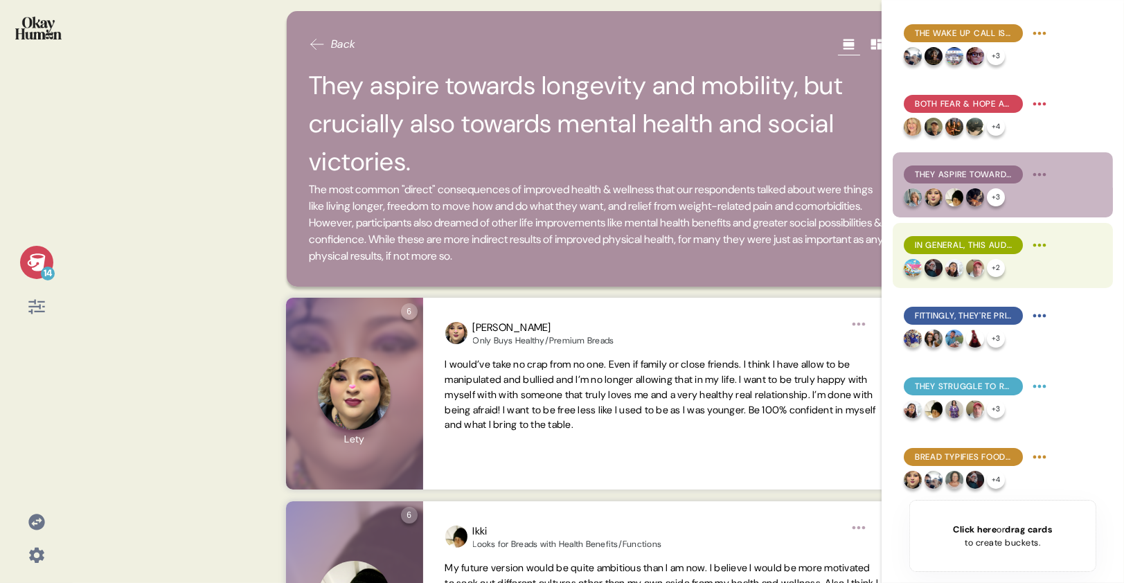
click at [924, 239] on span "In general, this audience conceives of health & wellness as consistency in the …" at bounding box center [963, 245] width 97 height 12
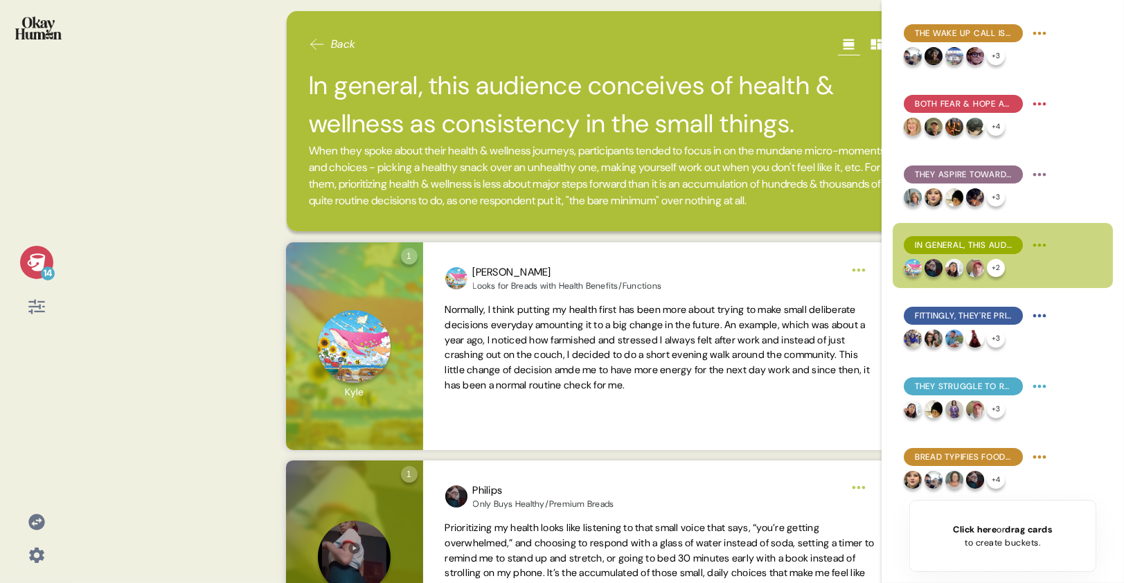
click at [32, 263] on icon at bounding box center [36, 261] width 18 height 17
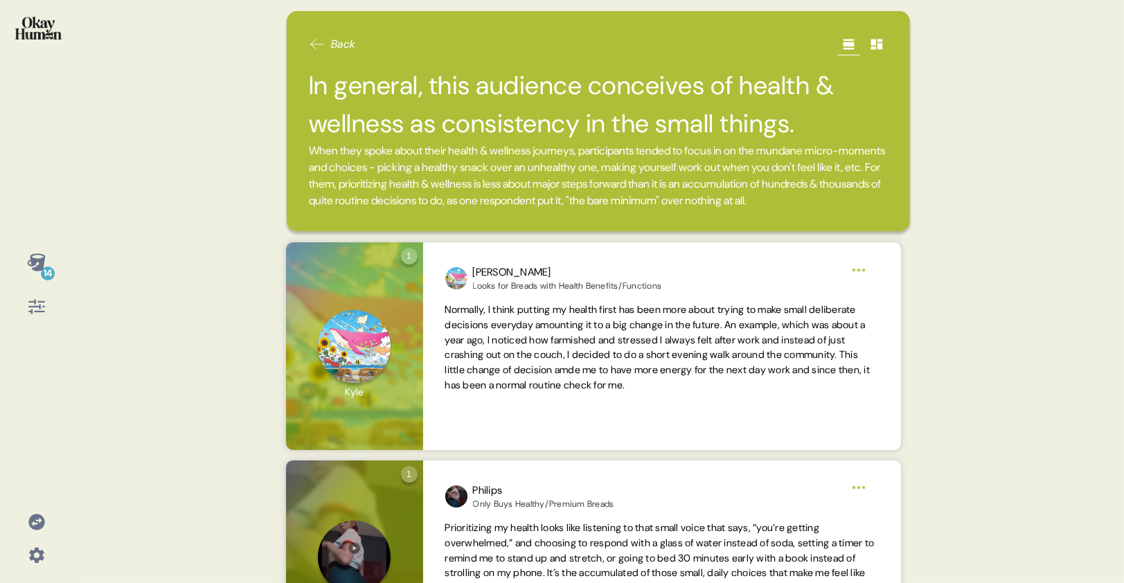
click at [225, 159] on div "14 Back In general, this audience conceives of health & wellness as consistency…" at bounding box center [562, 291] width 1124 height 583
click at [124, 236] on div "14 Back In general, this audience conceives of health & wellness as consistency…" at bounding box center [562, 291] width 1124 height 583
click at [35, 269] on icon at bounding box center [36, 261] width 18 height 17
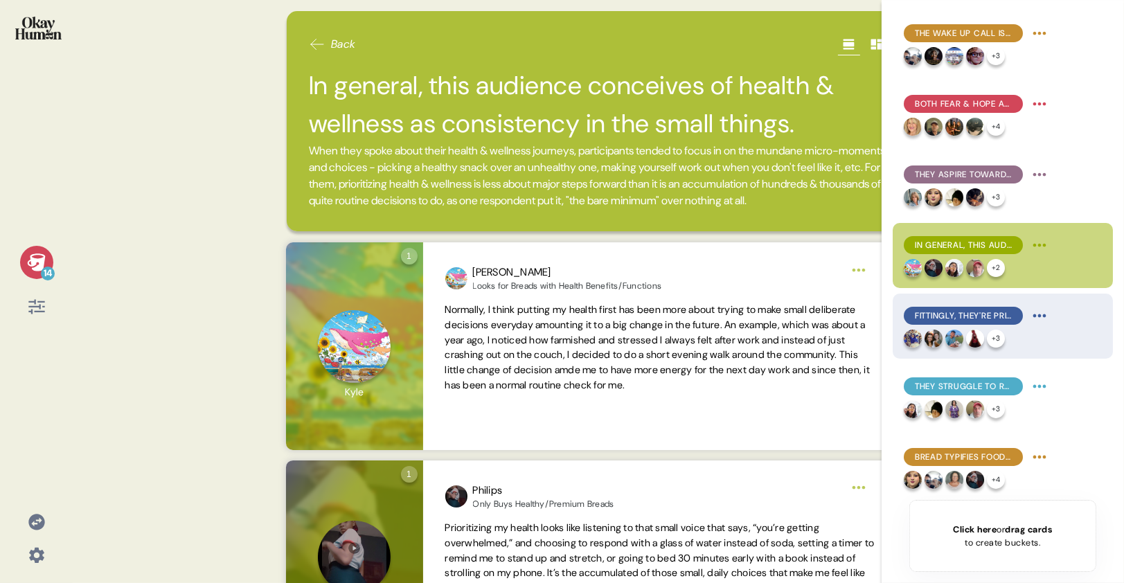
click at [940, 314] on span "Fittingly, they're primarily inspired by attainable representations of health, …" at bounding box center [963, 315] width 97 height 12
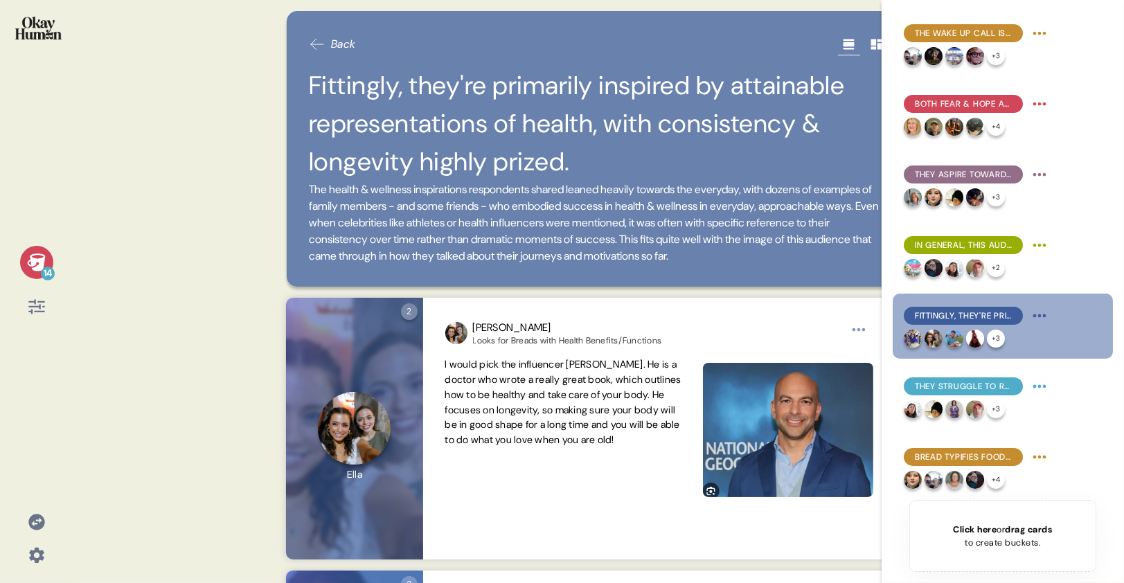
click at [43, 253] on icon at bounding box center [36, 262] width 19 height 19
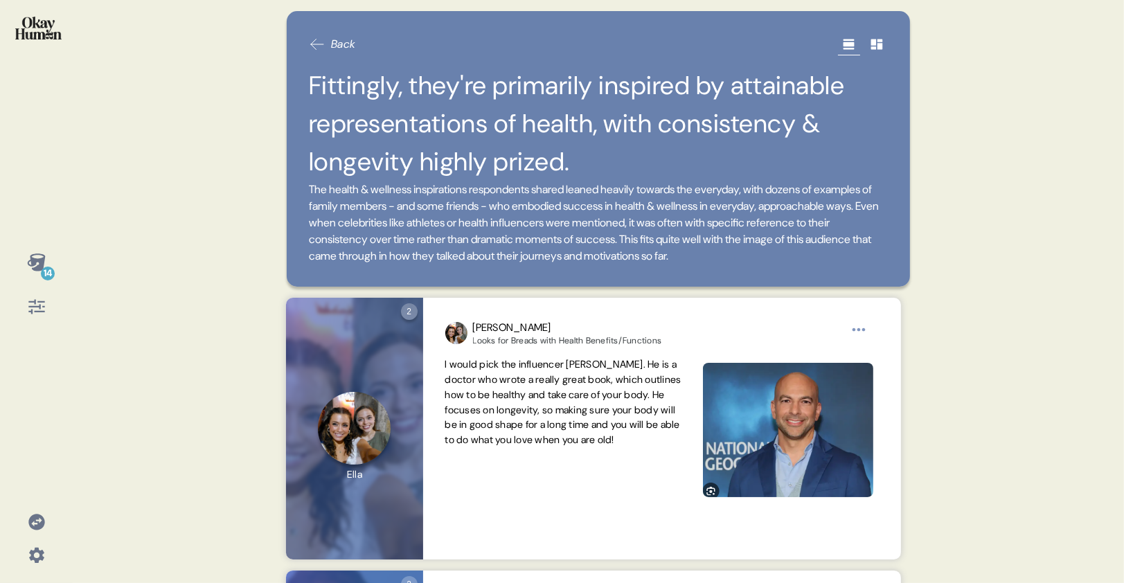
click at [192, 213] on div "14 Back Fittingly, they're primarily inspired by attainable representations of …" at bounding box center [562, 291] width 1124 height 583
click at [278, 209] on div "Back Fittingly, they're primarily inspired by attainable representations of hea…" at bounding box center [598, 291] width 656 height 583
click at [212, 208] on div "14 Back Fittingly, they're primarily inspired by attainable representations of …" at bounding box center [562, 291] width 1124 height 583
click at [145, 238] on div "14 Back Fittingly, they're primarily inspired by attainable representations of …" at bounding box center [562, 291] width 1124 height 583
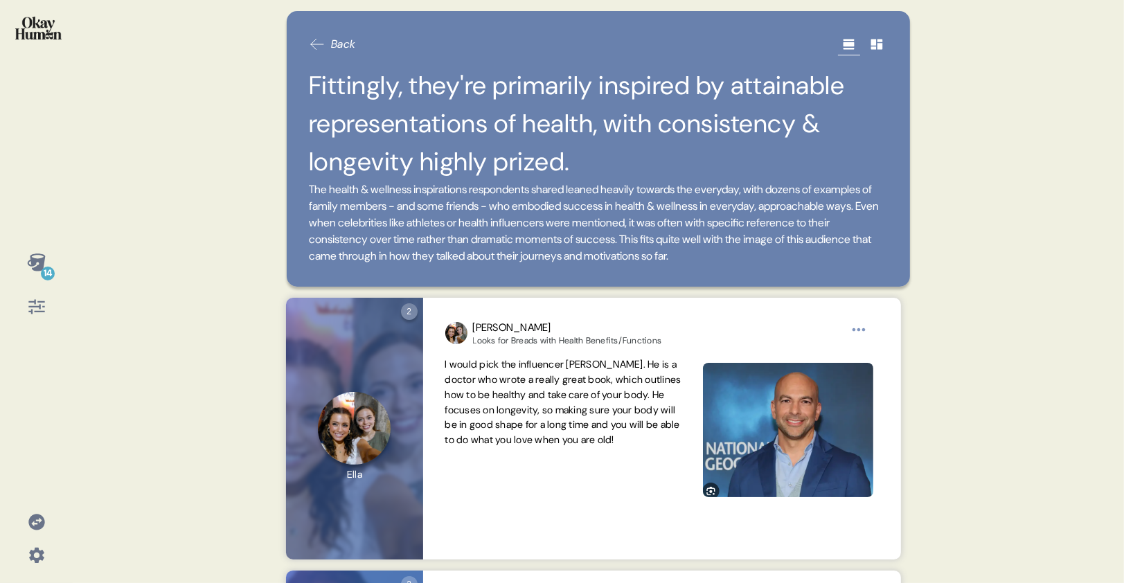
click at [153, 251] on div "14 Back Fittingly, they're primarily inspired by attainable representations of …" at bounding box center [562, 291] width 1124 height 583
click at [132, 273] on div "14 Back Fittingly, they're primarily inspired by attainable representations of …" at bounding box center [562, 291] width 1124 height 583
click at [48, 267] on div "14" at bounding box center [48, 274] width 14 height 14
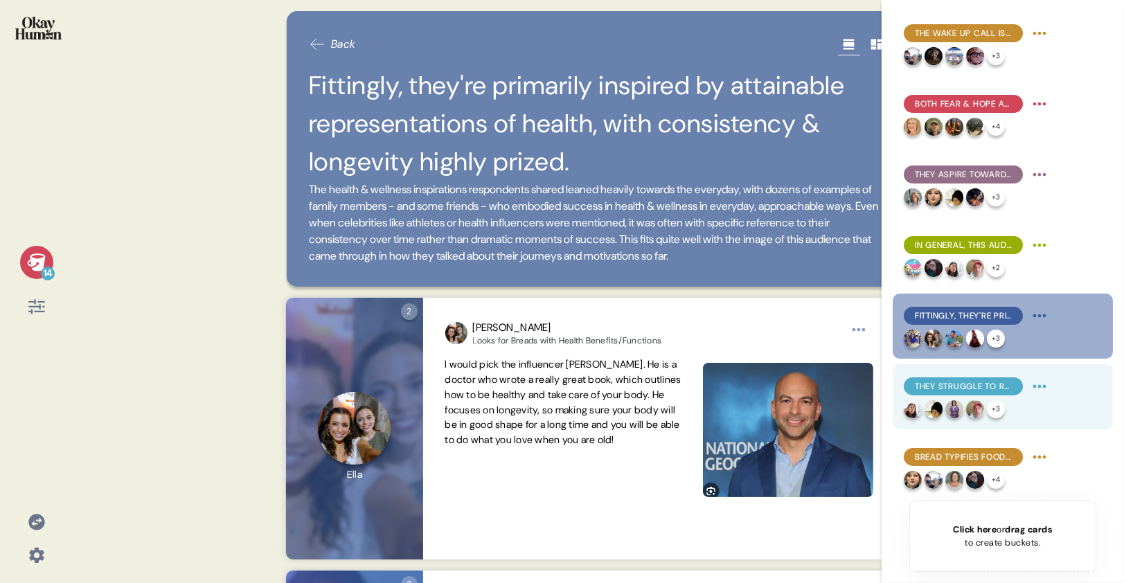
click at [953, 382] on span "They struggle to resist food temptations, explaining they lack both the discipl…" at bounding box center [963, 386] width 97 height 12
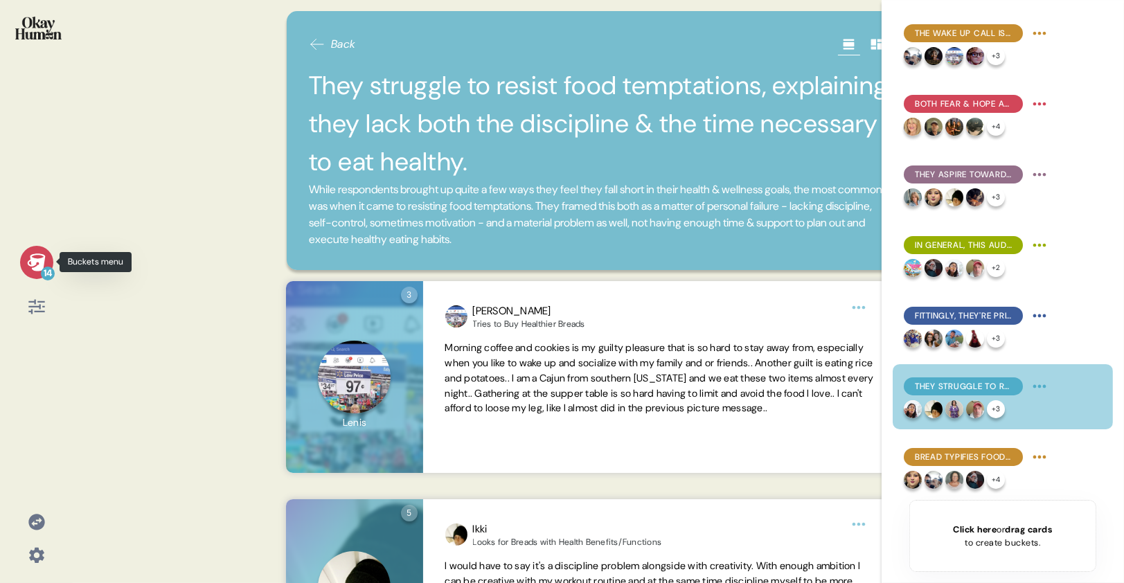
click at [49, 259] on div "14" at bounding box center [36, 262] width 33 height 33
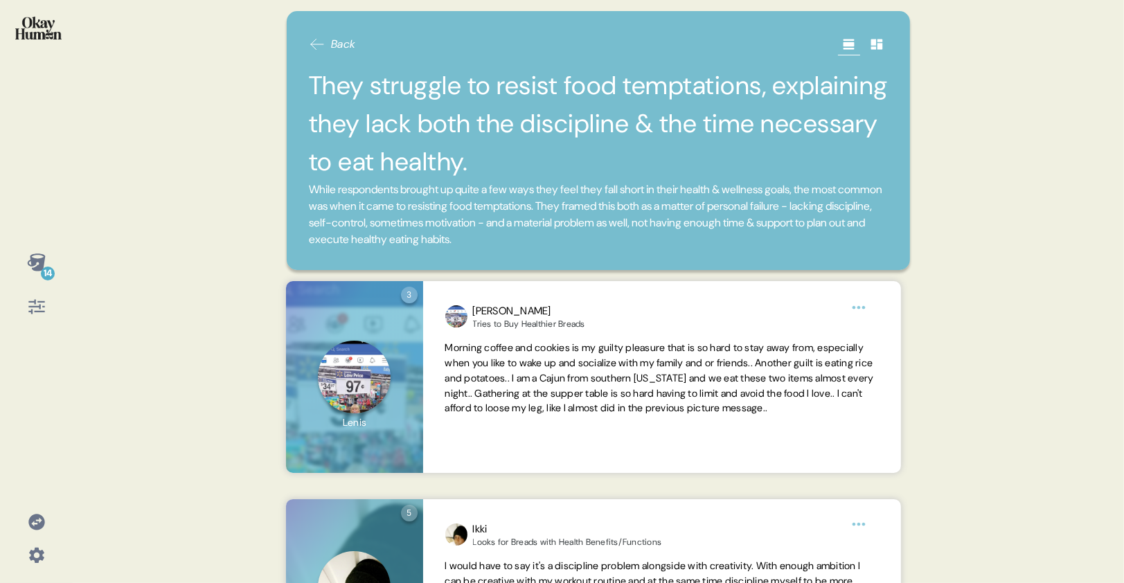
click at [305, 237] on div "Back They struggle to resist food temptations, explaining they lack both the di…" at bounding box center [599, 140] width 624 height 259
click at [191, 246] on div "14 Back They struggle to resist food temptations, explaining they lack both the…" at bounding box center [562, 291] width 1124 height 583
click at [41, 267] on icon at bounding box center [36, 261] width 18 height 17
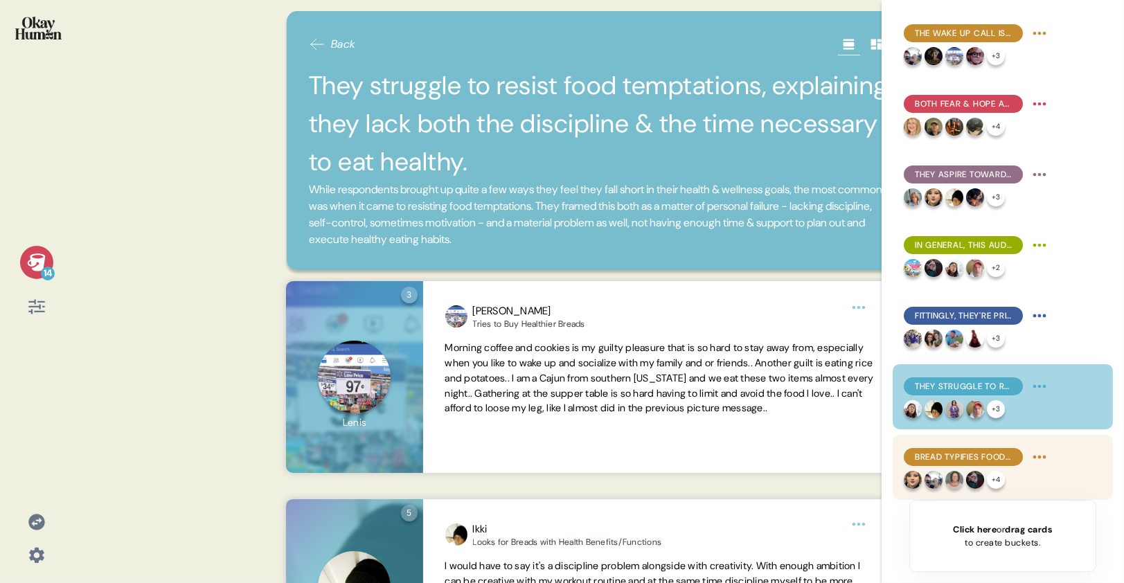
click at [962, 457] on span "Bread typifies food temptations - and there are BIG emotions around it." at bounding box center [963, 457] width 97 height 12
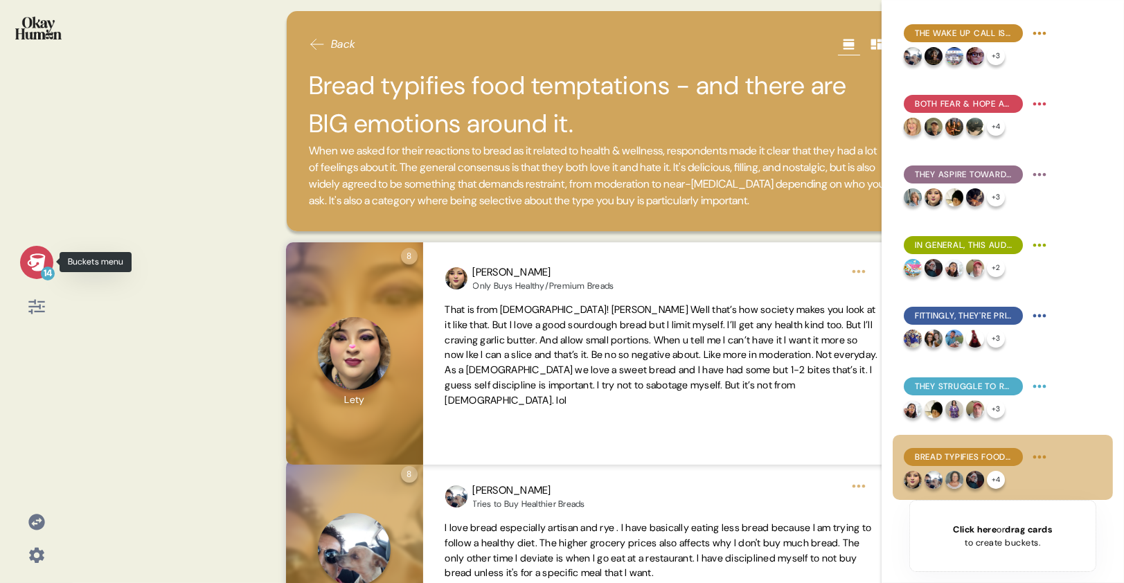
click at [33, 262] on icon at bounding box center [36, 261] width 18 height 17
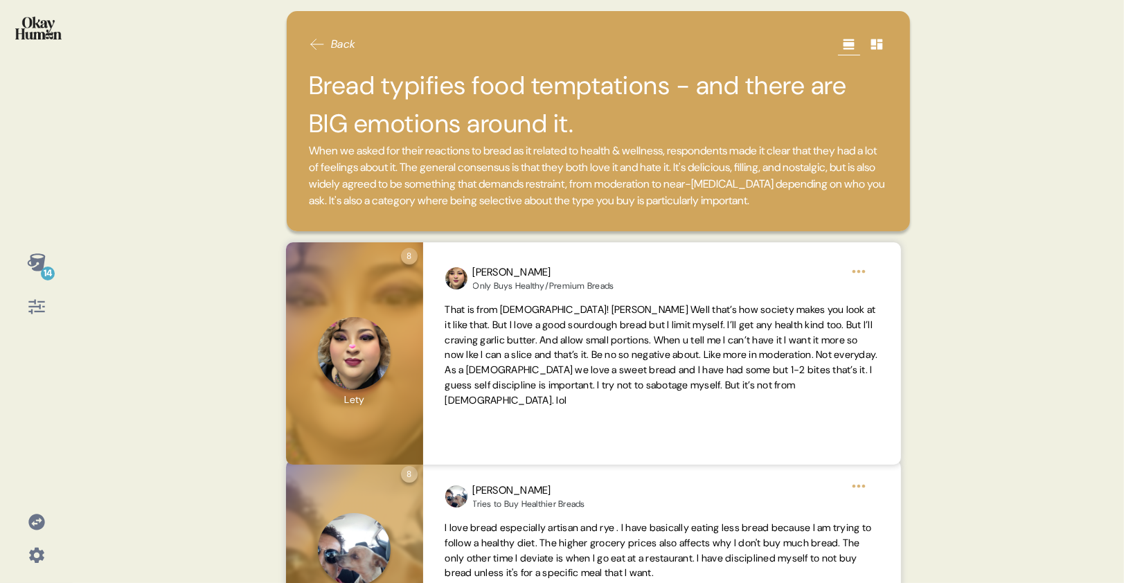
click at [130, 169] on div "14 Back Bread typifies food temptations - and there are BIG emotions around it.…" at bounding box center [562, 291] width 1124 height 583
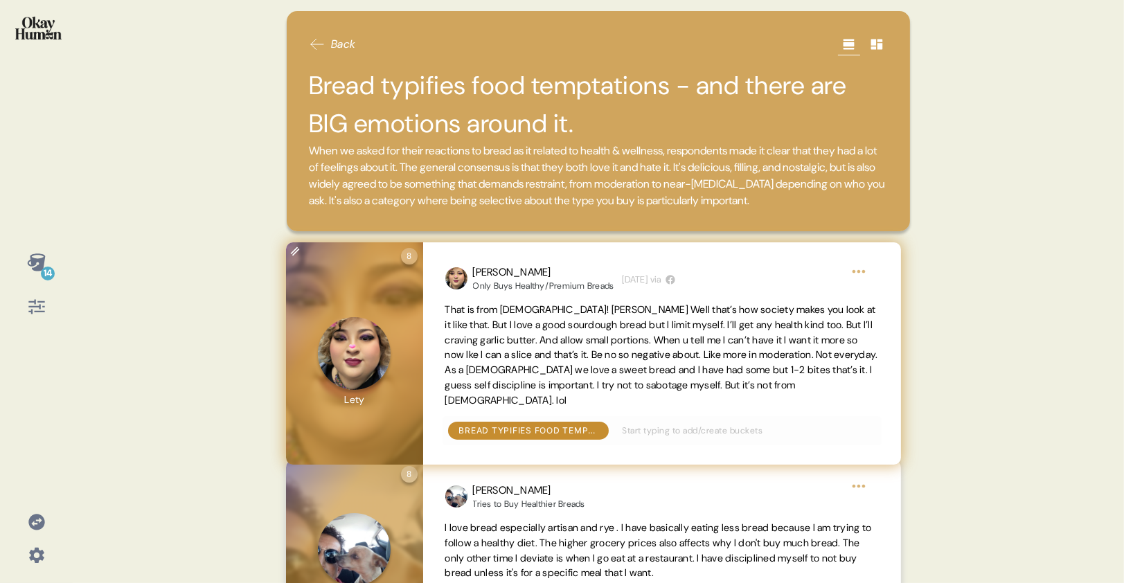
click at [525, 329] on span "That is from [DEMOGRAPHIC_DATA]! [PERSON_NAME] Well that’s how society makes yo…" at bounding box center [661, 354] width 433 height 103
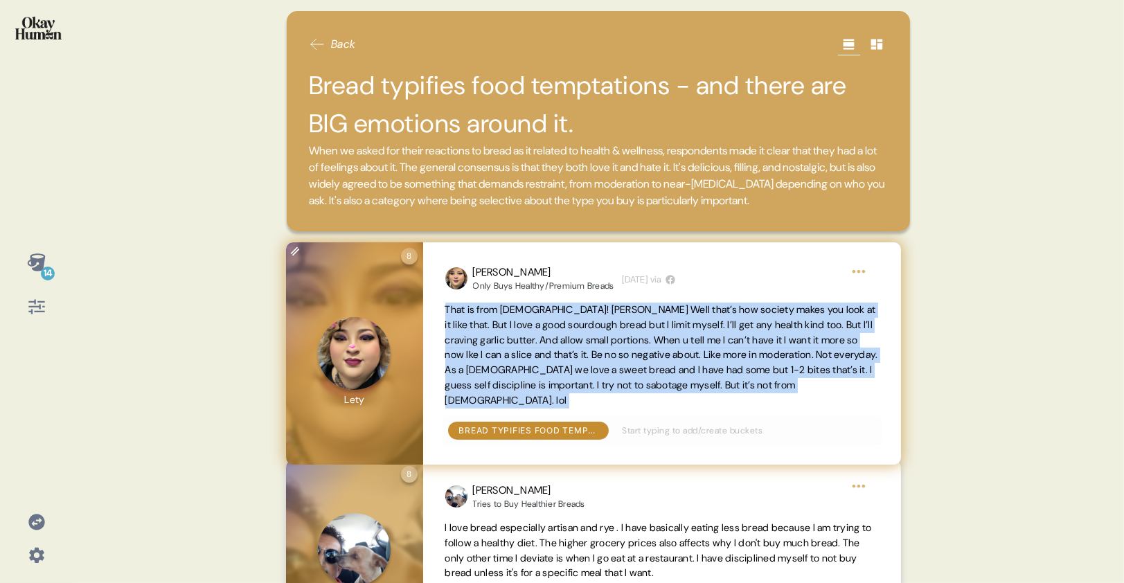
click at [525, 329] on span "That is from [DEMOGRAPHIC_DATA]! [PERSON_NAME] Well that’s how society makes yo…" at bounding box center [661, 354] width 433 height 103
click at [425, 352] on div "Lety Only Buys Healthy/Premium Breads 1 week ago via That is from Satan! Hahaha…" at bounding box center [662, 353] width 478 height 222
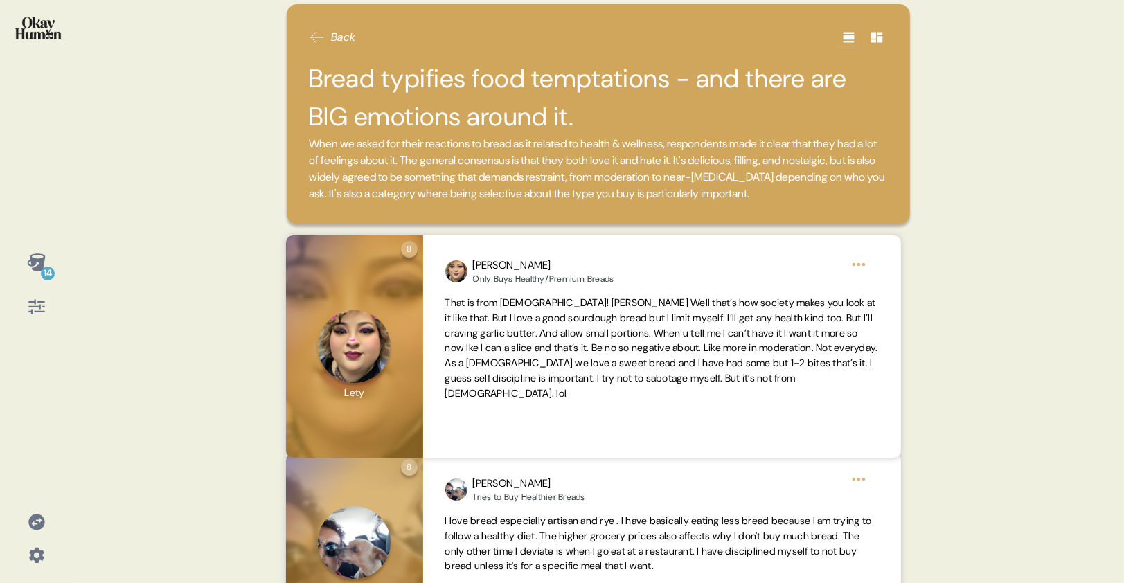
scroll to position [8, 0]
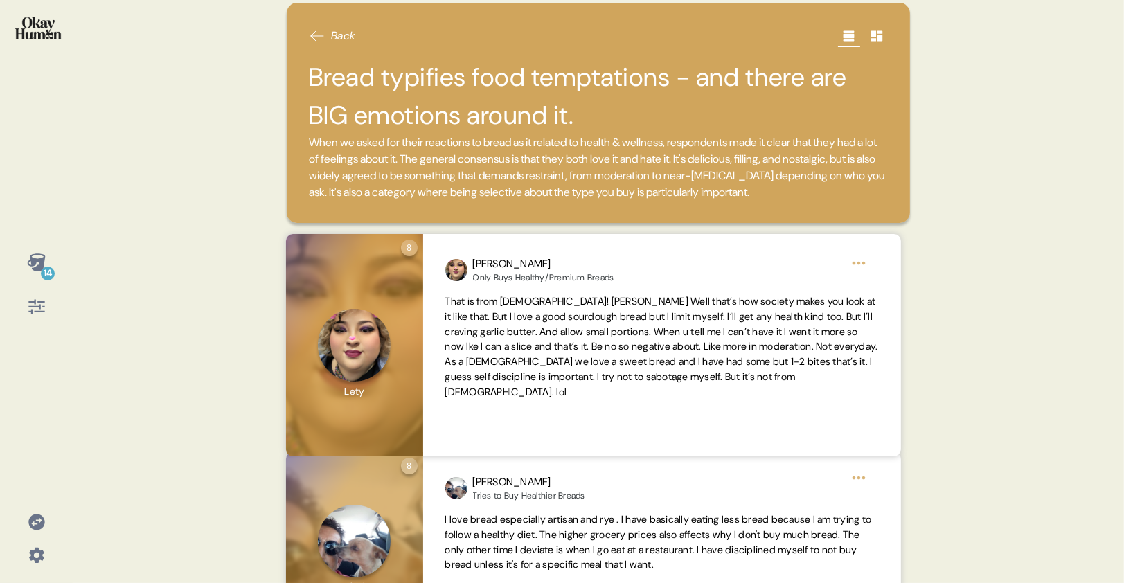
click at [240, 225] on div "14 Back Bread typifies food temptations - and there are BIG emotions around it.…" at bounding box center [562, 291] width 1124 height 583
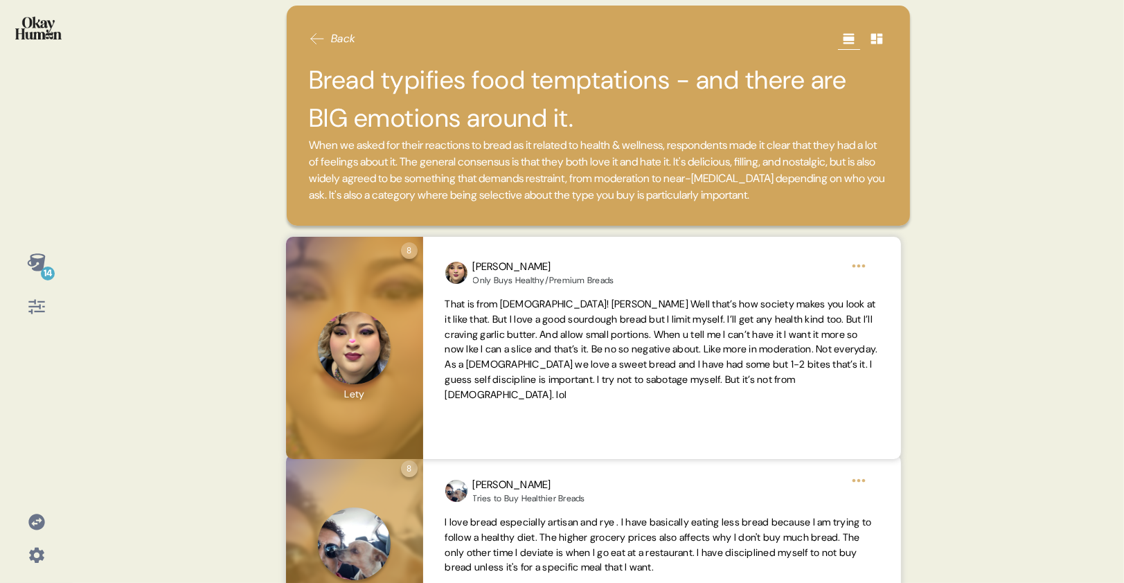
scroll to position [0, 0]
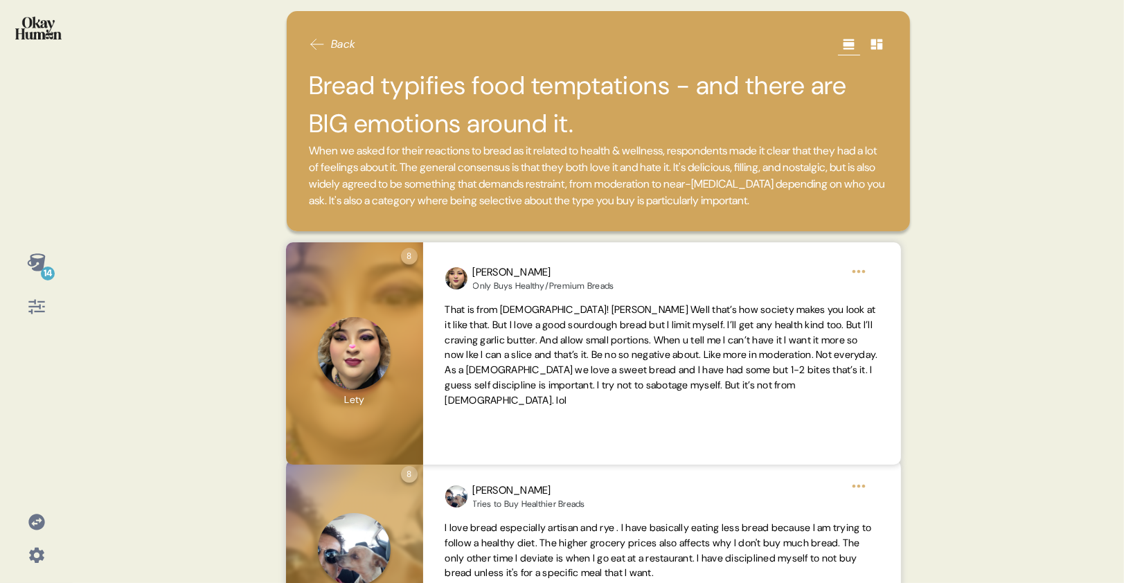
click at [278, 197] on div "Back Bread typifies food temptations - and there are BIG emotions around it. Wh…" at bounding box center [598, 291] width 656 height 583
click at [215, 220] on div "14 Back Bread typifies food temptations - and there are BIG emotions around it.…" at bounding box center [562, 291] width 1124 height 583
click at [33, 261] on icon at bounding box center [36, 261] width 18 height 17
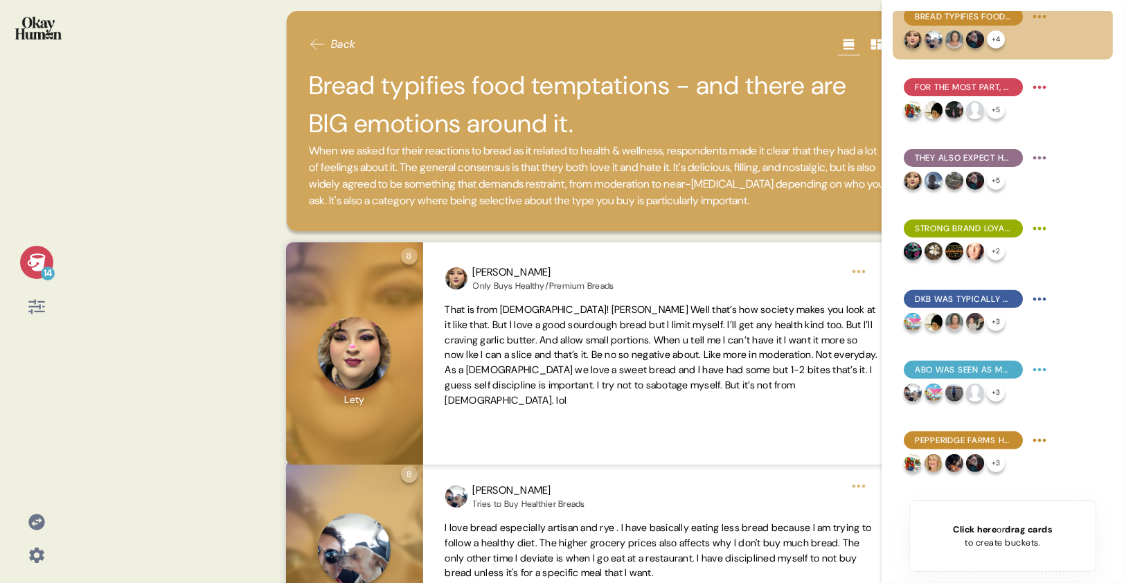
scroll to position [374, 0]
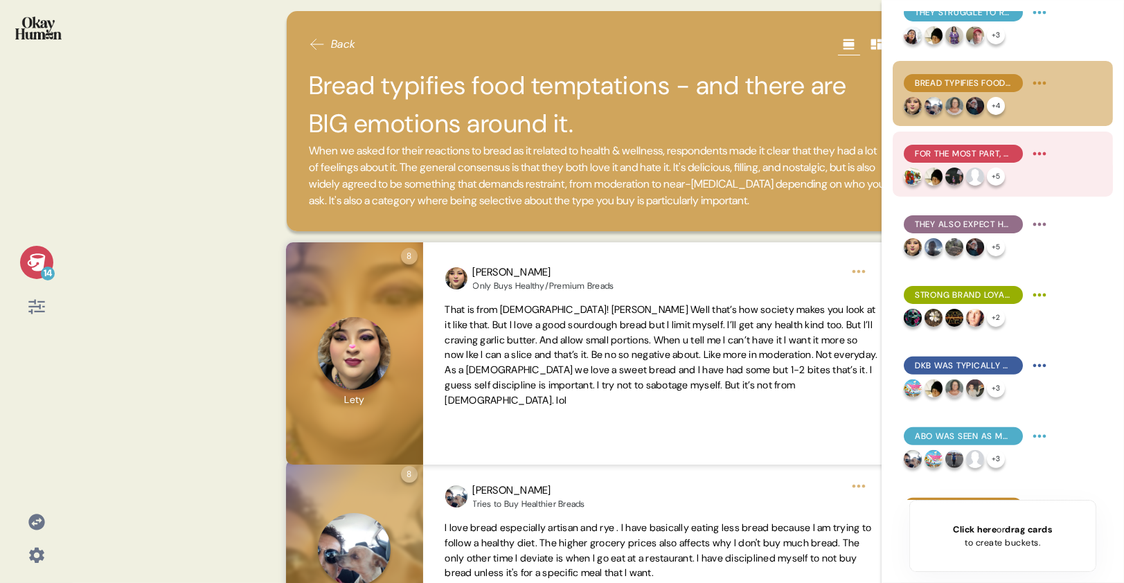
click at [990, 154] on span "For the most part, healthy bread is a question of ingredients - and mostly what…" at bounding box center [963, 153] width 97 height 12
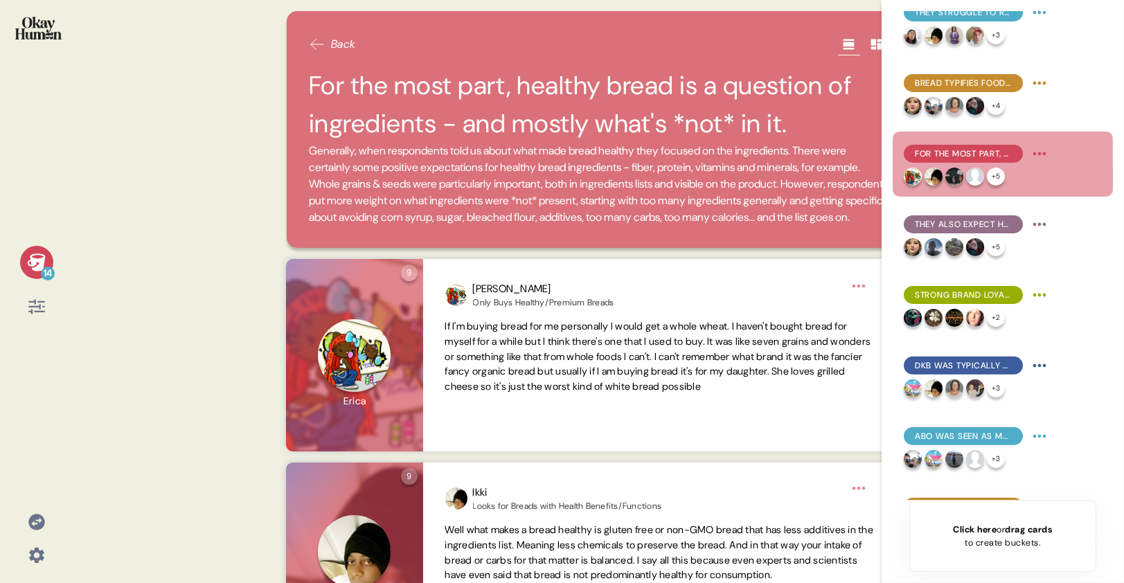
click at [30, 255] on icon at bounding box center [36, 262] width 19 height 19
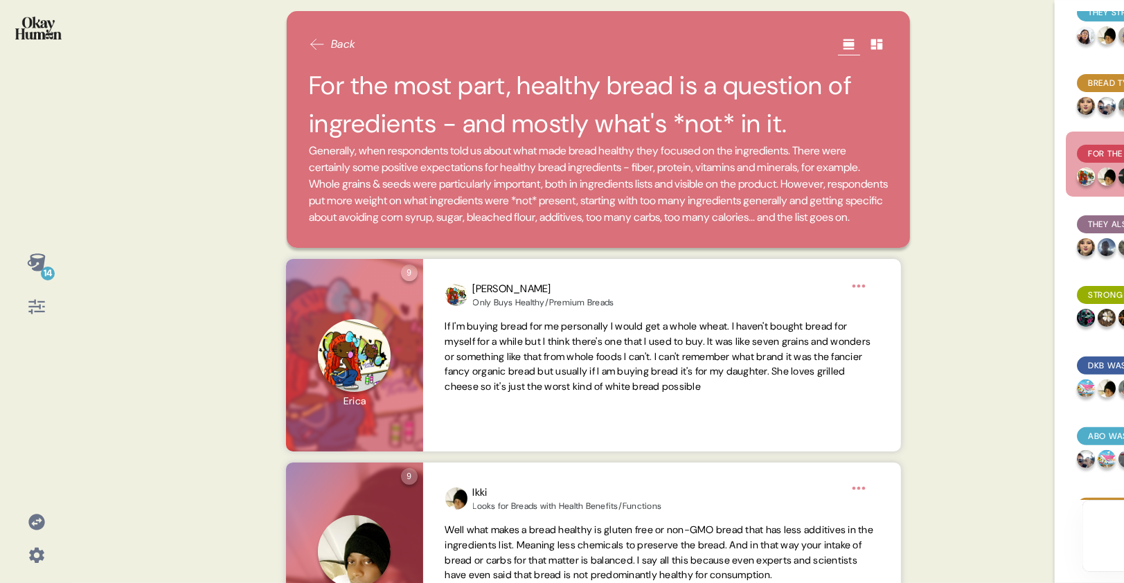
click at [157, 168] on div "14 Back For the most part, healthy bread is a question of ingredients - and mos…" at bounding box center [562, 291] width 1124 height 583
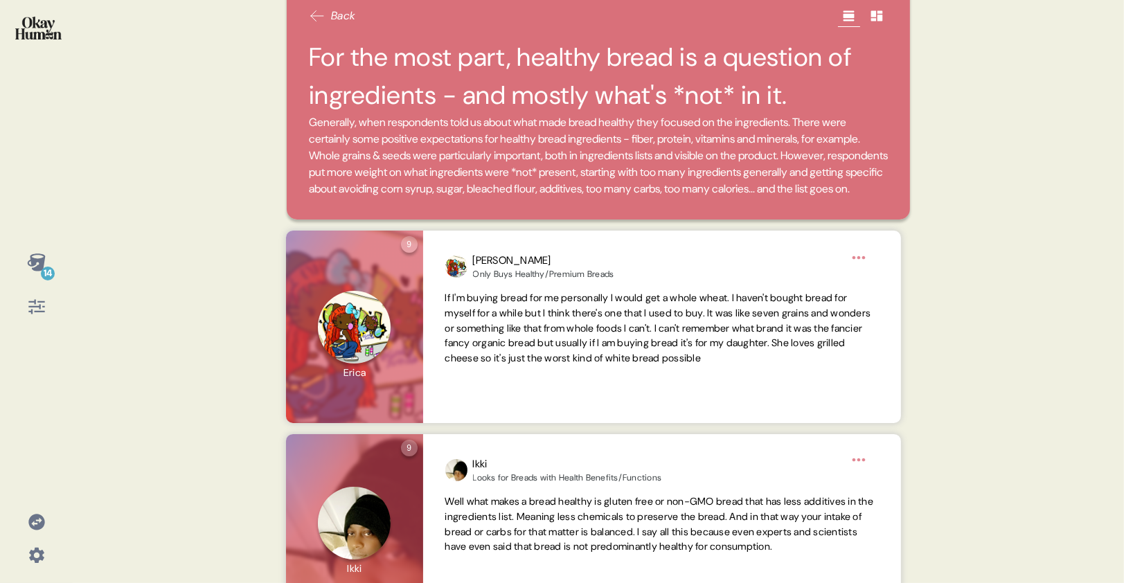
scroll to position [0, 0]
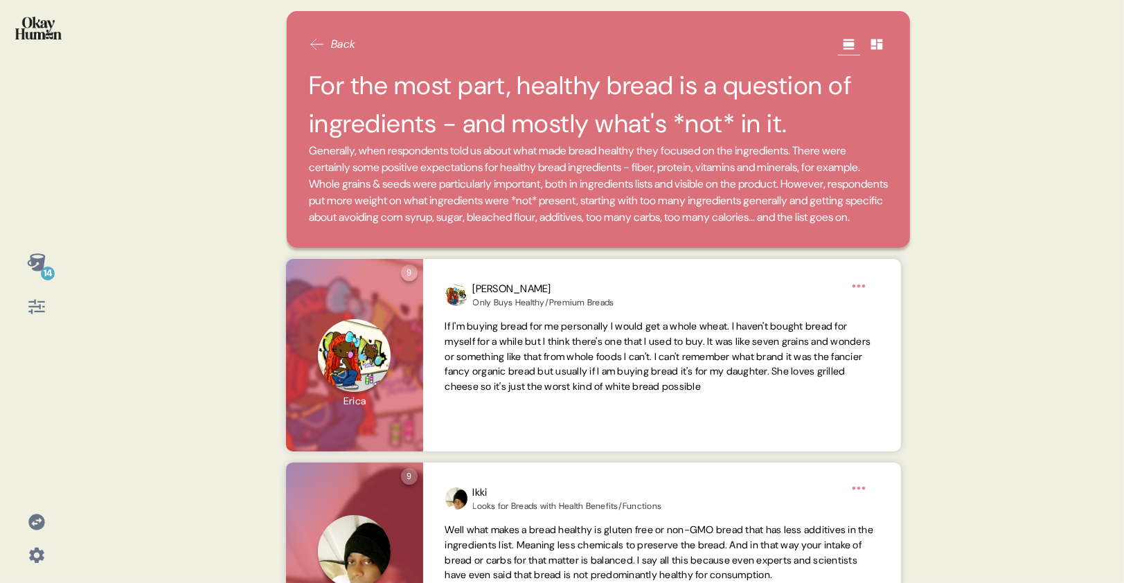
click at [120, 251] on div "14 Back For the most part, healthy bread is a question of ingredients - and mos…" at bounding box center [562, 291] width 1124 height 583
click at [34, 260] on icon at bounding box center [36, 261] width 18 height 17
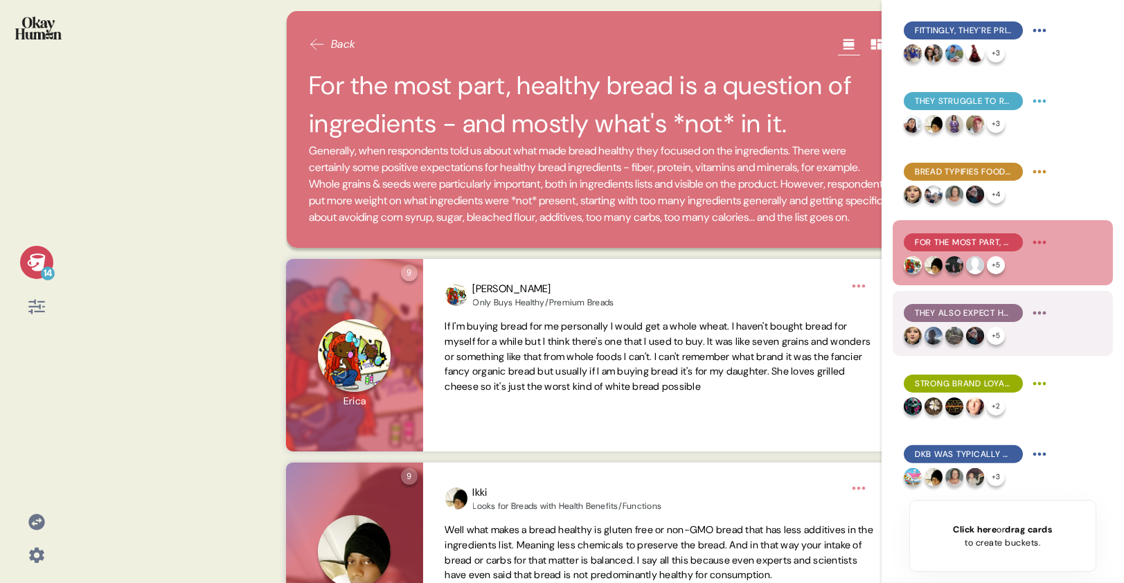
scroll to position [300, 0]
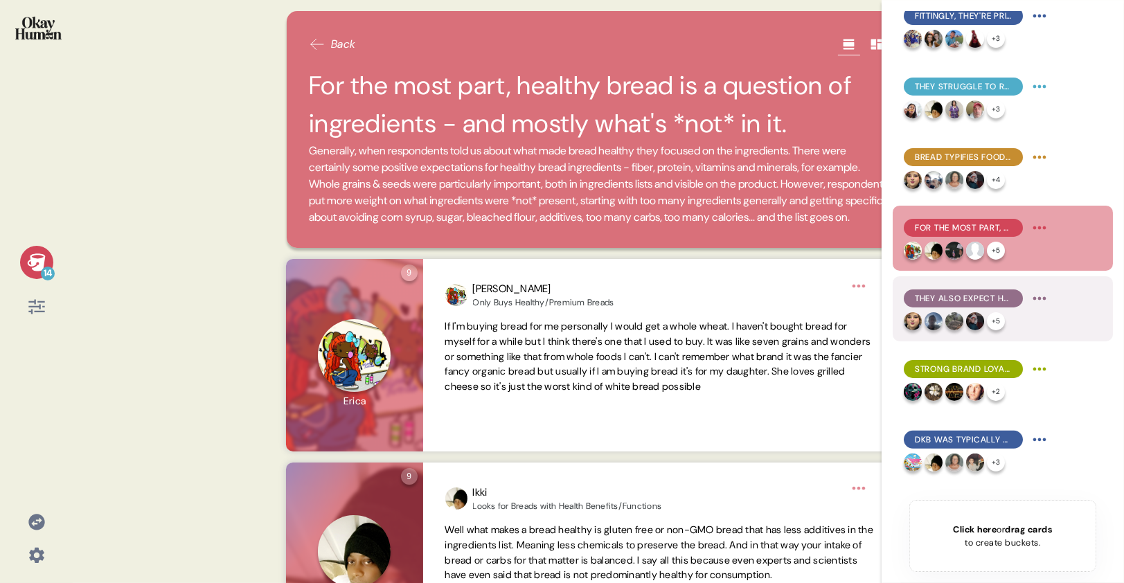
click at [942, 298] on span "They also expect healthy bread to have a different taste, texture, & price poin…" at bounding box center [963, 298] width 97 height 12
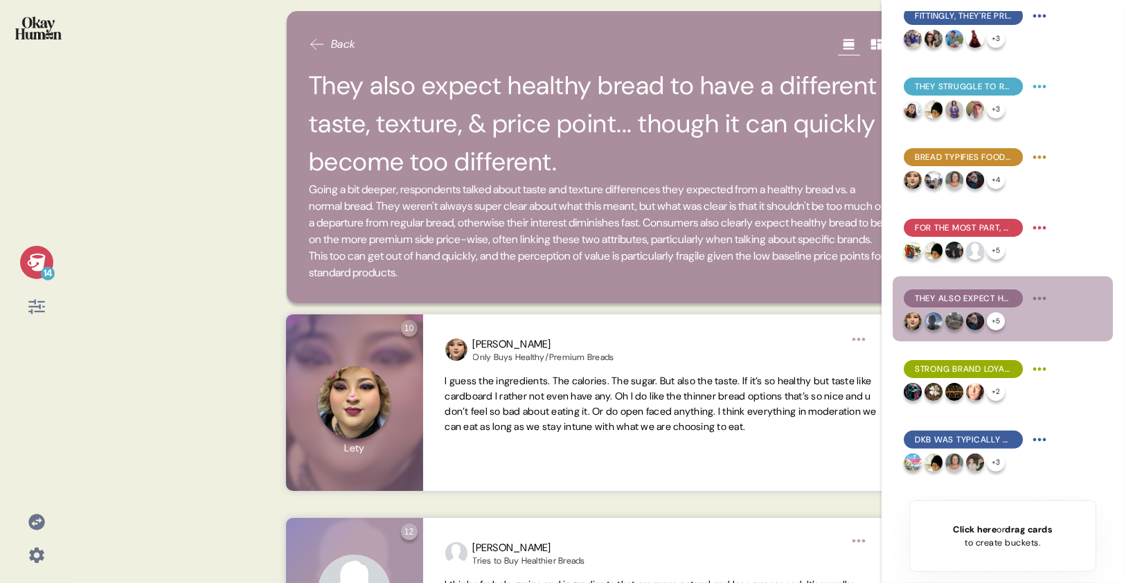
click at [35, 263] on icon at bounding box center [36, 261] width 18 height 17
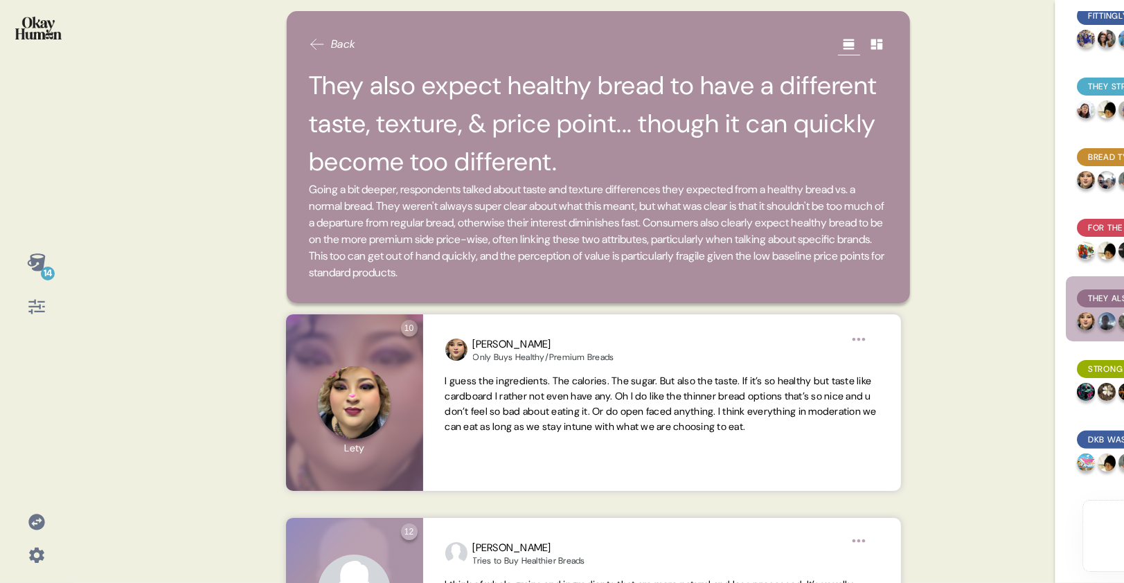
click at [199, 114] on div "14 Back They also expect healthy bread to have a different taste, texture, & pr…" at bounding box center [562, 291] width 1124 height 583
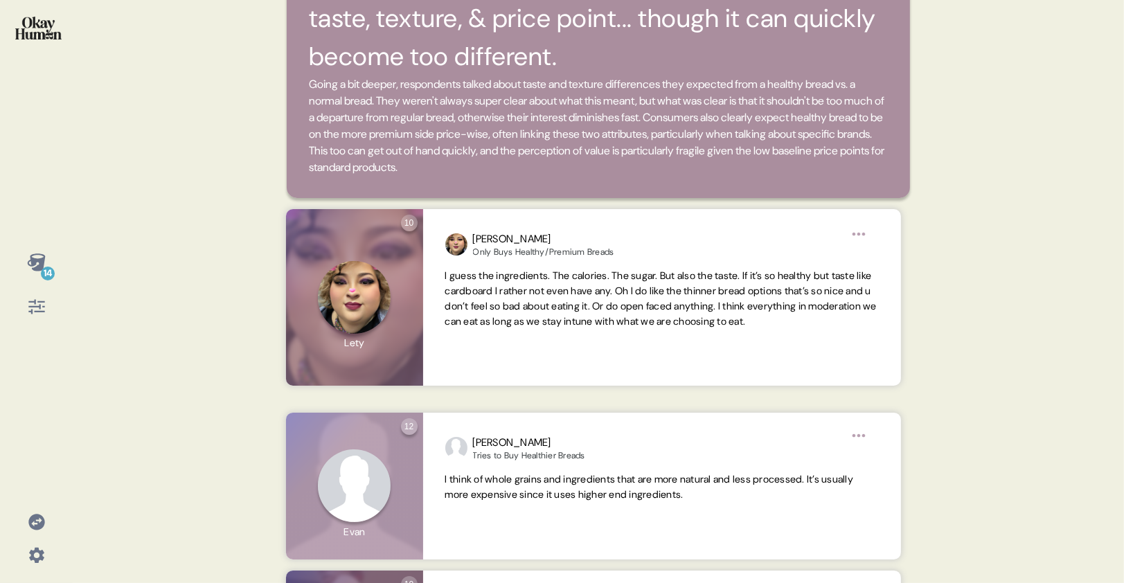
scroll to position [0, 0]
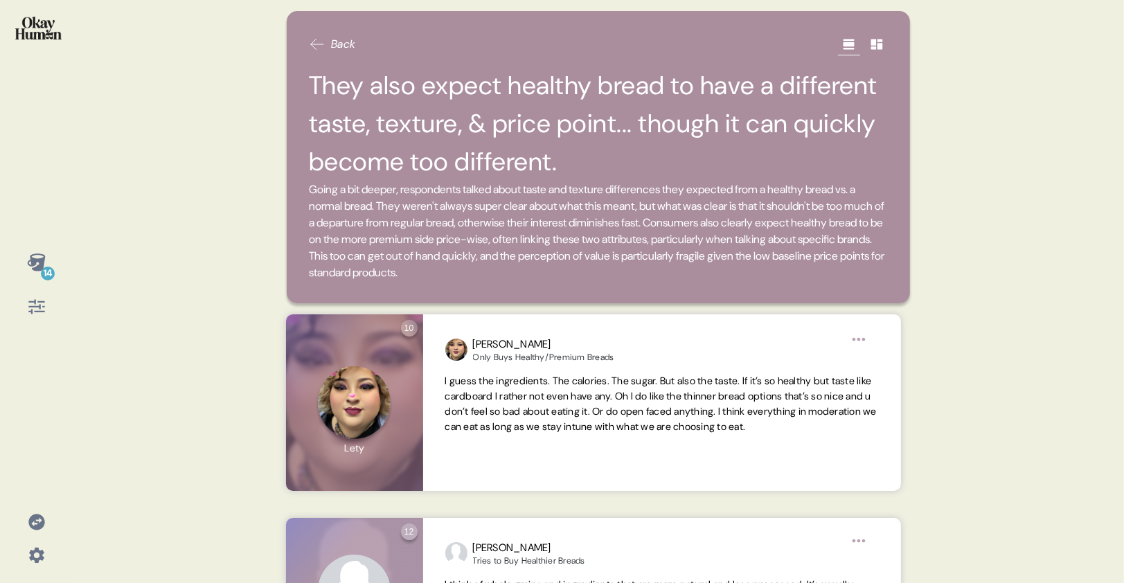
click at [274, 238] on div "Back They also expect healthy bread to have a different taste, texture, & price…" at bounding box center [598, 291] width 656 height 583
click at [35, 271] on icon at bounding box center [36, 262] width 19 height 19
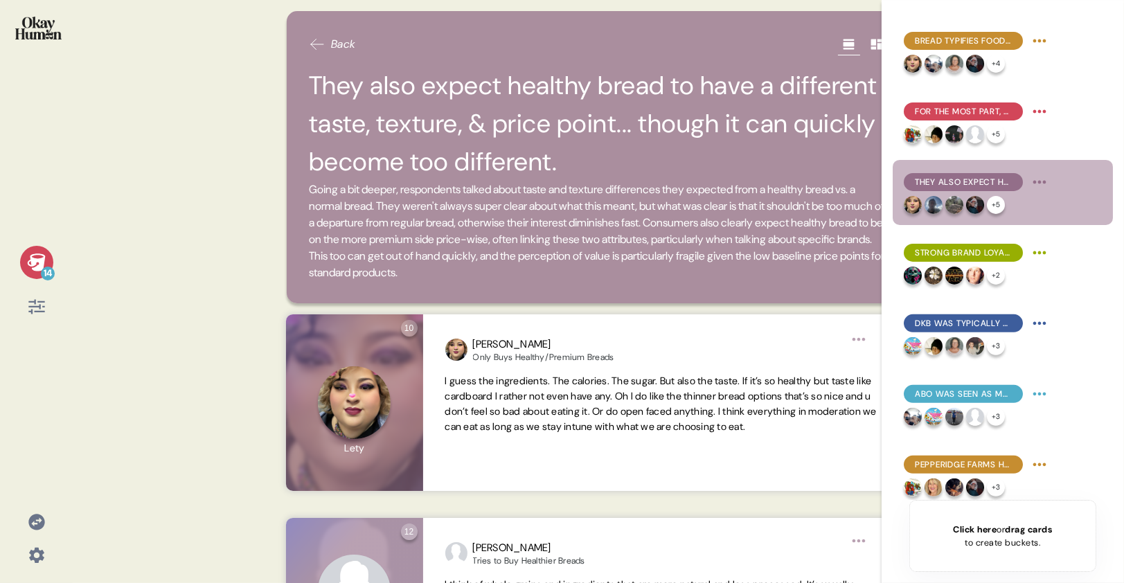
scroll to position [494, 0]
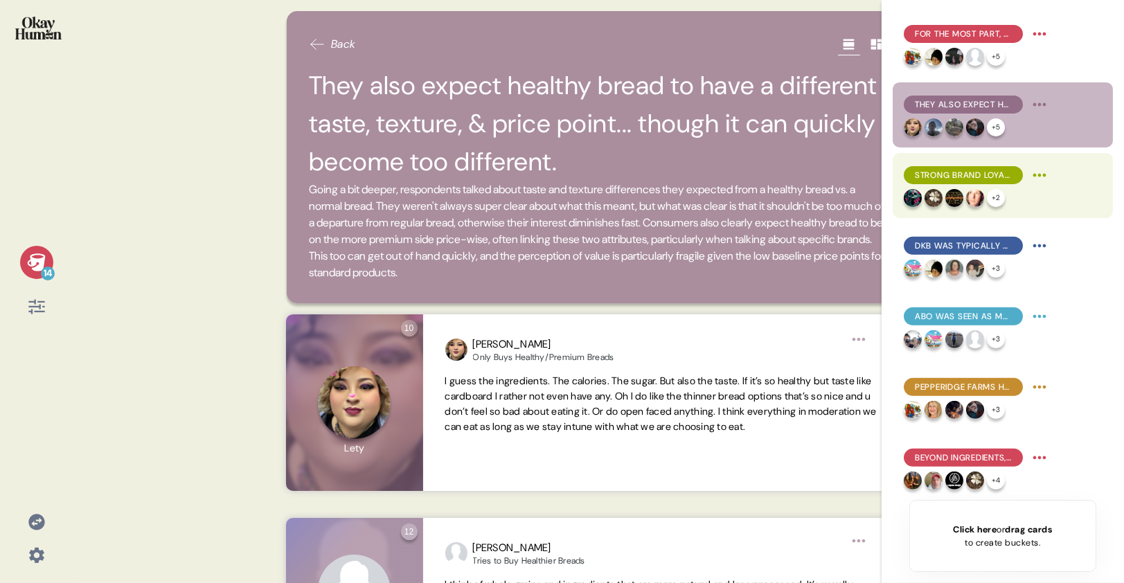
click at [982, 179] on span "Strong brand loyalty was pretty uncommon in the sample and tended to be more ab…" at bounding box center [963, 175] width 97 height 12
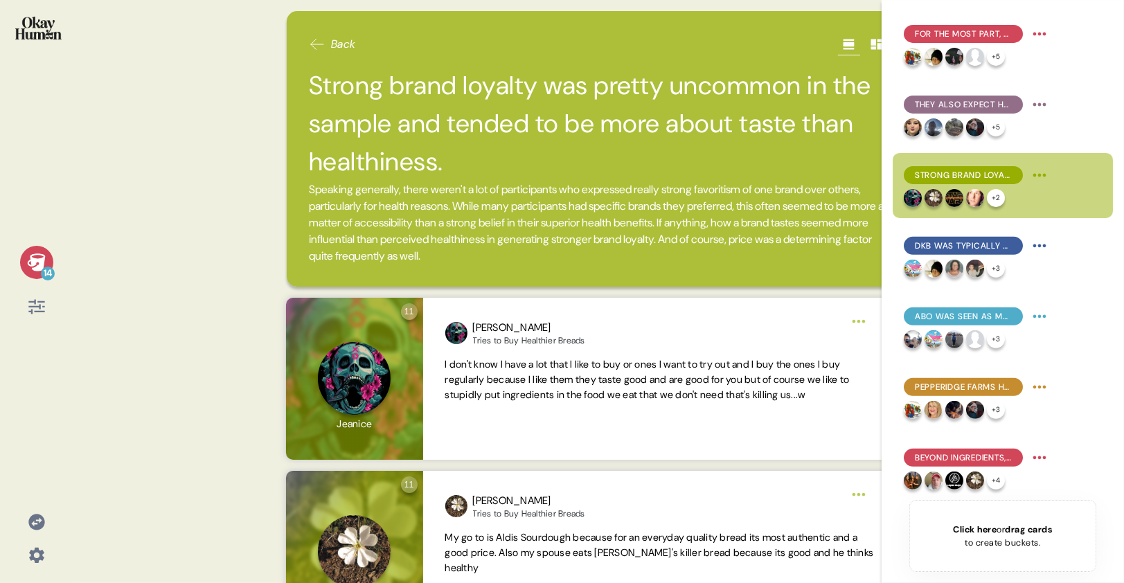
click at [24, 260] on div "14" at bounding box center [36, 262] width 33 height 33
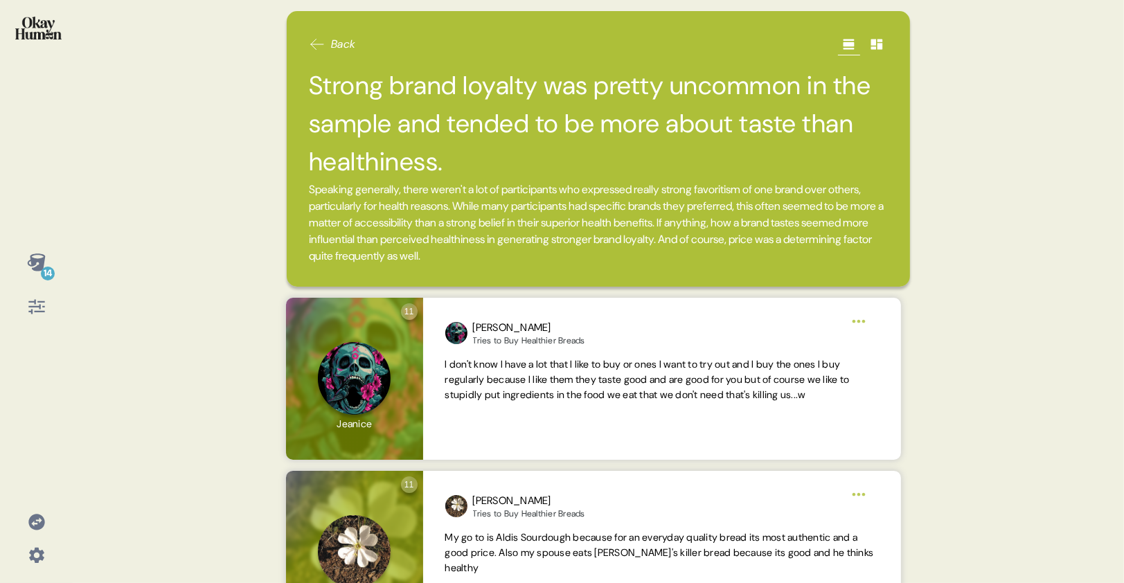
click at [138, 221] on div "14 Back Strong brand loyalty was pretty uncommon in the sample and tended to be…" at bounding box center [562, 291] width 1124 height 583
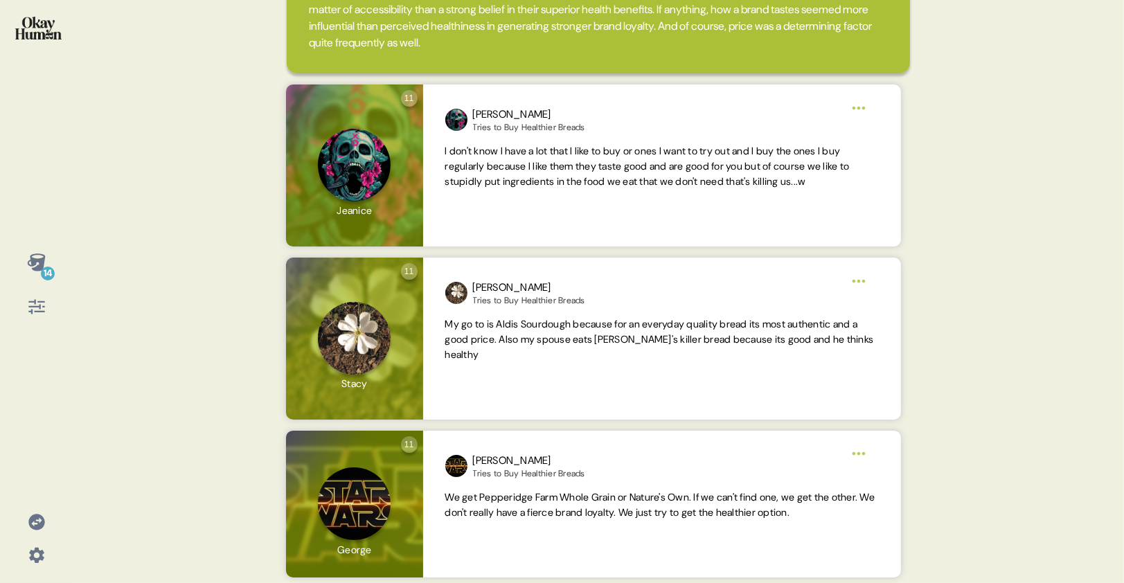
scroll to position [0, 0]
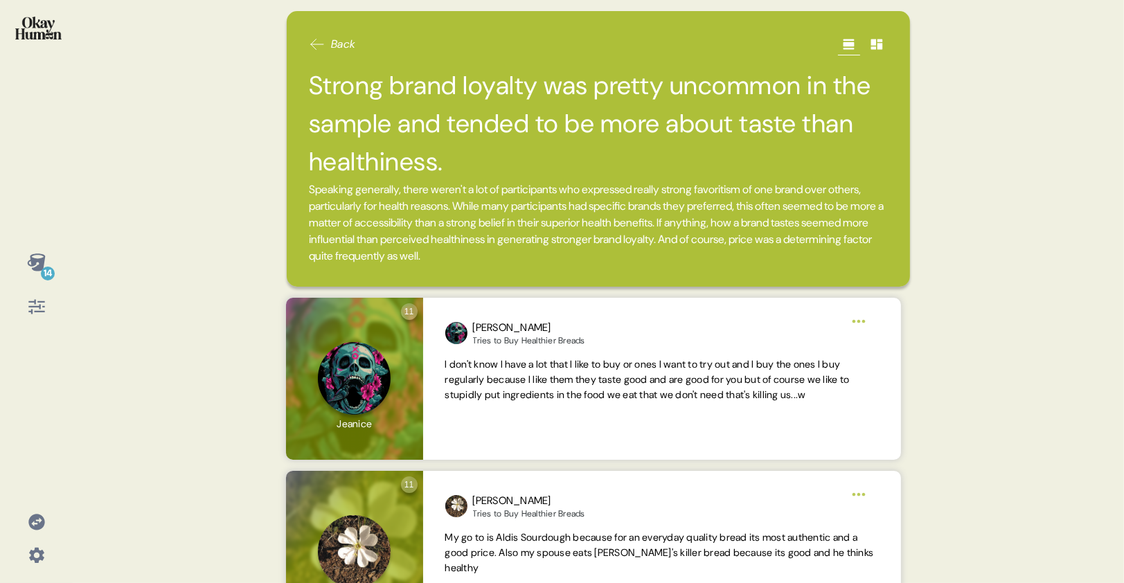
click at [282, 280] on div "Back Strong brand loyalty was pretty uncommon in the sample and tended to be mo…" at bounding box center [598, 291] width 656 height 583
click at [164, 253] on div "14 Back Strong brand loyalty was pretty uncommon in the sample and tended to be…" at bounding box center [562, 291] width 1124 height 583
click at [226, 226] on div "14 Back Strong brand loyalty was pretty uncommon in the sample and tended to be…" at bounding box center [562, 291] width 1124 height 583
click at [45, 267] on div "14" at bounding box center [48, 274] width 14 height 14
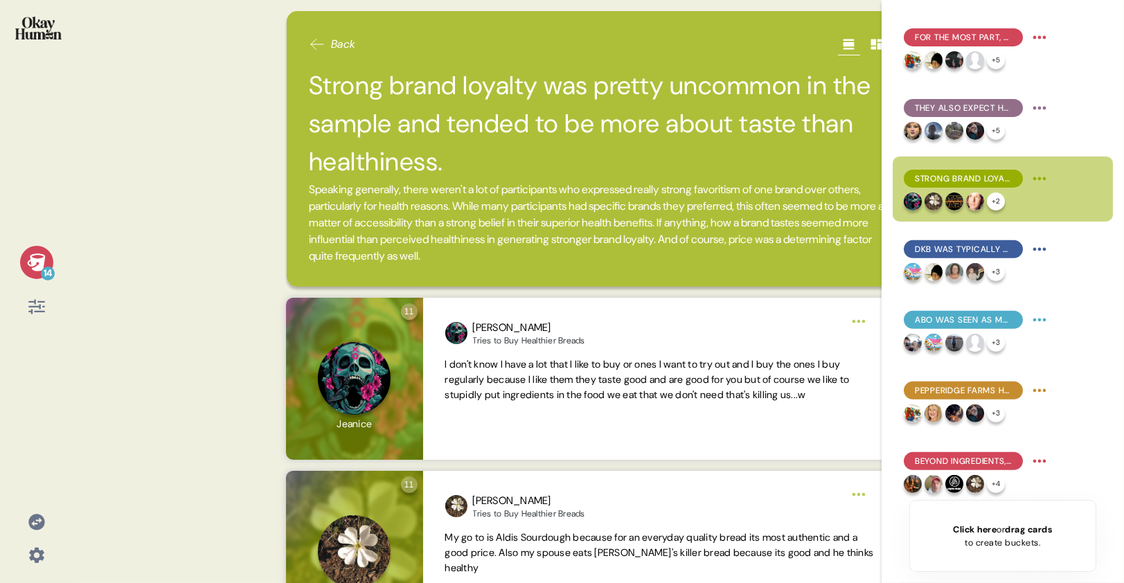
scroll to position [494, 0]
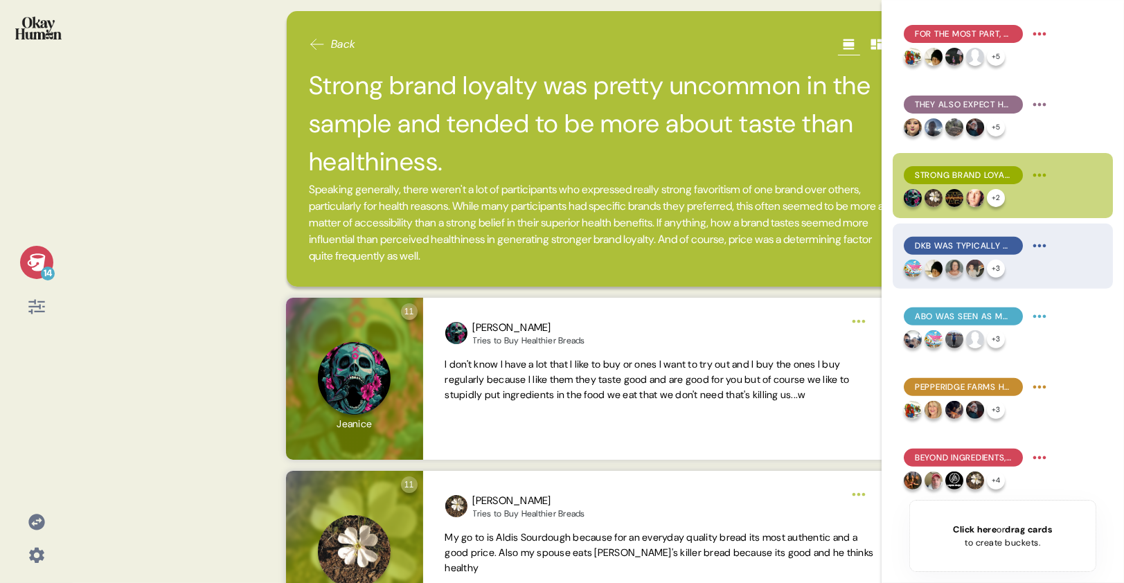
click at [985, 253] on div "DKB was typically seen as both highly healthy & premium, with fairly good feedb…" at bounding box center [962, 246] width 119 height 18
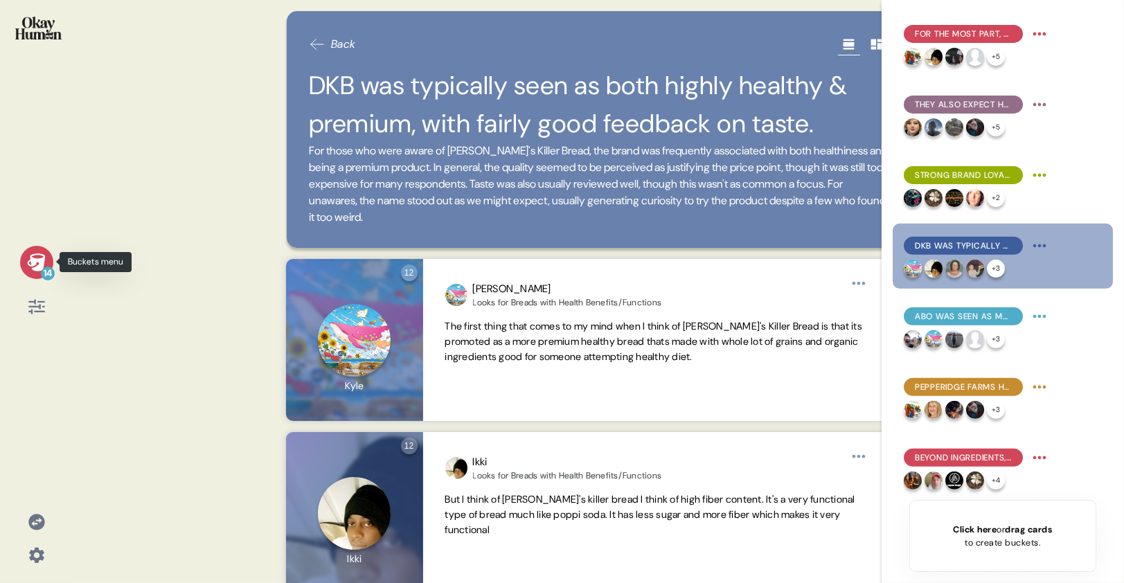
click at [25, 263] on div "14" at bounding box center [36, 262] width 33 height 33
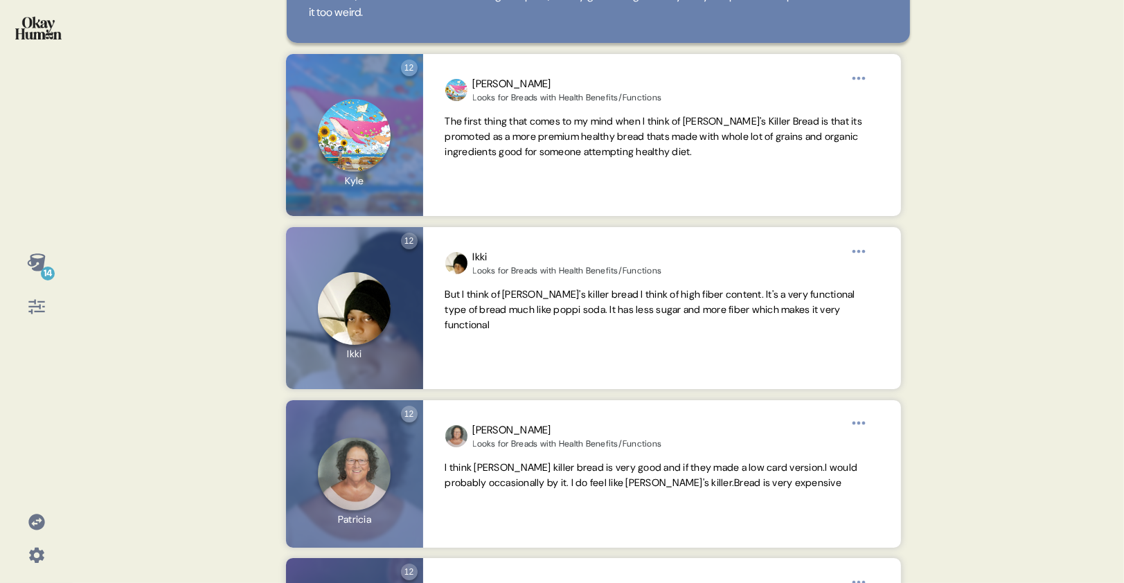
scroll to position [0, 0]
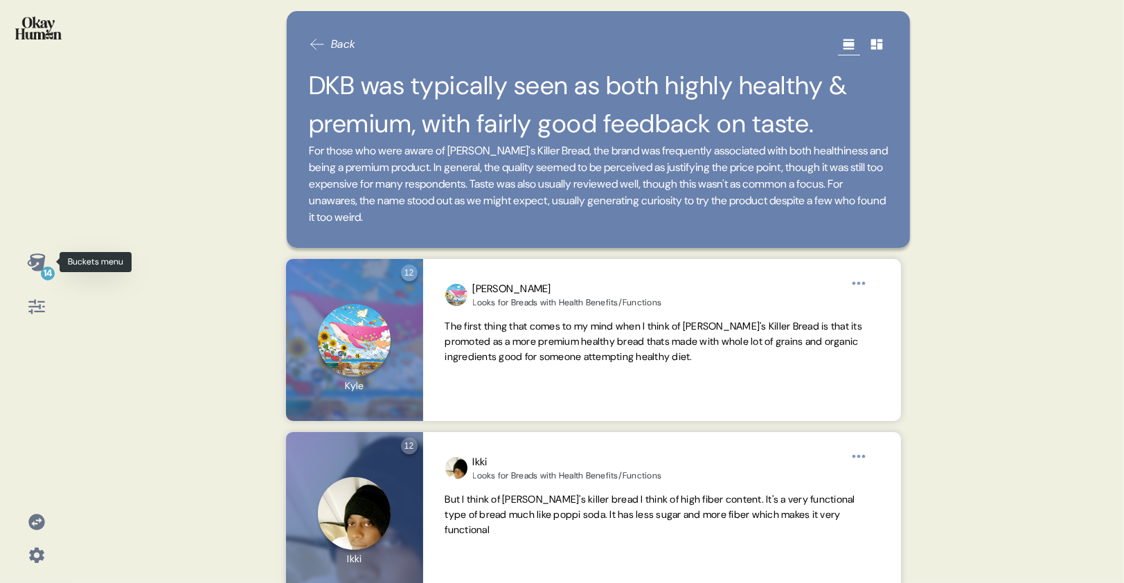
click at [31, 262] on icon at bounding box center [36, 261] width 18 height 17
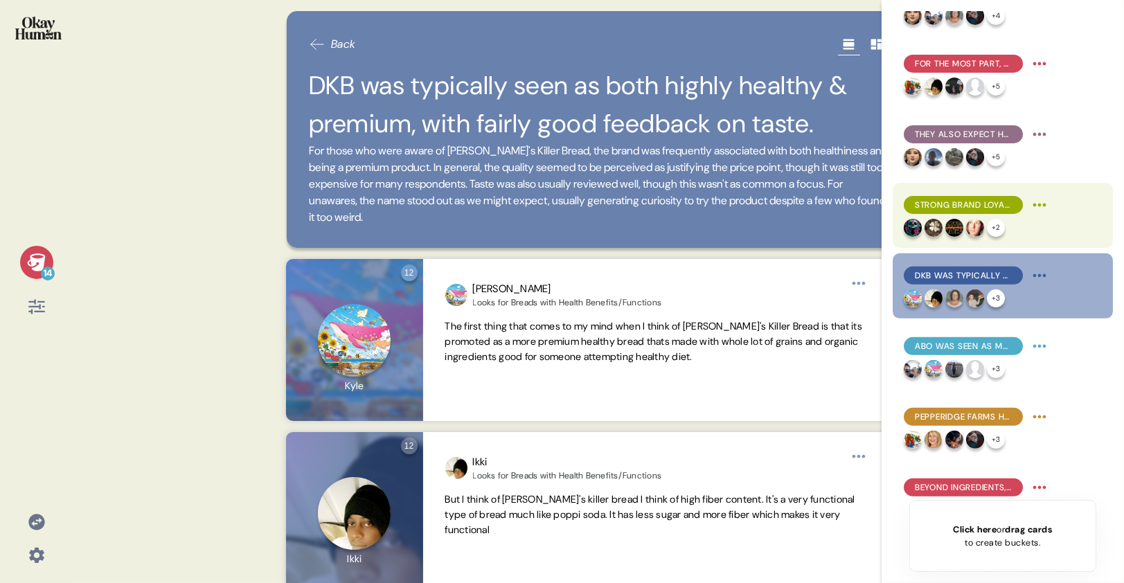
scroll to position [494, 0]
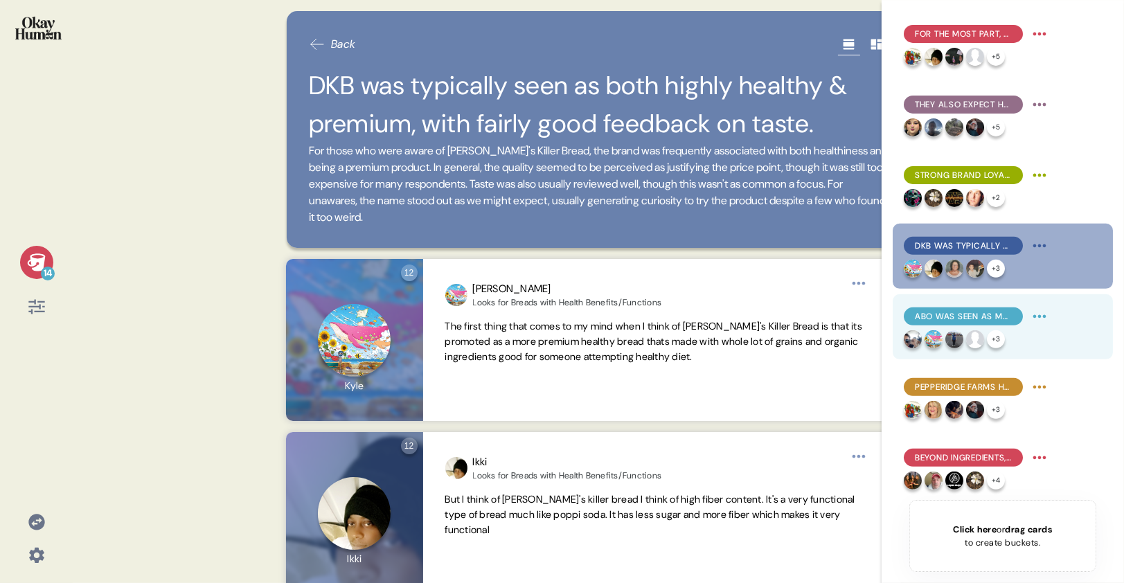
click at [935, 320] on span "ABO was seen as more approachable, but still healthy & premium, with lots of va…" at bounding box center [963, 316] width 97 height 12
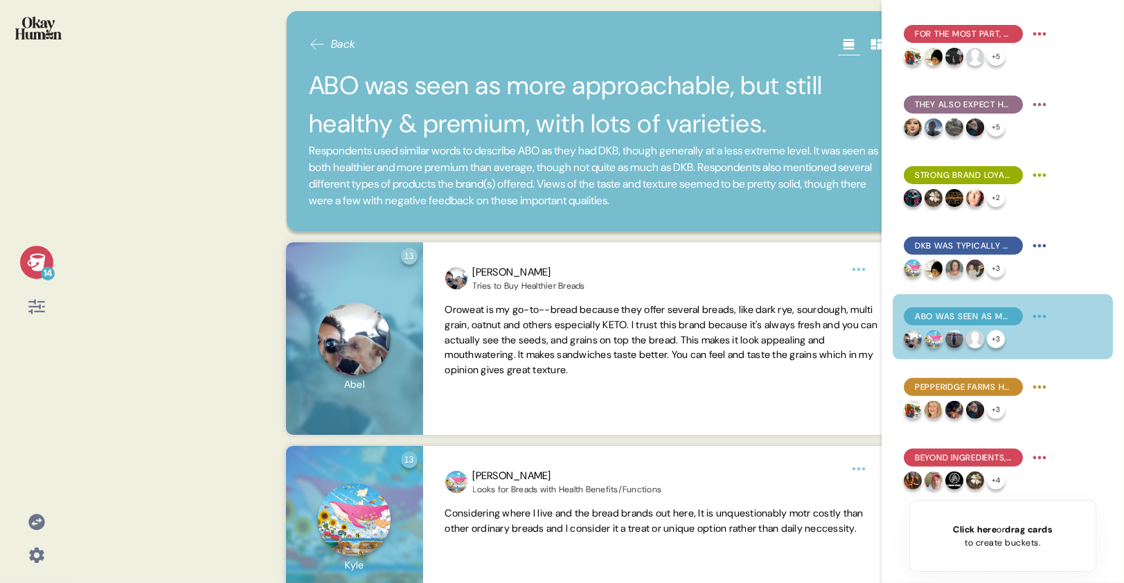
click at [50, 267] on div "14" at bounding box center [48, 274] width 14 height 14
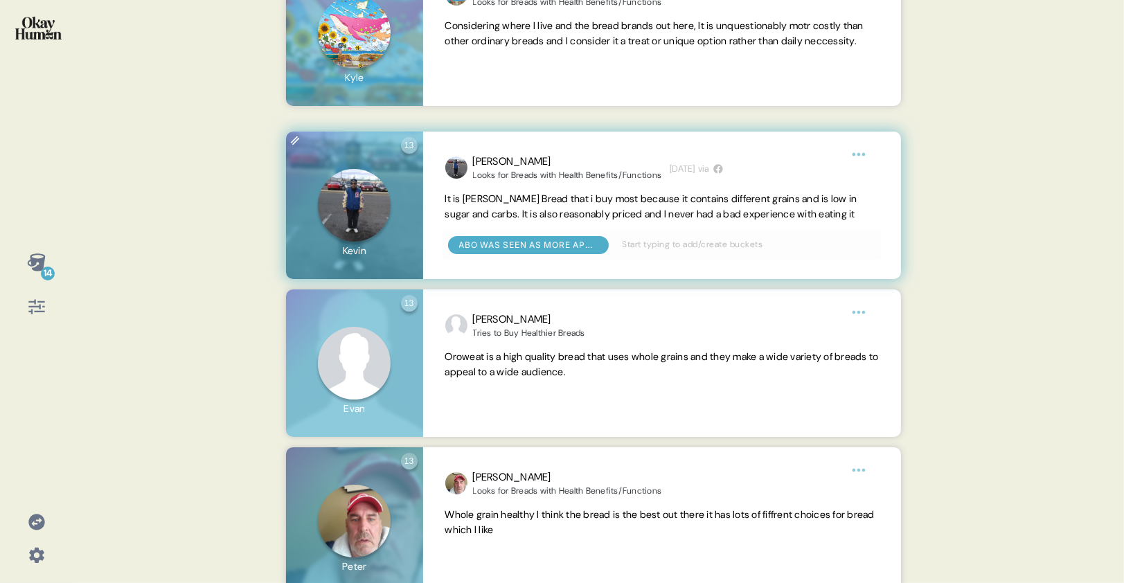
scroll to position [491, 0]
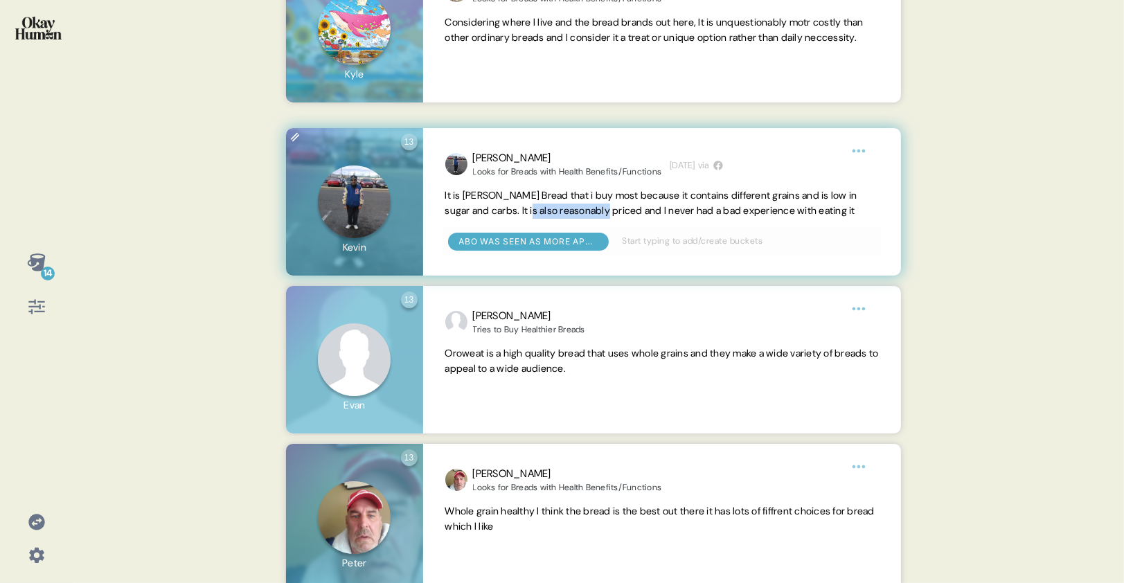
drag, startPoint x: 540, startPoint y: 210, endPoint x: 626, endPoint y: 204, distance: 86.0
click at [626, 204] on span "It is Arnold Bread that i buy most because it contains different grains and is …" at bounding box center [651, 203] width 412 height 28
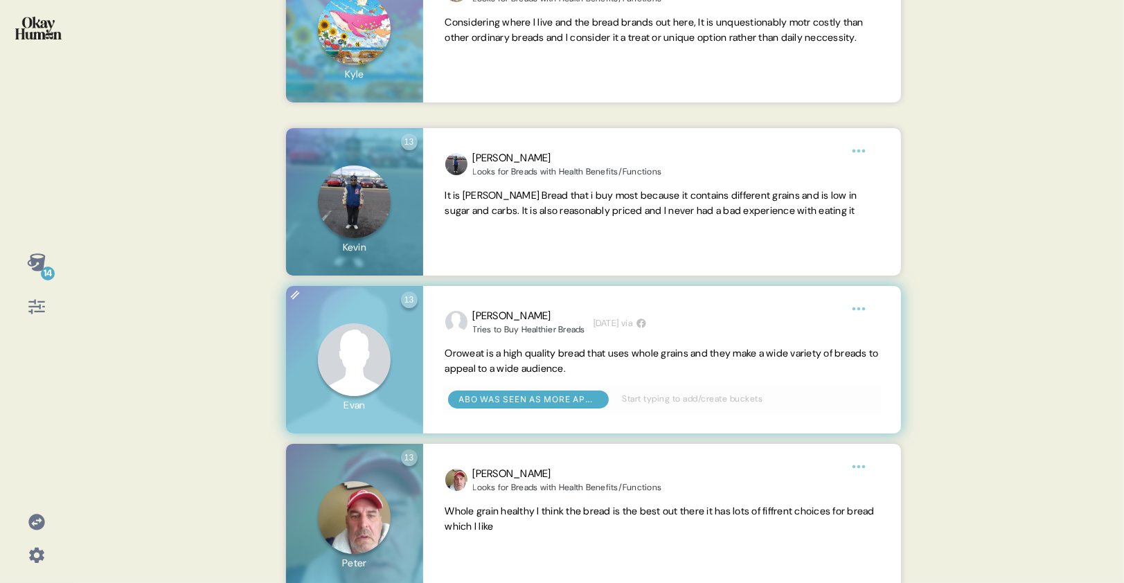
click at [637, 359] on span "Oroweat is a high quality bread that uses whole grains and they make a wide var…" at bounding box center [661, 361] width 433 height 30
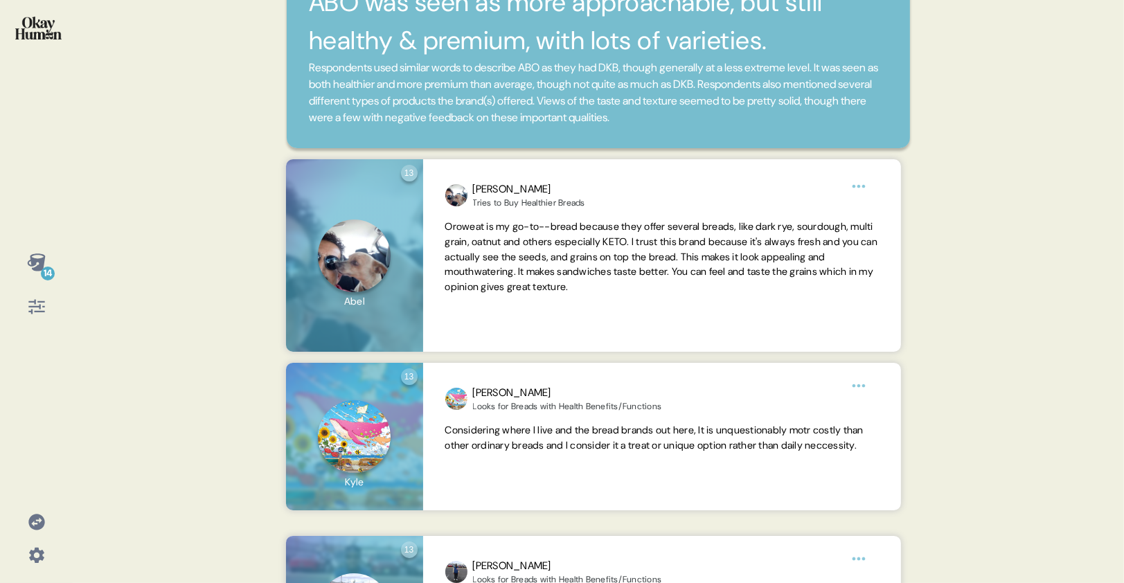
scroll to position [0, 0]
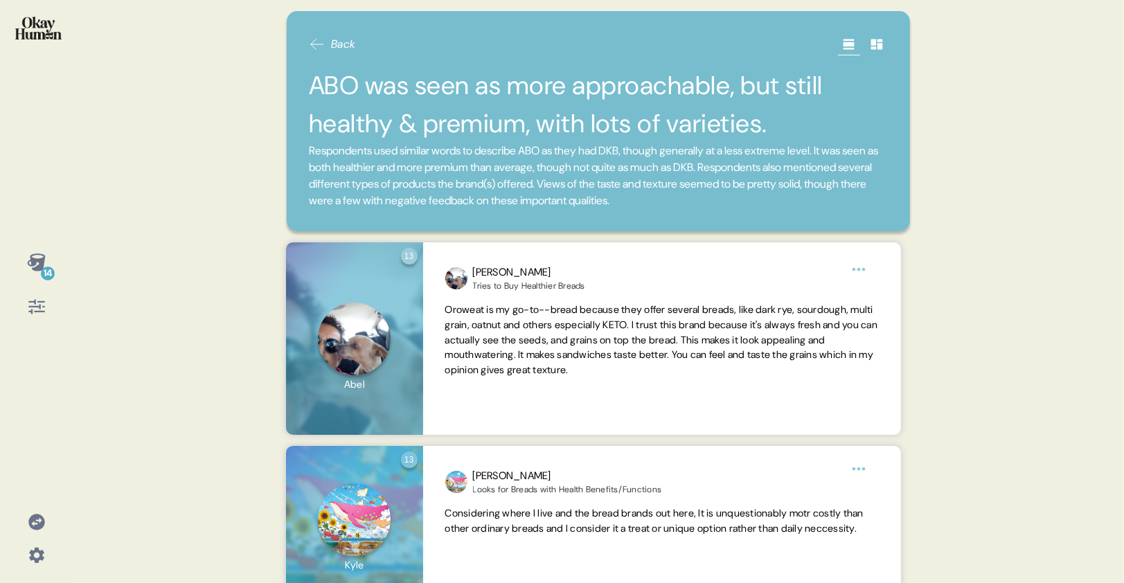
click at [222, 201] on div "14 Back ABO was seen as more approachable, but still healthy & premium, with lo…" at bounding box center [562, 291] width 1124 height 583
click at [46, 263] on icon at bounding box center [36, 262] width 19 height 19
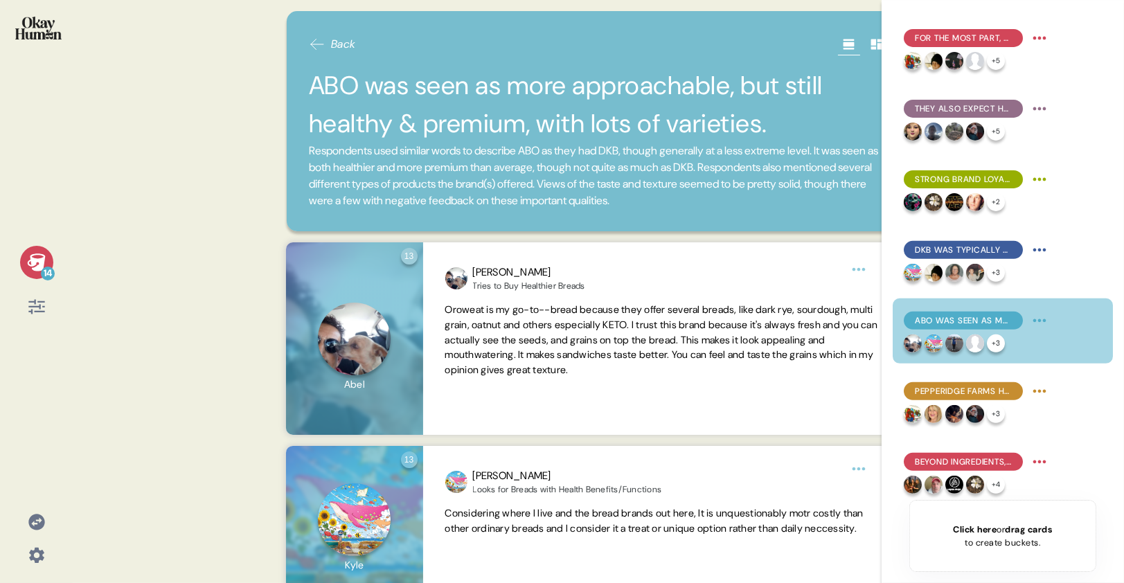
scroll to position [494, 0]
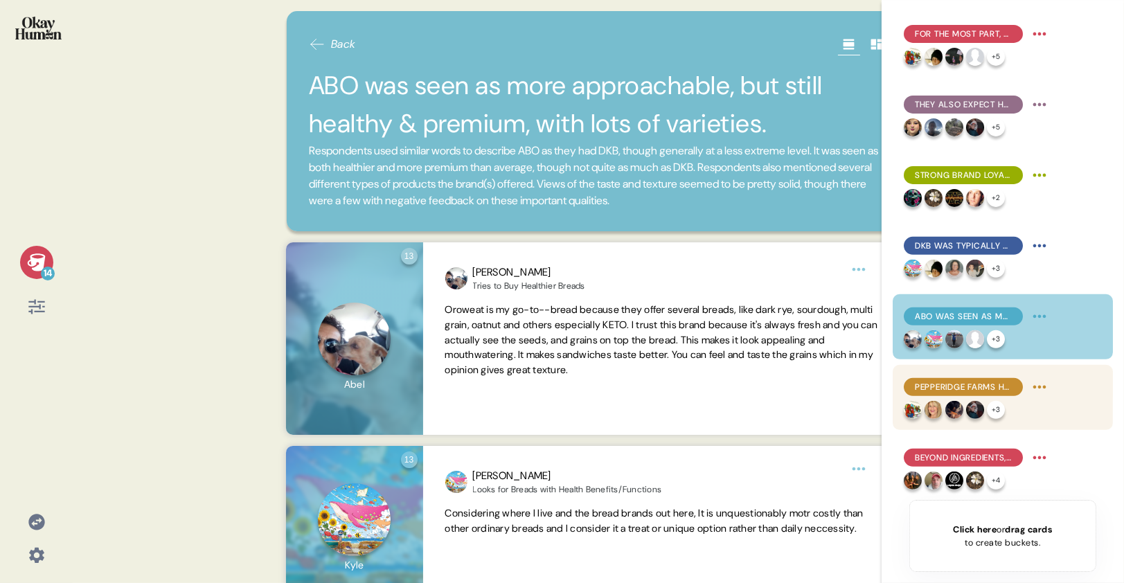
click at [1007, 390] on span "Pepperidge Farms had the nostalgia advantage, but lacked a reputation for healt…" at bounding box center [963, 387] width 97 height 12
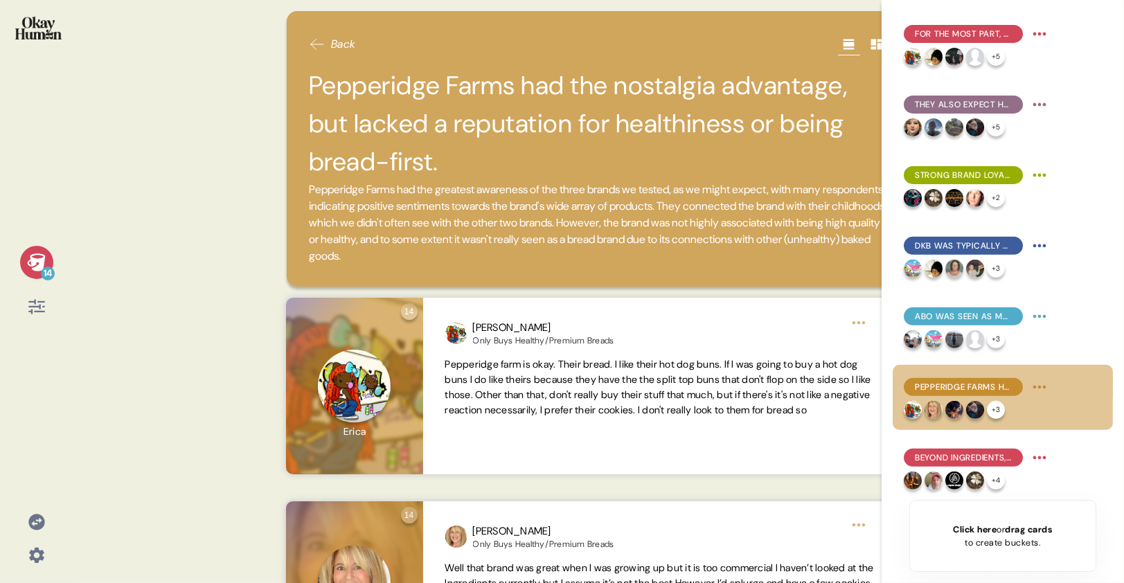
click at [32, 269] on icon at bounding box center [36, 261] width 18 height 17
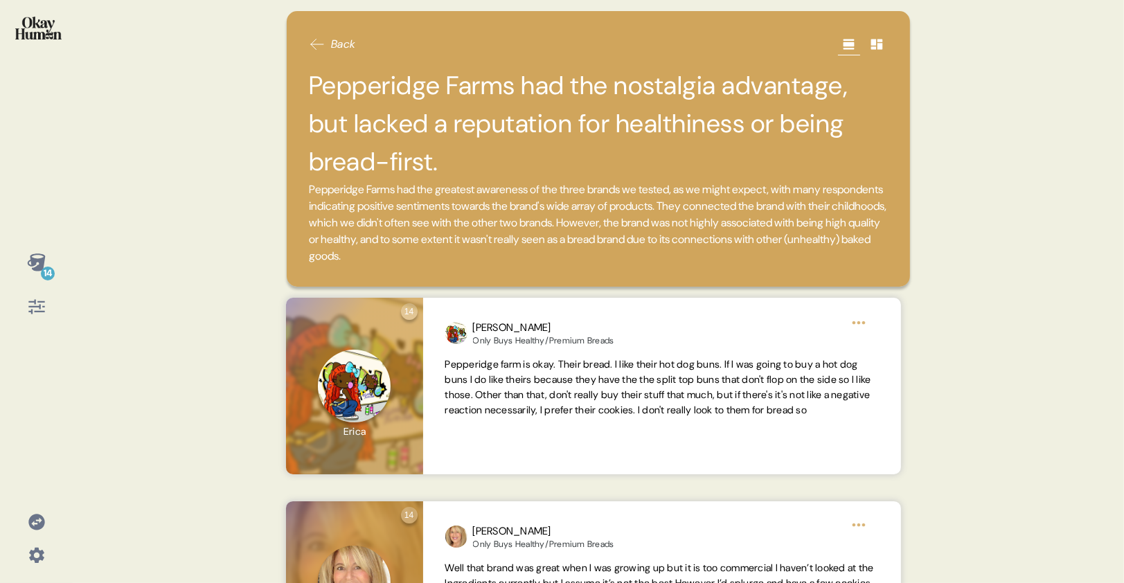
click at [343, 141] on h2 "Pepperidge Farms had the nostalgia advantage, but lacked a reputation for healt…" at bounding box center [598, 123] width 579 height 115
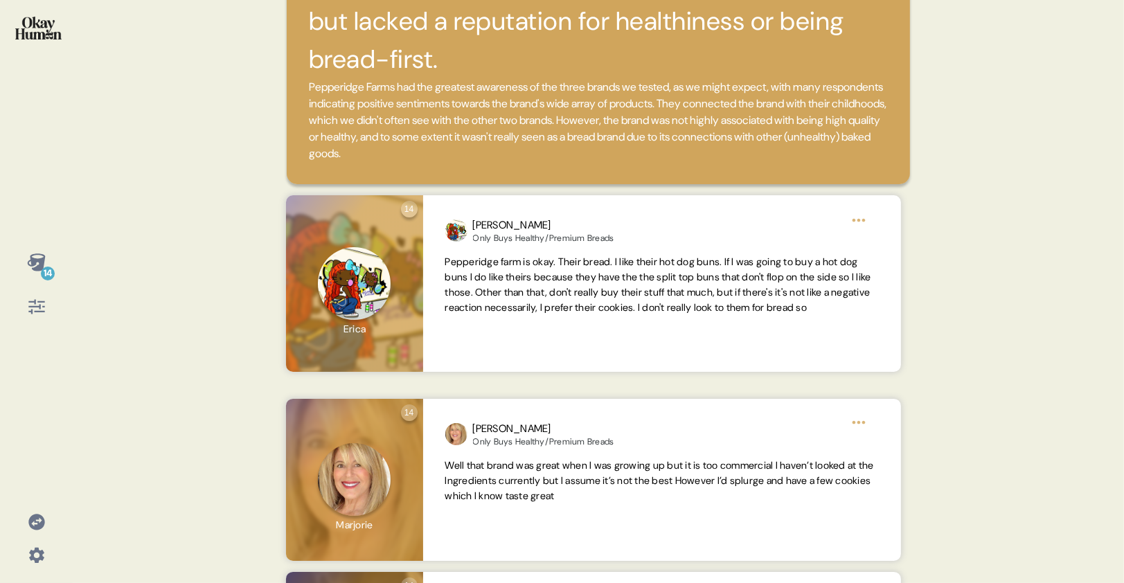
scroll to position [0, 0]
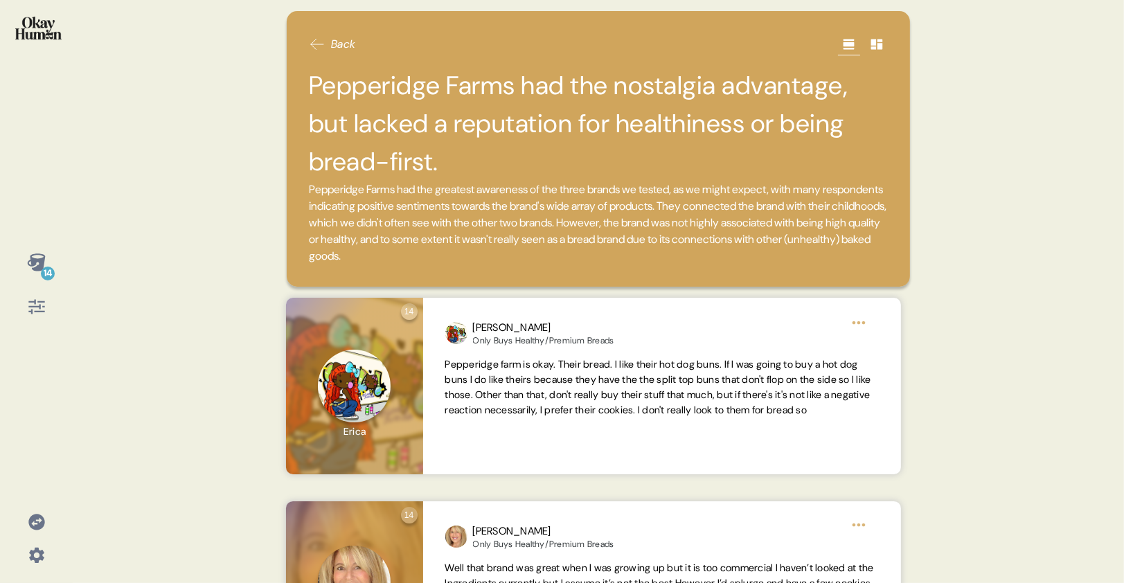
click at [228, 251] on div "14 Back Pepperidge Farms had the nostalgia advantage, but lacked a reputation f…" at bounding box center [562, 291] width 1124 height 583
click at [35, 269] on icon at bounding box center [36, 261] width 18 height 17
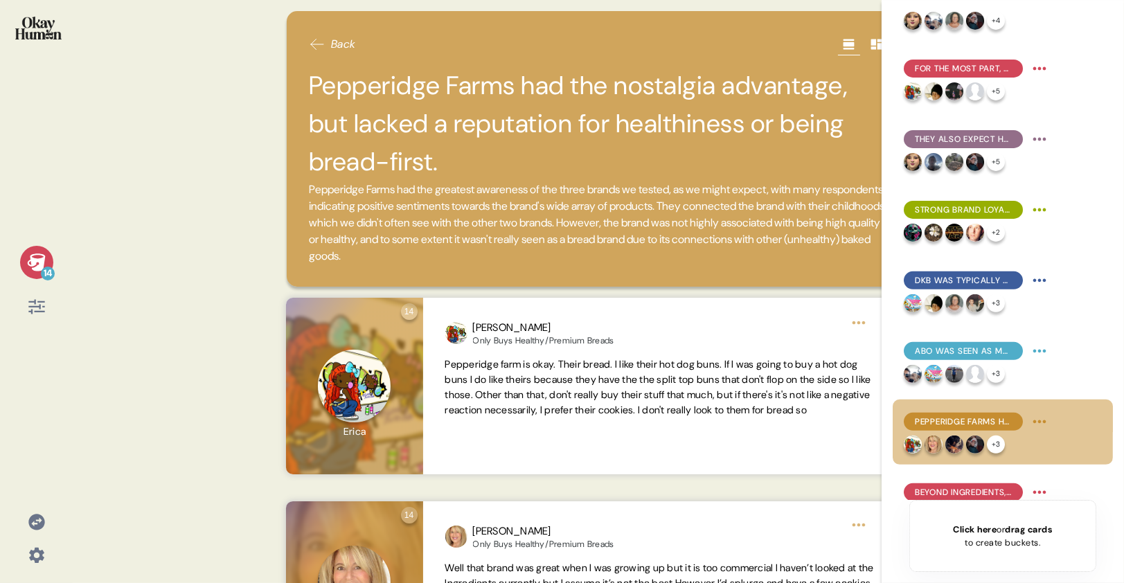
scroll to position [494, 0]
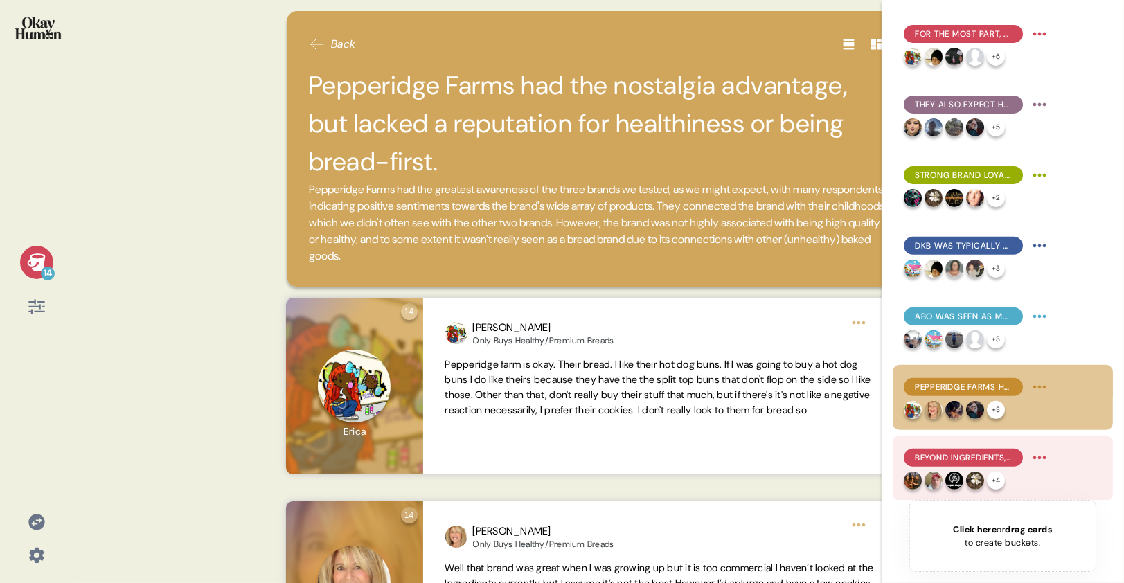
click at [971, 458] on span "Beyond ingredients, respondents sought to make their breads stand out with pric…" at bounding box center [963, 457] width 97 height 12
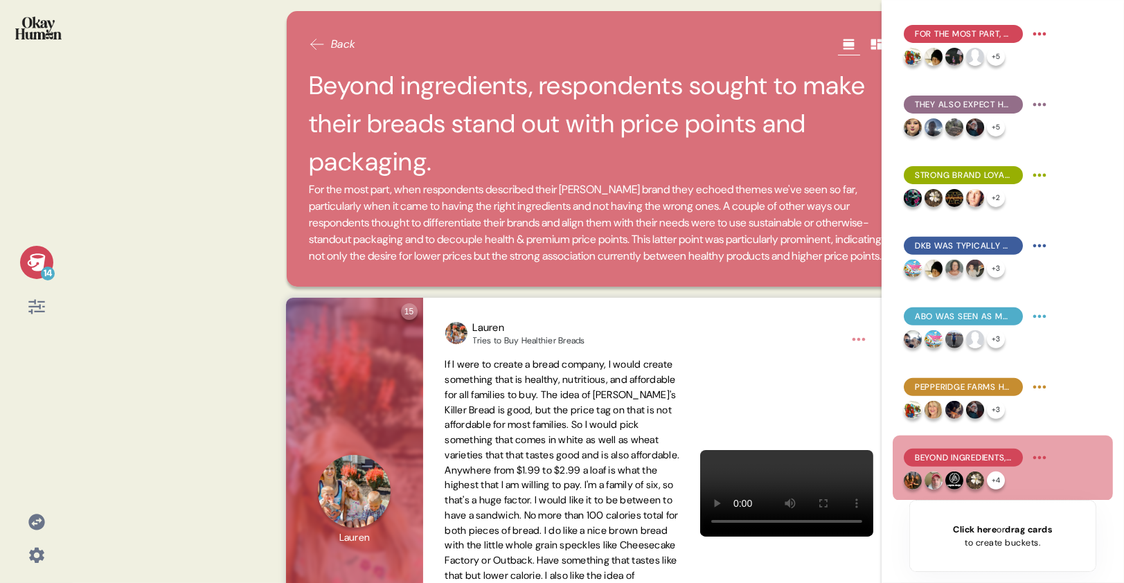
click at [38, 253] on icon at bounding box center [36, 262] width 19 height 19
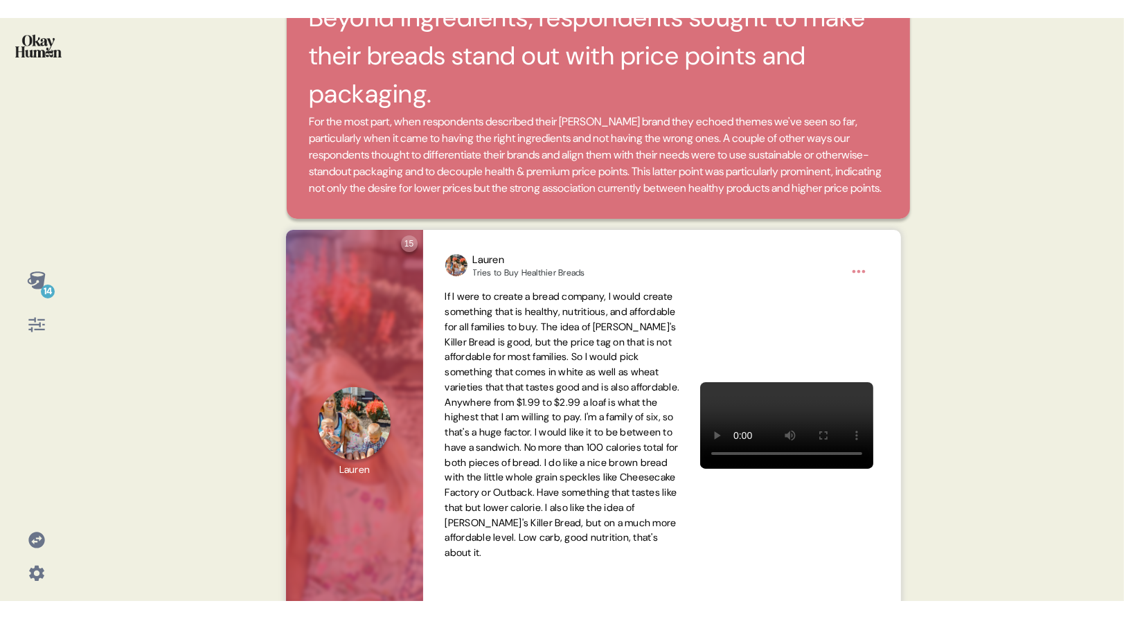
scroll to position [0, 0]
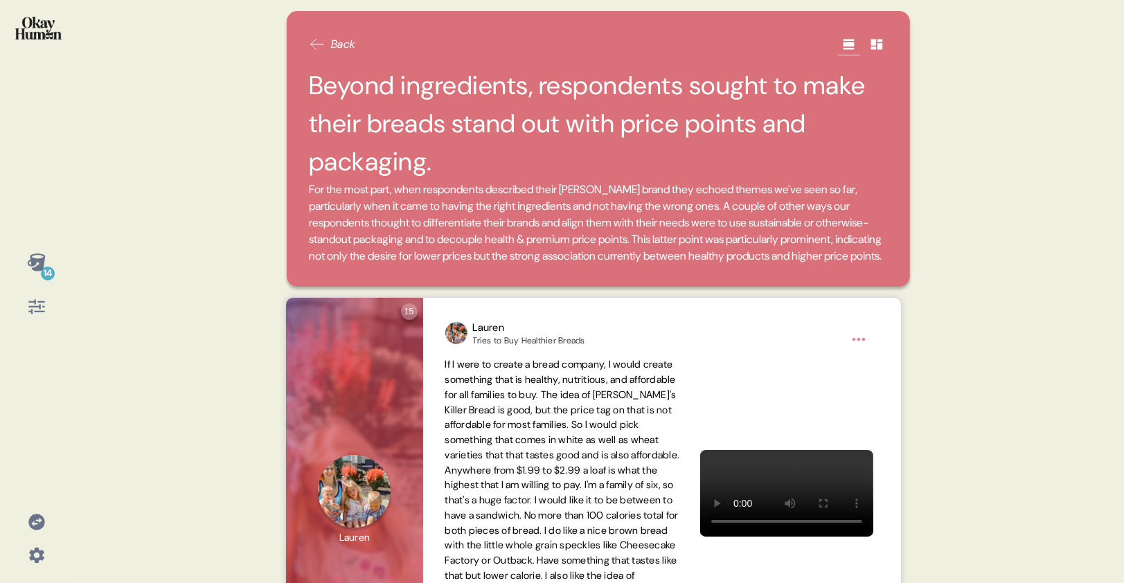
click at [447, 161] on h2 "Beyond ingredients, respondents sought to make their breads stand out with pric…" at bounding box center [598, 123] width 579 height 115
click at [34, 30] on img at bounding box center [38, 28] width 46 height 23
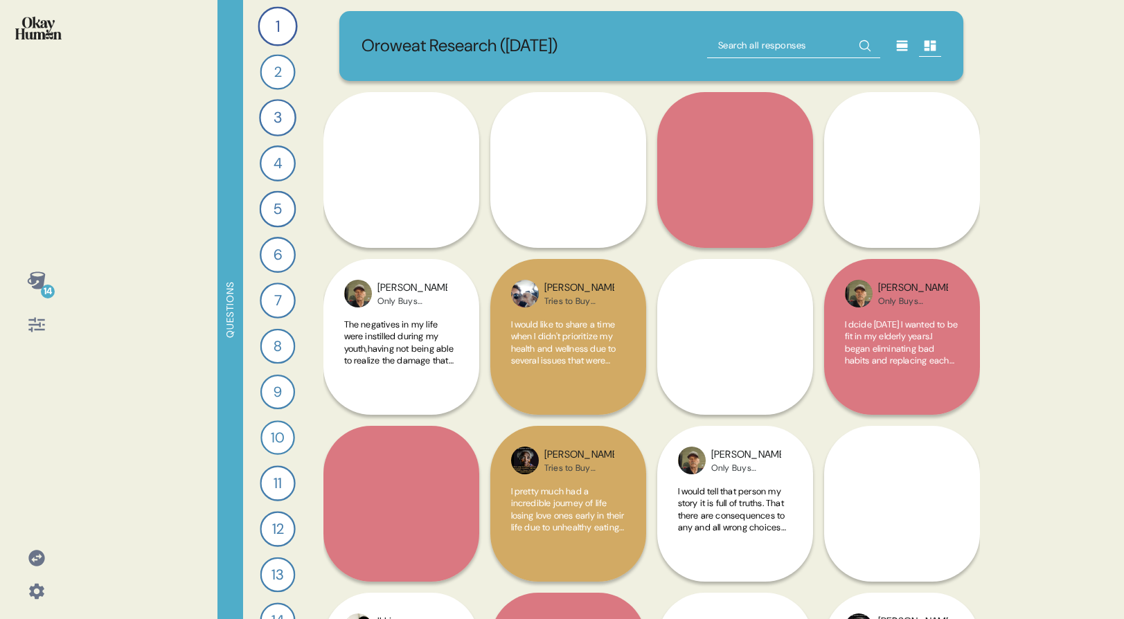
click at [50, 593] on div at bounding box center [36, 591] width 33 height 33
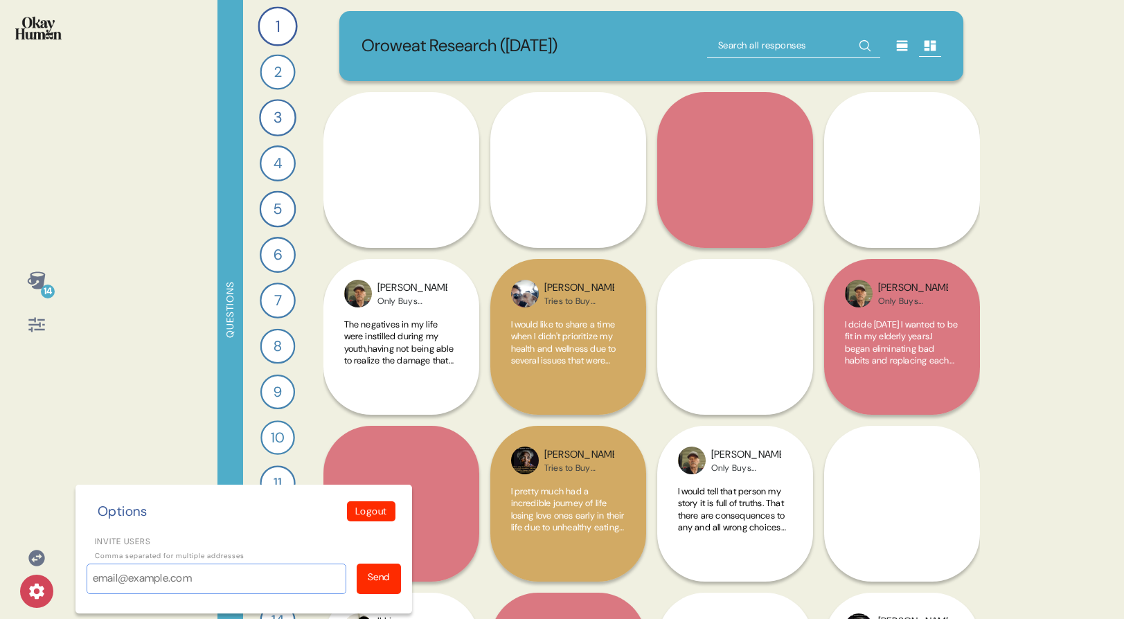
click at [211, 586] on input "Invite users" at bounding box center [217, 579] width 260 height 30
paste input "Meredith.daca@damecreative.com"
type input "Meredith.daca@damecreative.com"
click at [370, 573] on div "Send" at bounding box center [379, 577] width 22 height 15
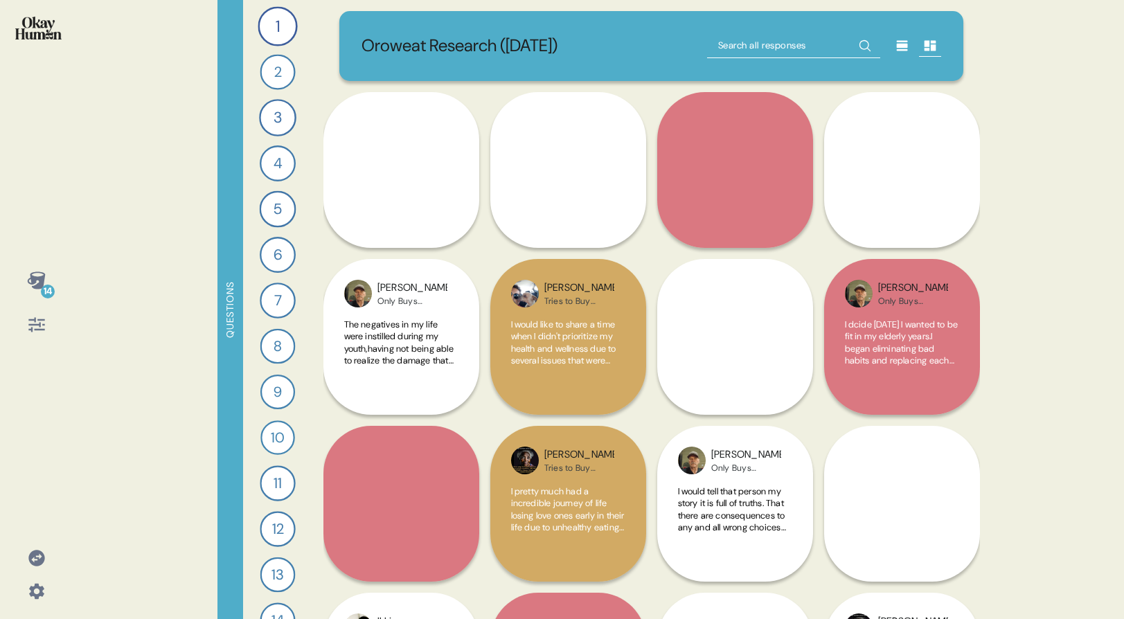
click at [40, 586] on icon at bounding box center [36, 591] width 19 height 19
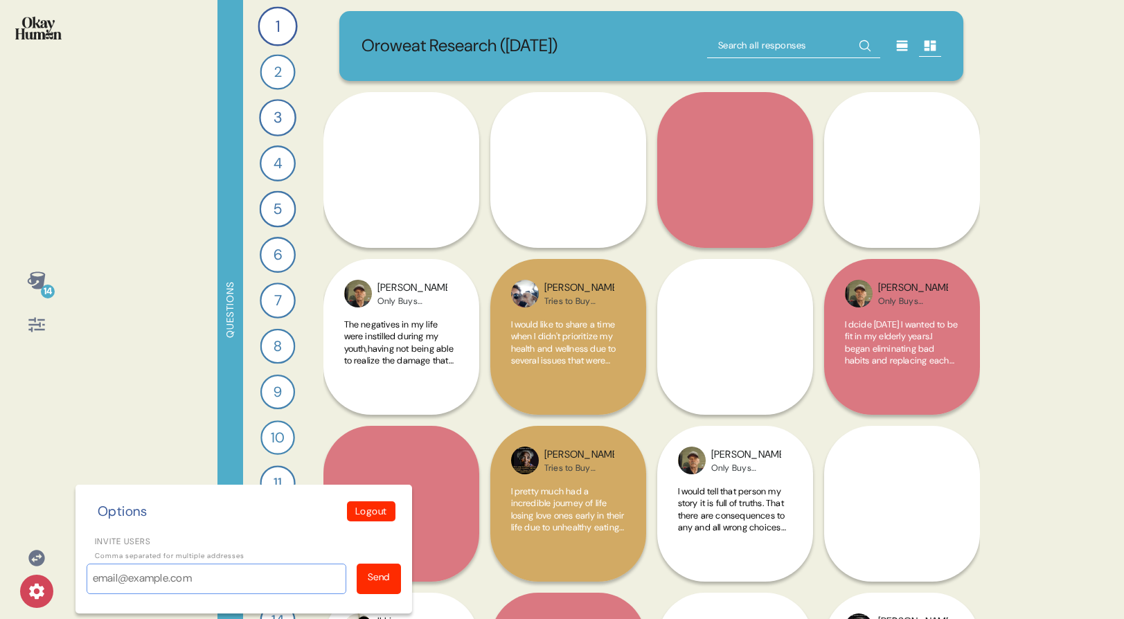
click at [166, 587] on input "Invite users" at bounding box center [217, 579] width 260 height 30
paste input "brian.cason@damecreative.com"
type input "brian.cason@damecreative.com"
click at [391, 577] on div "Send" at bounding box center [379, 579] width 44 height 30
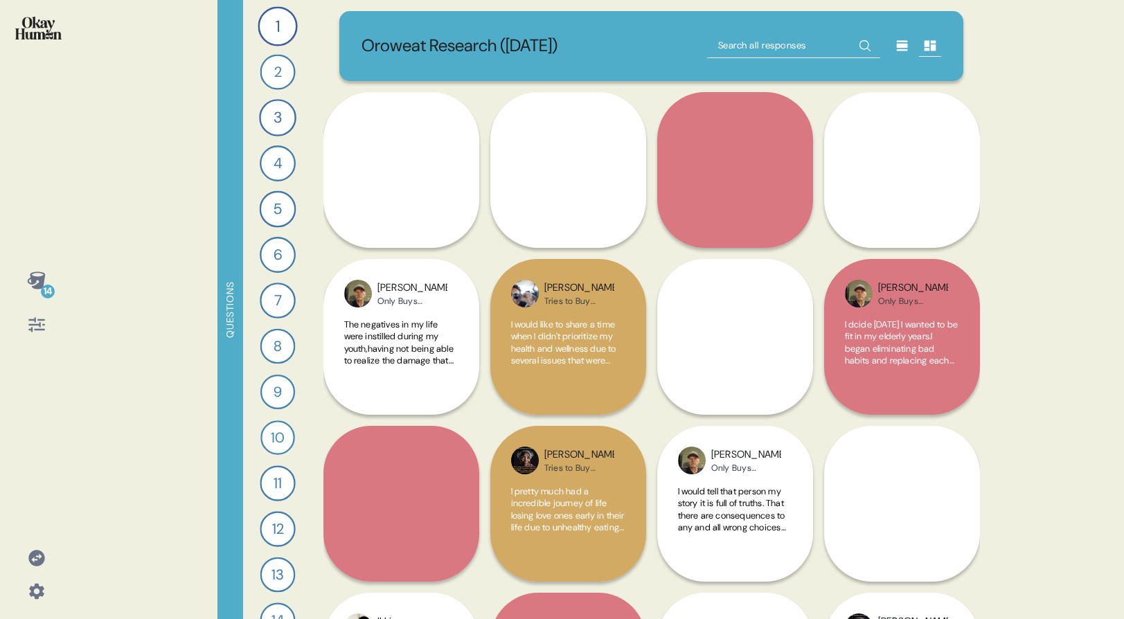
click at [27, 597] on icon at bounding box center [36, 591] width 19 height 19
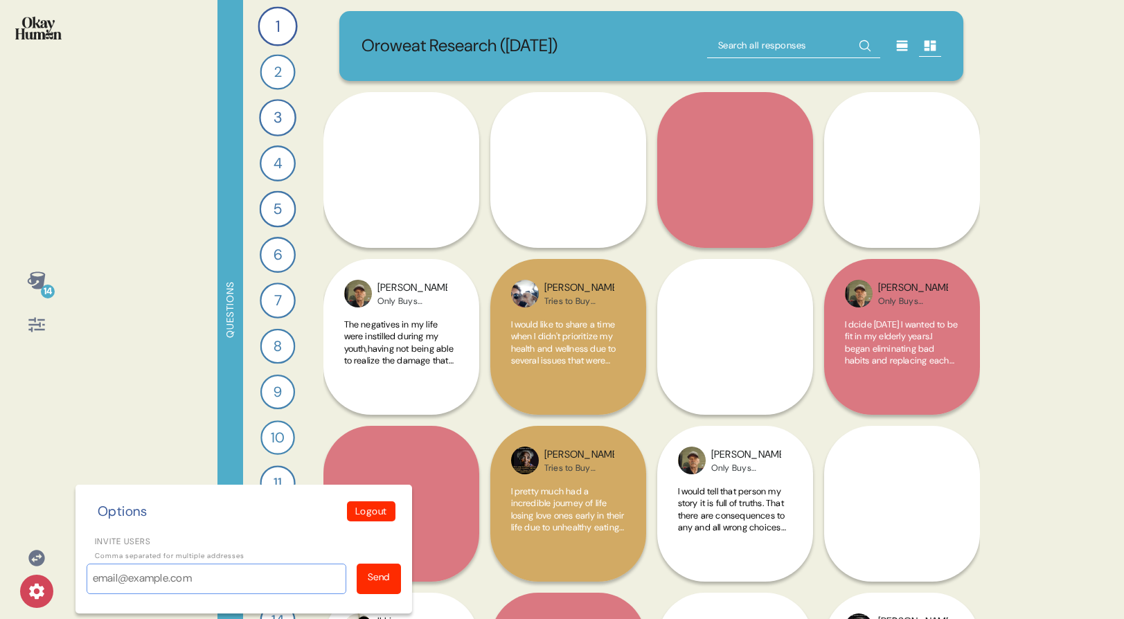
click at [99, 586] on input "Invite users" at bounding box center [217, 579] width 260 height 30
paste input "kate.black@damecreative.com"
type input "kate.black@damecreative.com"
click at [369, 582] on div "Send" at bounding box center [379, 577] width 22 height 15
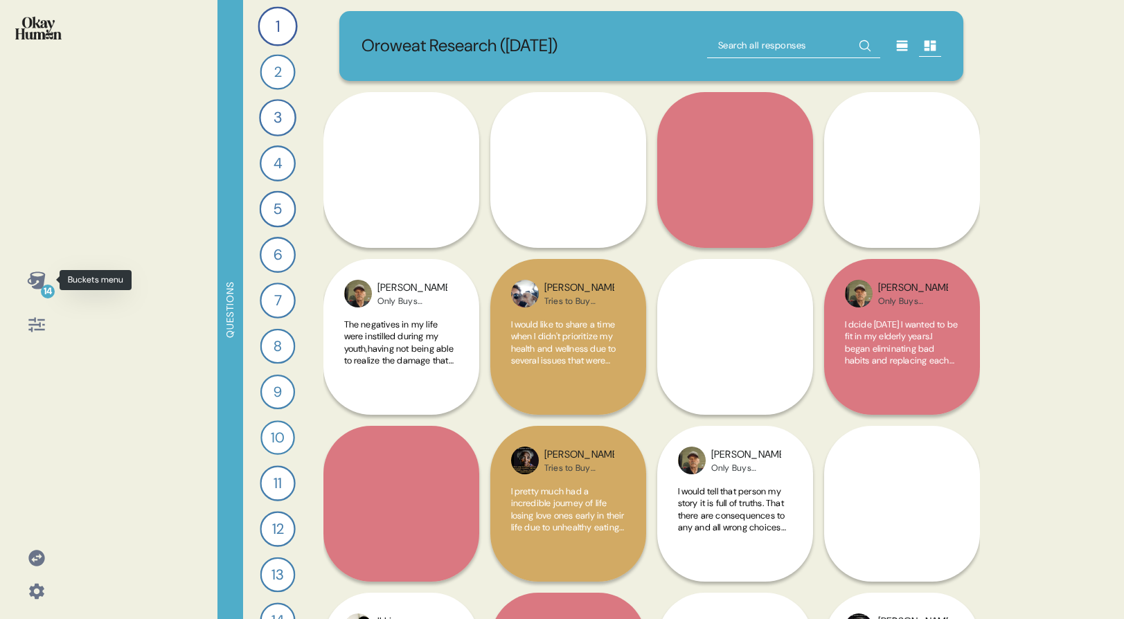
click at [38, 278] on icon at bounding box center [36, 279] width 18 height 17
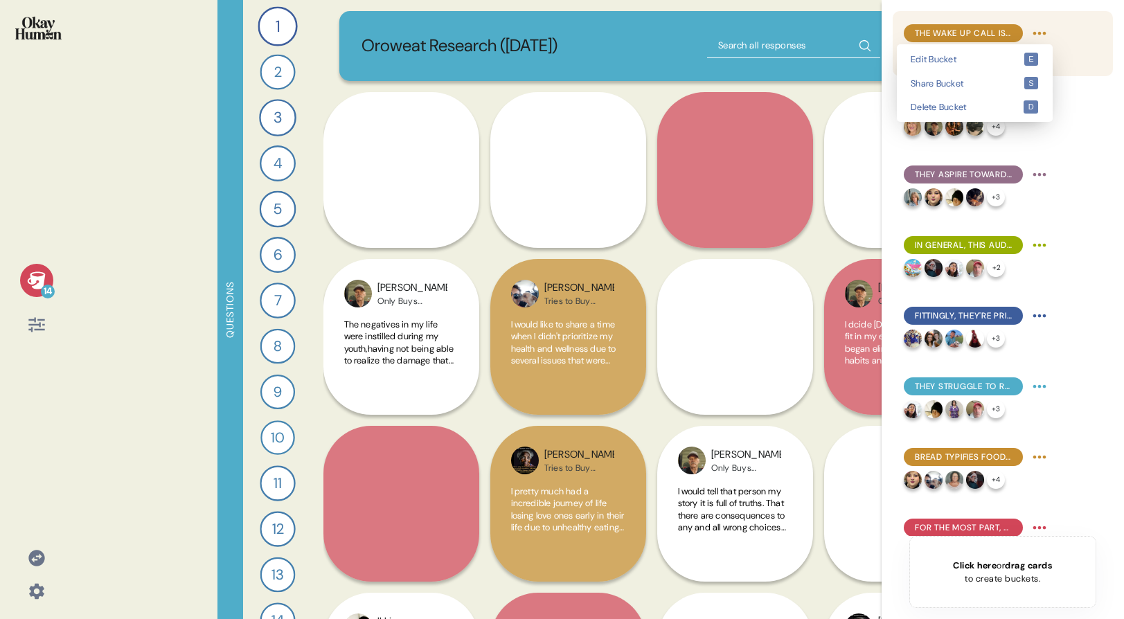
click at [1035, 29] on html "14 Questions 1 Tell me a story that captures what prioritizing your health look…" at bounding box center [562, 309] width 1124 height 619
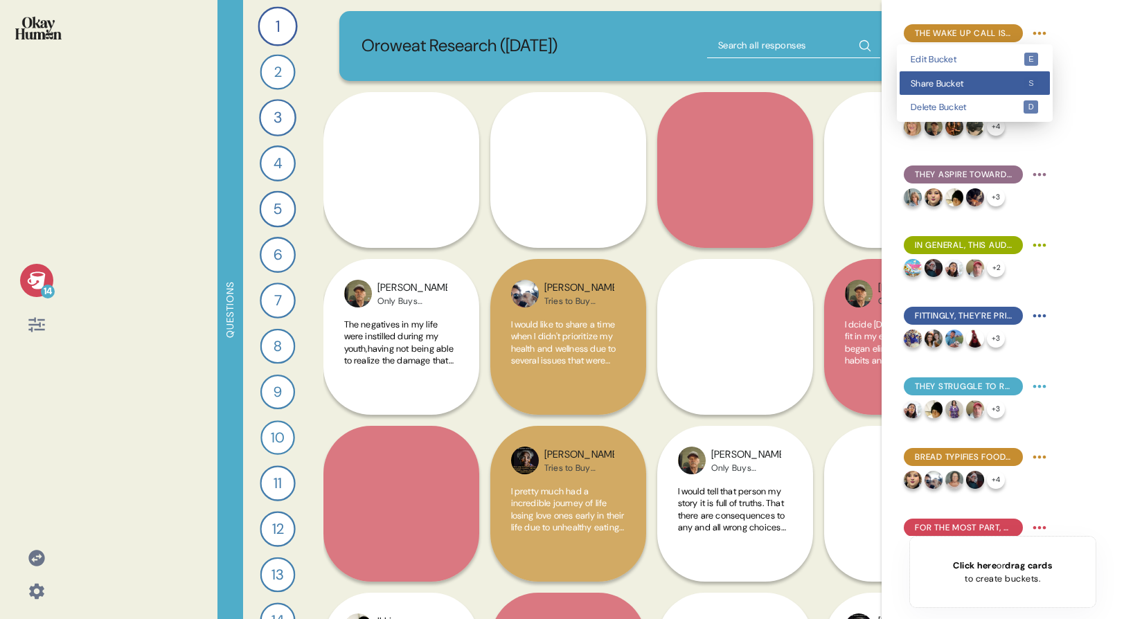
click at [997, 85] on span "Share Bucket" at bounding box center [966, 83] width 113 height 9
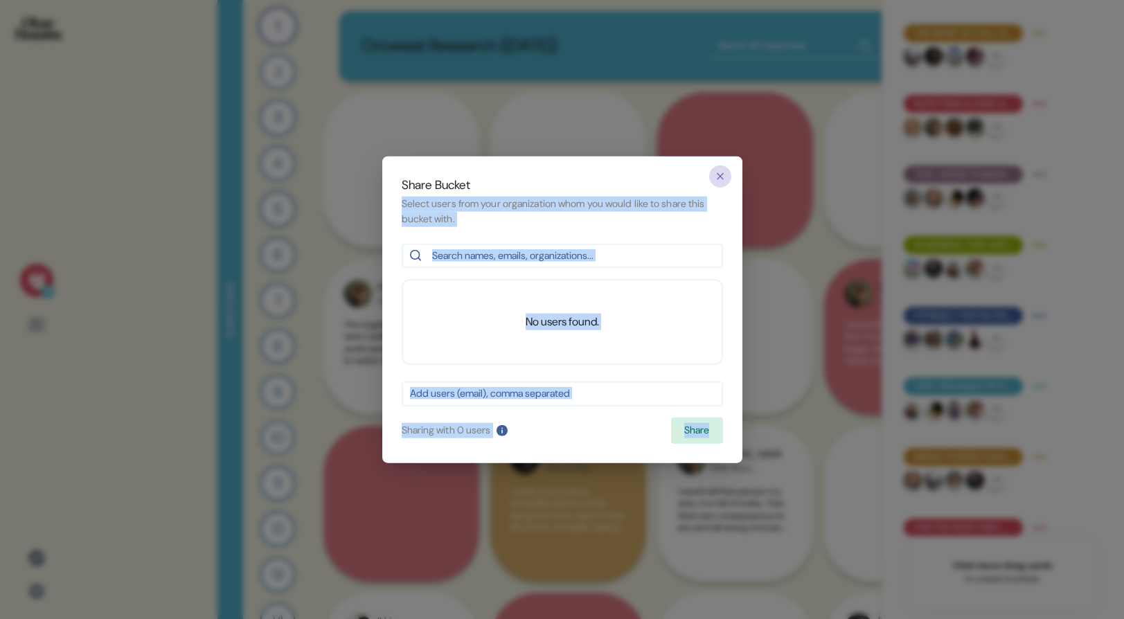
click at [722, 181] on div "Share Bucket Select users from your organization whom you would like to share t…" at bounding box center [562, 309] width 360 height 307
click at [722, 181] on icon "button" at bounding box center [719, 176] width 11 height 11
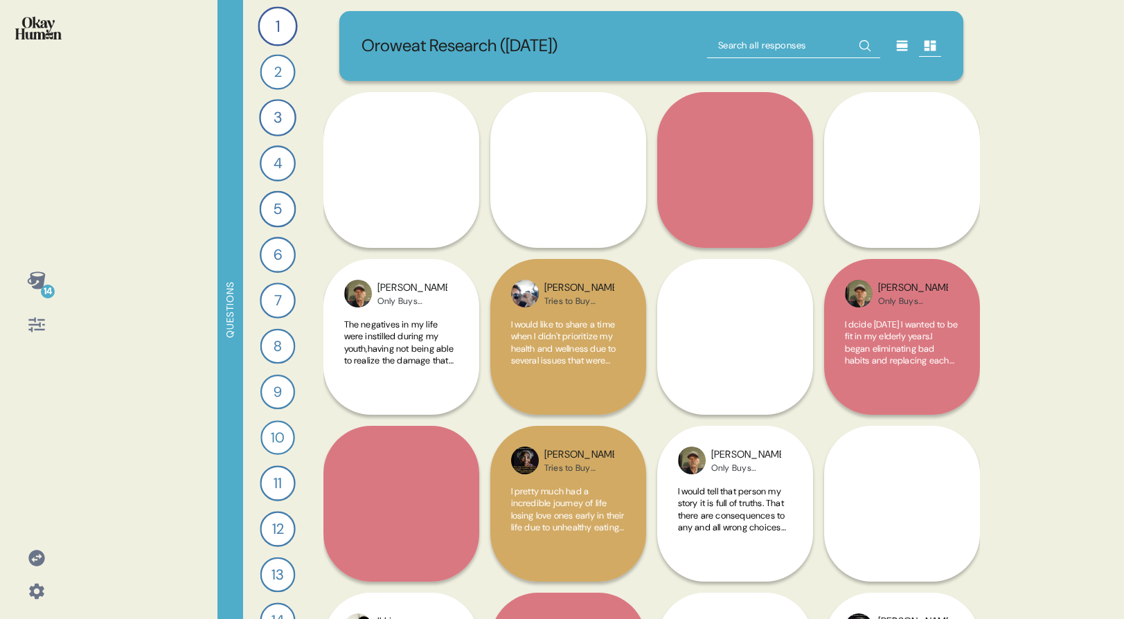
click at [51, 288] on div "14" at bounding box center [48, 292] width 14 height 14
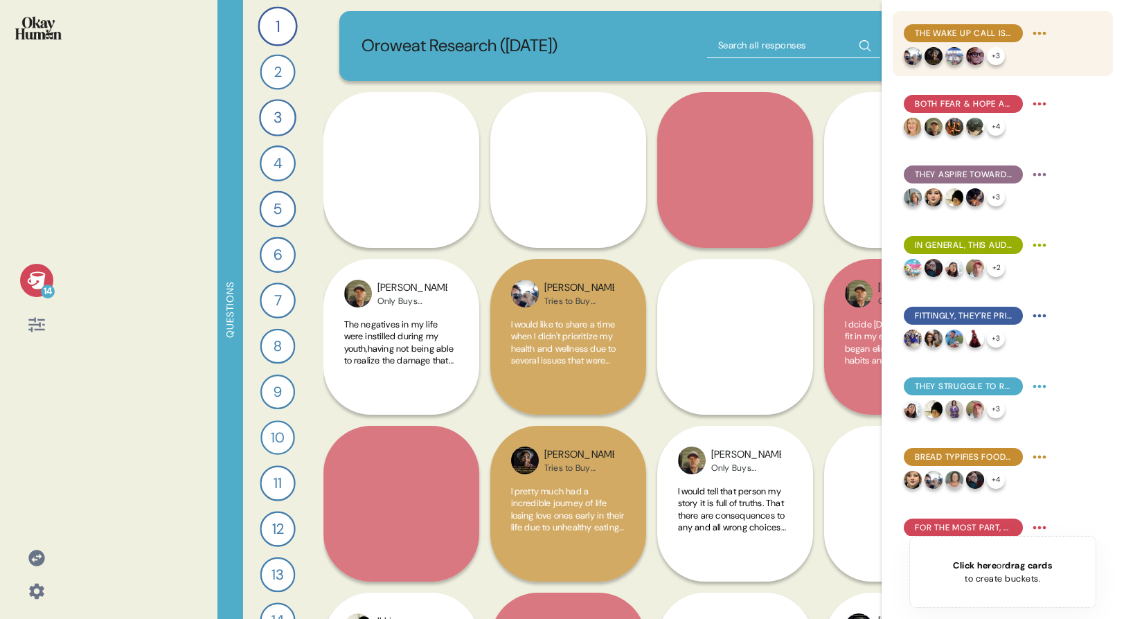
click at [1034, 35] on html "14 Questions 1 Tell me a story that captures what prioritizing your health look…" at bounding box center [562, 309] width 1124 height 619
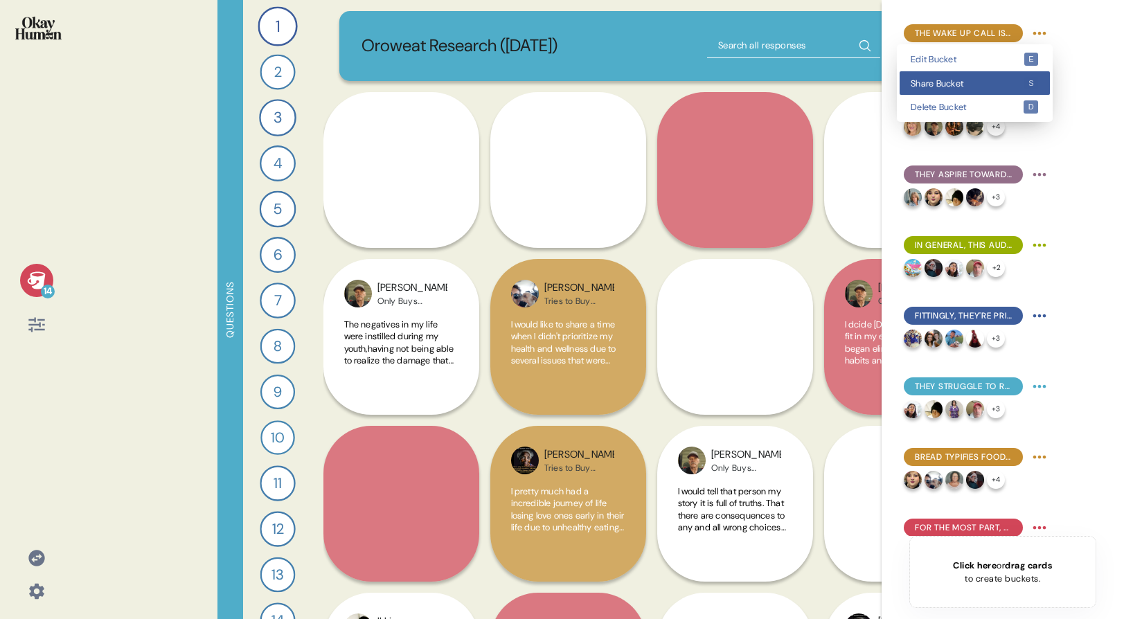
click at [1002, 75] on div "Share Bucket s" at bounding box center [974, 83] width 150 height 24
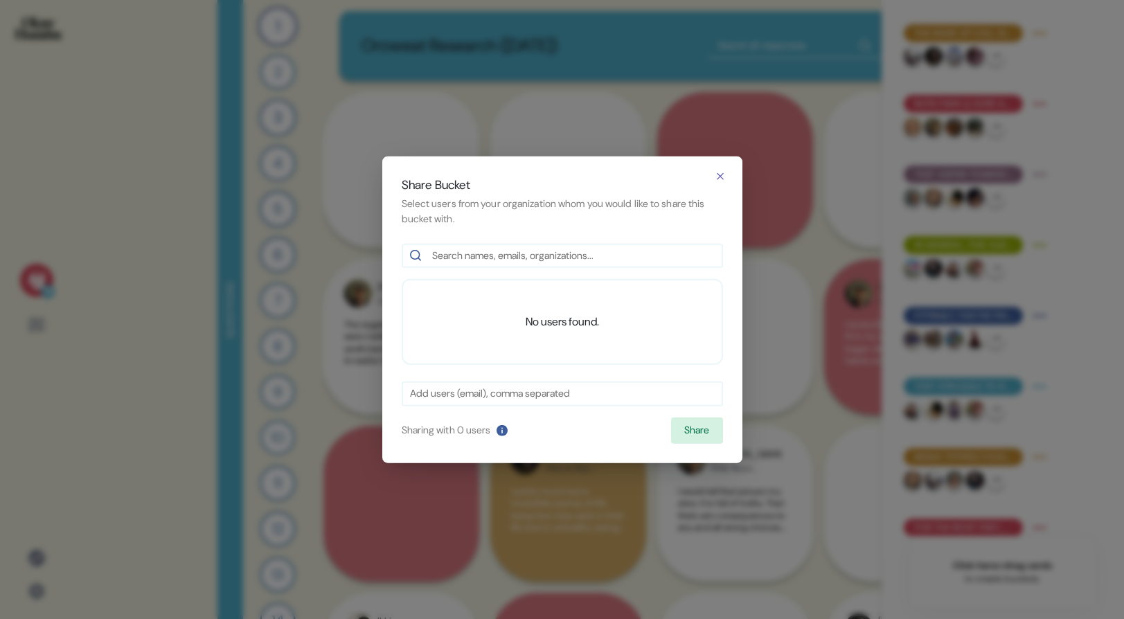
click at [433, 276] on div "Share Bucket Select users from your organization whom you would like to share t…" at bounding box center [562, 309] width 360 height 307
click at [723, 177] on icon "button" at bounding box center [719, 176] width 11 height 11
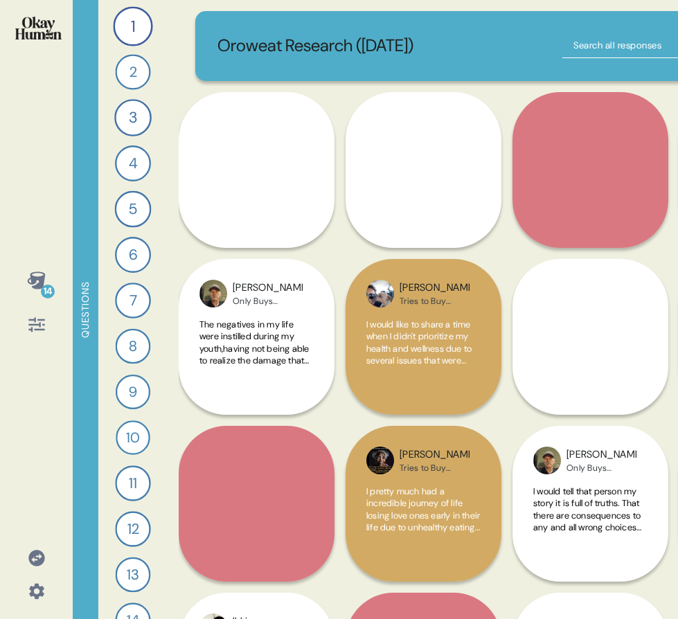
click at [352, 46] on p "Oroweat Research ([DATE])" at bounding box center [315, 46] width 196 height 26
